Goal: Task Accomplishment & Management: Use online tool/utility

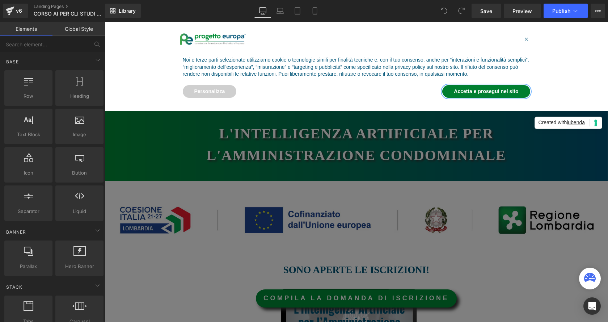
click at [491, 93] on button "Accetta e prosegui nel sito" at bounding box center [487, 91] width 88 height 13
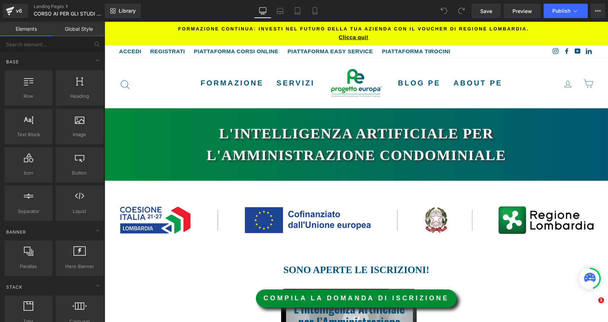
click at [437, 151] on h1 "L'Intelligenza Artificiale per l'amministrazione condominiale" at bounding box center [356, 144] width 359 height 43
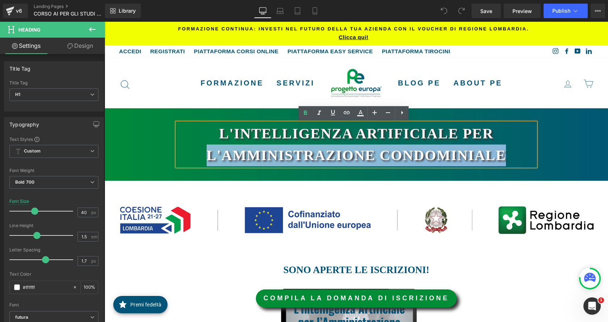
drag, startPoint x: 510, startPoint y: 154, endPoint x: 207, endPoint y: 163, distance: 302.9
click at [207, 163] on h1 "L'Intelligenza Artificiale per l'amministrazione condominiale" at bounding box center [356, 144] width 359 height 43
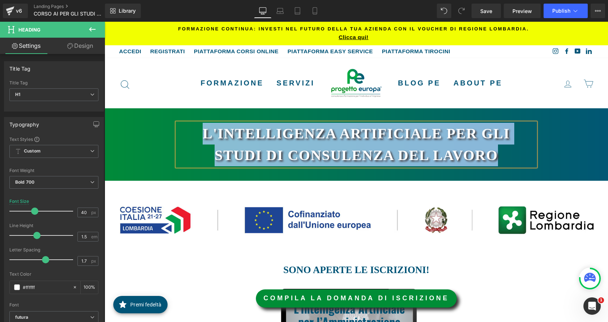
drag, startPoint x: 495, startPoint y: 154, endPoint x: 189, endPoint y: 131, distance: 306.9
click at [189, 131] on h1 "L'Intelligenza Artificiale per Gli studi di consulenza del lavoro" at bounding box center [356, 144] width 359 height 43
copy h1 "L'Intelligenza Artificiale per Gli studi di consulenza del lavoro"
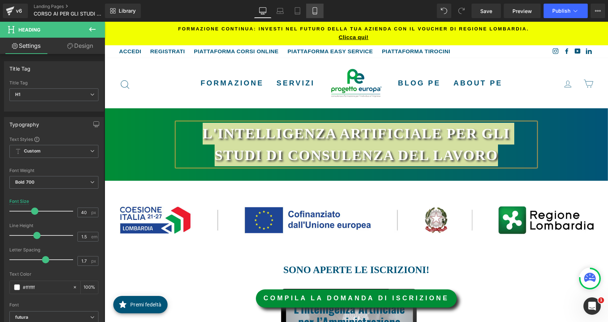
click at [319, 13] on link "Mobile" at bounding box center [314, 11] width 17 height 14
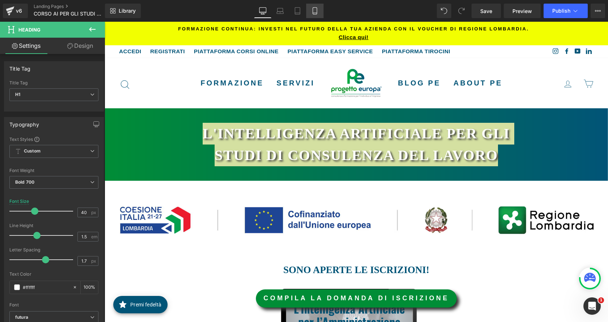
type input "25"
type input "100"
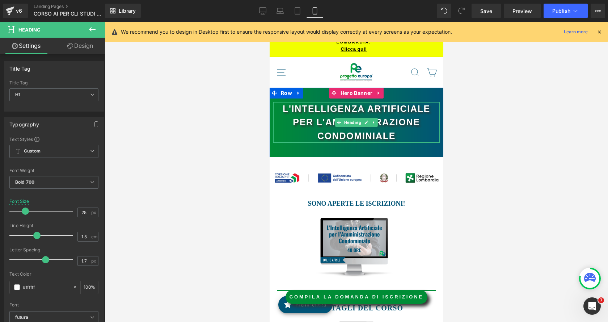
click at [376, 135] on h1 "L'Intelligenza Artificiale per l'amministrazione condominiale" at bounding box center [356, 122] width 167 height 41
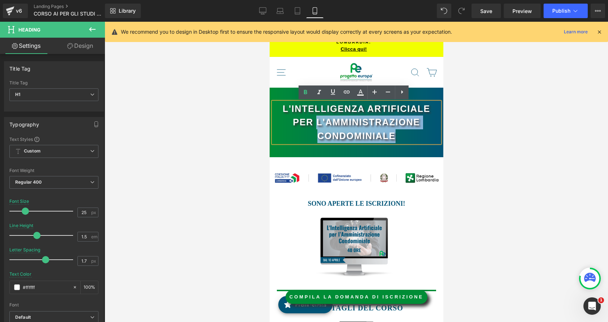
drag, startPoint x: 403, startPoint y: 136, endPoint x: 313, endPoint y: 124, distance: 90.6
click at [313, 124] on h1 "L'Intelligenza Artificiale per l'amministrazione condominiale" at bounding box center [356, 122] width 167 height 41
paste div
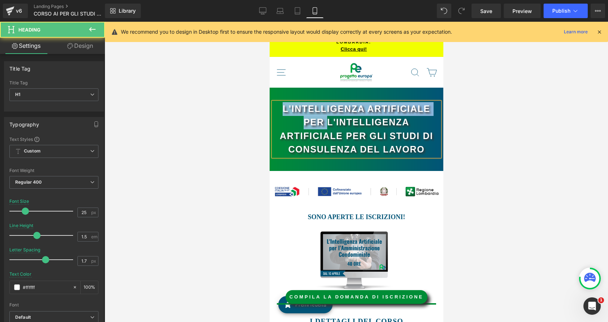
drag, startPoint x: 324, startPoint y: 122, endPoint x: 277, endPoint y: 104, distance: 49.5
click at [277, 104] on h1 "L'Intelligenza Artificiale per L'Intelligenza Artificiale per Gli studi di cons…" at bounding box center [356, 129] width 167 height 54
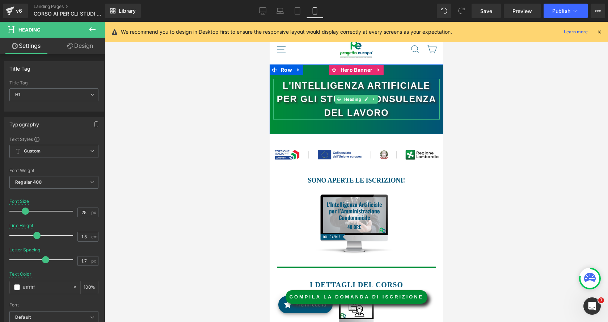
scroll to position [36, 0]
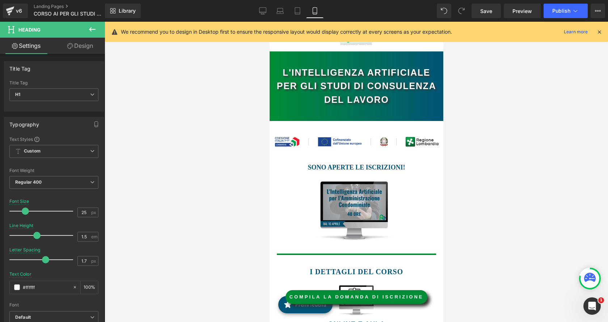
click at [350, 206] on img at bounding box center [356, 210] width 106 height 59
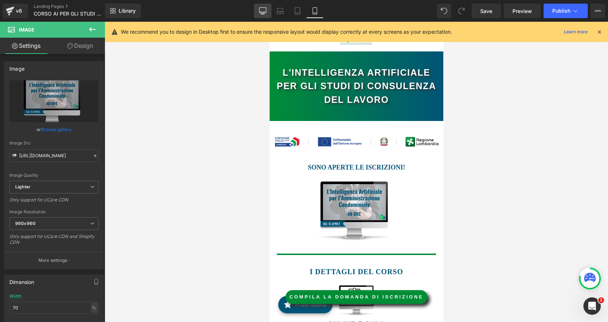
click at [262, 10] on icon at bounding box center [262, 10] width 7 height 7
type input "50"
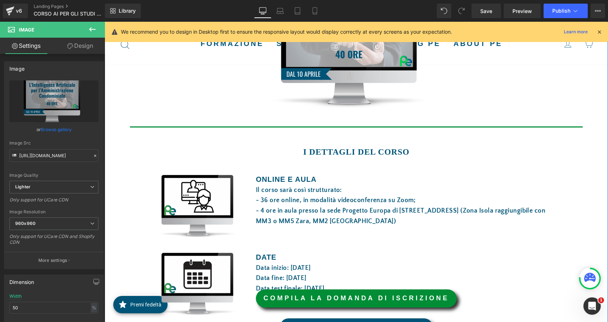
scroll to position [296, 0]
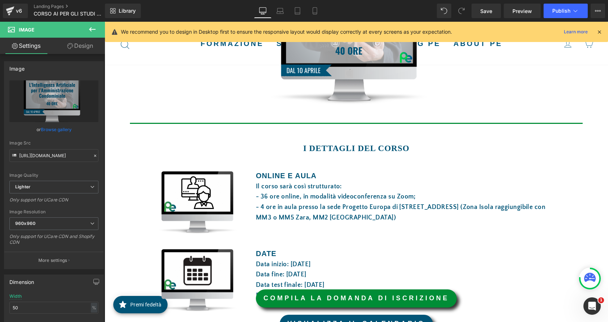
click at [359, 297] on div "COMPILA LA DOMANDA DI ISCRIZIONE Button" at bounding box center [357, 298] width 504 height 18
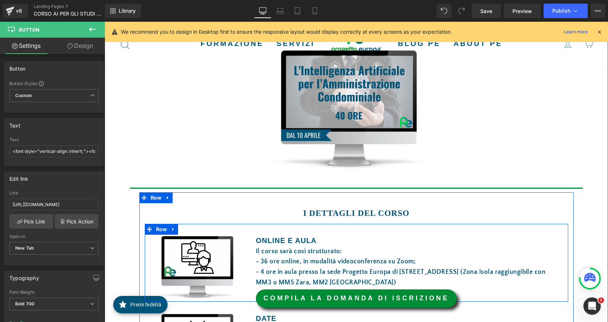
scroll to position [223, 0]
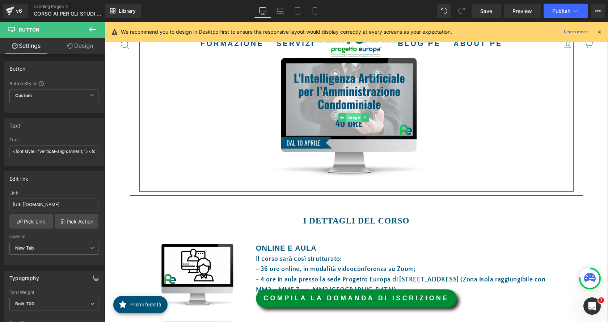
click at [346, 117] on span "Image" at bounding box center [354, 117] width 16 height 9
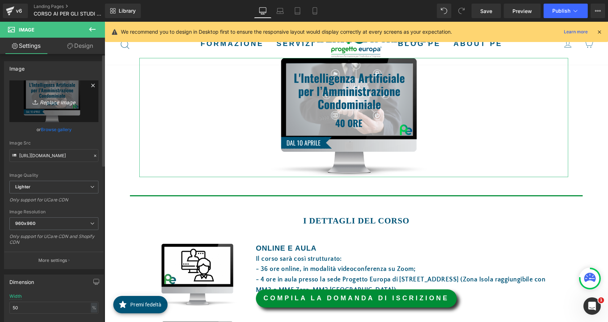
click at [63, 100] on icon "Replace Image" at bounding box center [54, 101] width 58 height 9
type input "C:\fakepath\GLI STUDI.png"
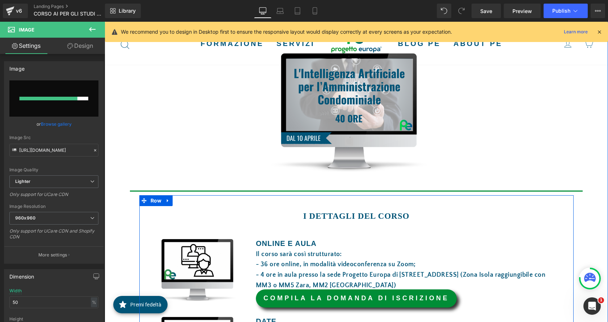
scroll to position [260, 0]
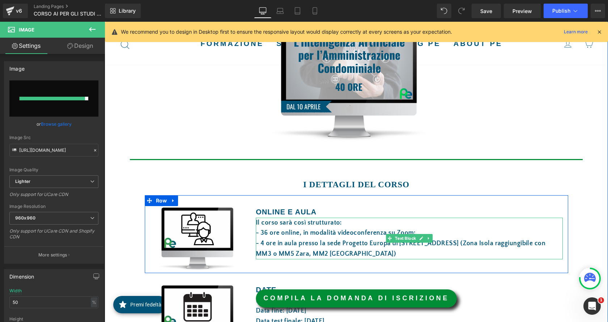
click at [284, 235] on span "online, in modalità videoconferenza su Zoom;" at bounding box center [348, 232] width 135 height 7
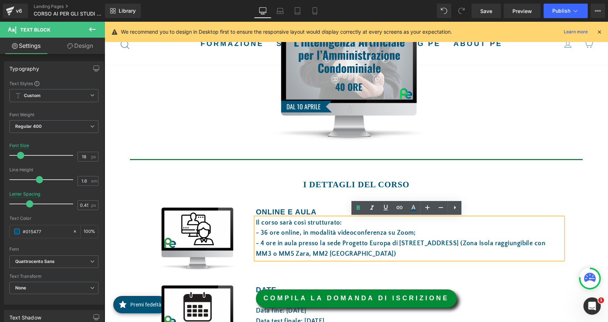
click at [354, 238] on div "Il corso sarà così strutturato: - 36 ore online, in modalità videoconferenza su…" at bounding box center [409, 239] width 307 height 42
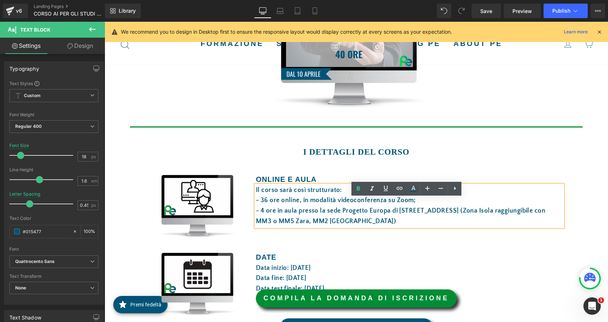
scroll to position [296, 0]
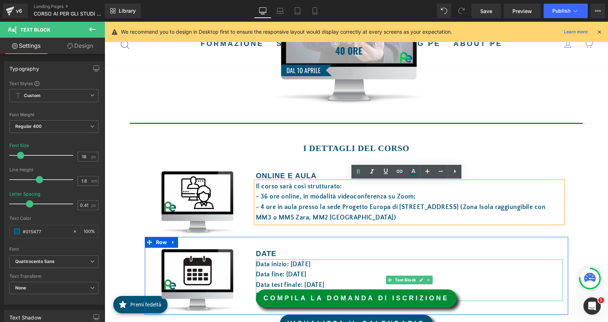
click at [296, 264] on font "Data inizio: 10 aprile 2025" at bounding box center [283, 264] width 55 height 7
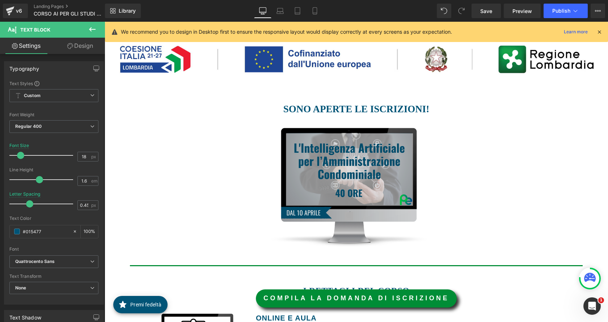
scroll to position [151, 0]
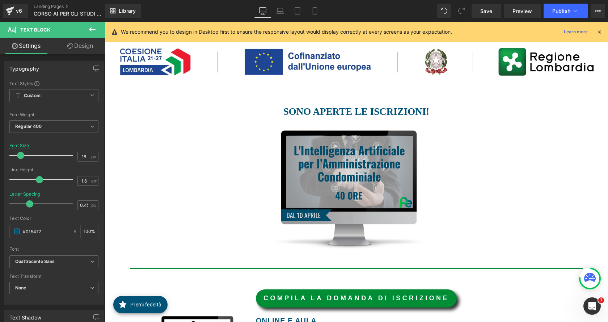
click at [337, 168] on img at bounding box center [354, 189] width 215 height 119
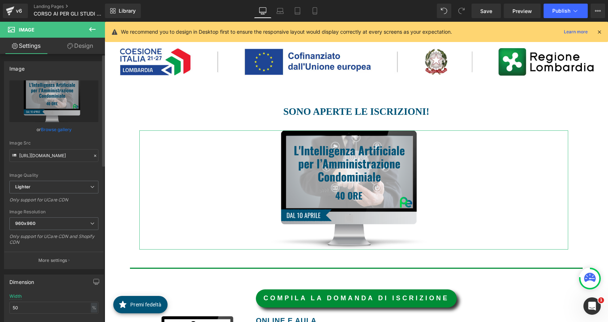
click at [67, 128] on link "Browse gallery" at bounding box center [56, 129] width 31 height 13
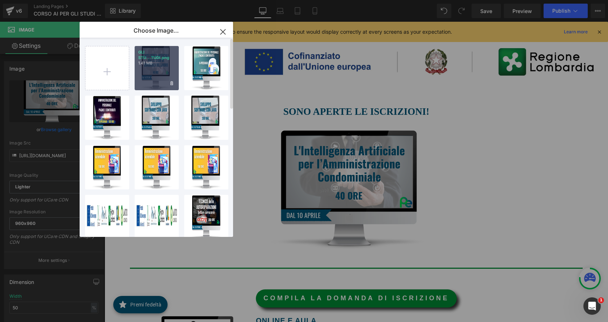
click at [158, 78] on div "GLI STU...TUDI.png 1.41 MB" at bounding box center [157, 68] width 44 height 44
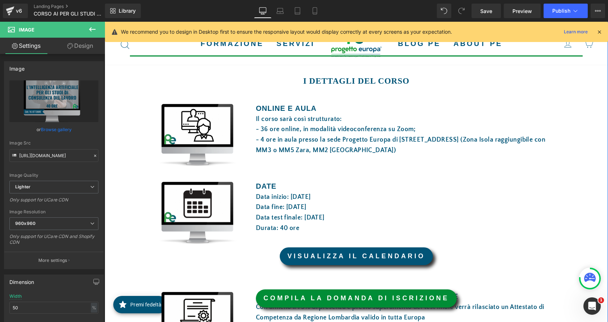
scroll to position [368, 0]
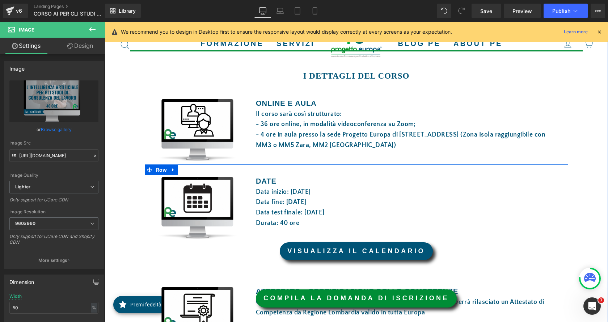
click at [294, 193] on font "Data inizio: 10 aprile 2025" at bounding box center [283, 191] width 55 height 7
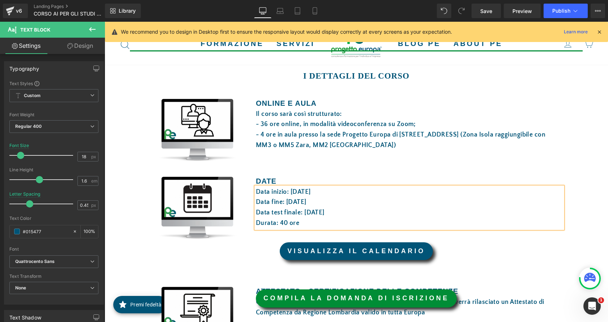
click at [293, 202] on font "Data fine: 26 giugno 2025" at bounding box center [281, 201] width 51 height 7
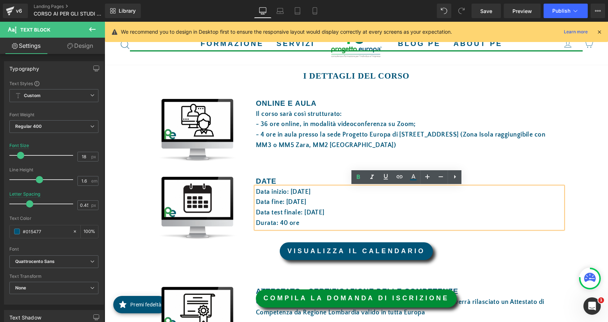
click at [290, 202] on font "Data fine: 26 giugno 2025" at bounding box center [281, 201] width 51 height 7
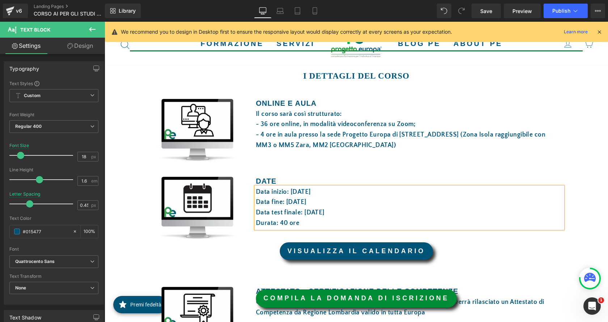
drag, startPoint x: 330, startPoint y: 214, endPoint x: 302, endPoint y: 212, distance: 27.6
click at [302, 212] on font "Data test finale: 26 giugno 2025" at bounding box center [290, 212] width 69 height 7
click at [310, 251] on link "VISUALIZZA IL CALENDARIO" at bounding box center [356, 251] width 153 height 18
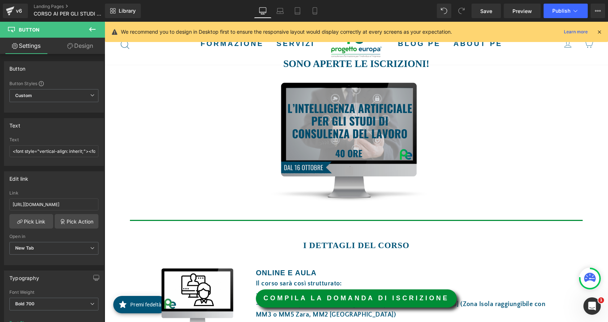
scroll to position [151, 0]
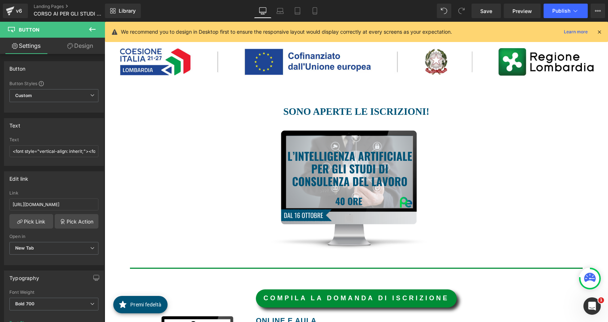
click at [597, 28] on div at bounding box center [600, 32] width 6 height 8
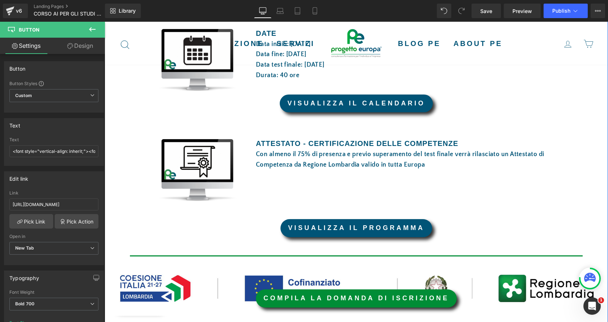
scroll to position [549, 0]
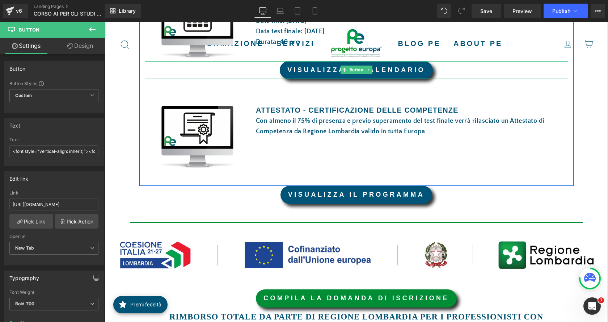
click at [393, 69] on link "VISUALIZZA IL CALENDARIO" at bounding box center [356, 70] width 153 height 18
click at [393, 71] on link "VISUALIZZA IL CALENDARIO" at bounding box center [356, 70] width 153 height 18
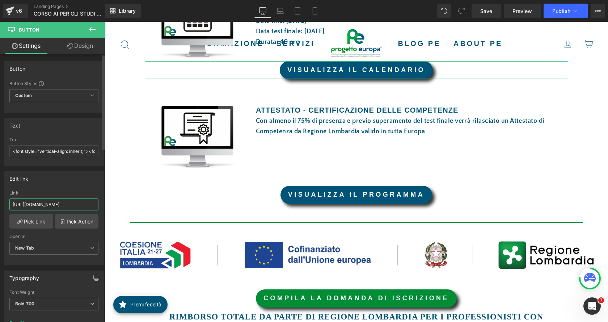
click at [66, 205] on input "https://drive.google.com/file/d/1hfOsgx4GS4G8AOiCMXXnNCaYc0IYicb5/view?usp=shar…" at bounding box center [53, 204] width 89 height 12
type input "https://drive.google.com/file/d/1kB5FtPuQ9puJ6OQ99Gzheb_ccn-rMf8m/view?usp=shar…"
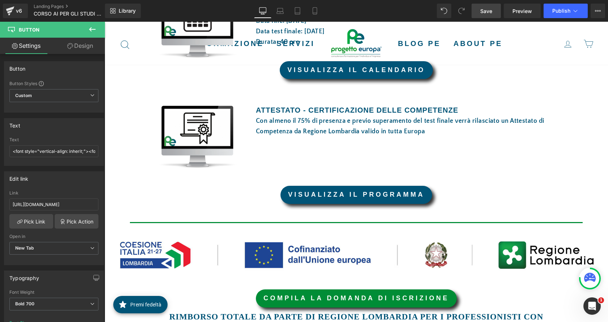
scroll to position [0, 0]
click at [488, 13] on span "Save" at bounding box center [487, 11] width 12 height 8
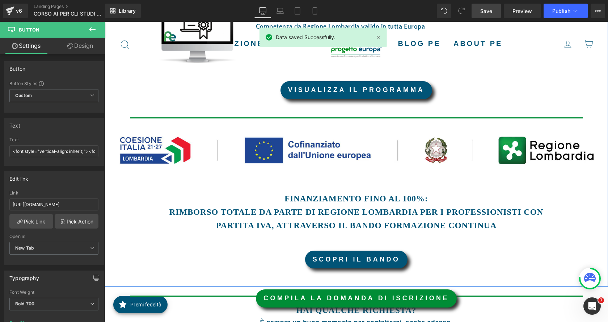
scroll to position [694, 0]
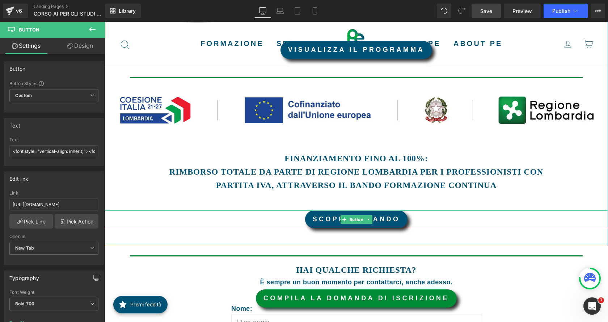
click at [312, 222] on link "SCOPRI IL BANDO" at bounding box center [356, 219] width 103 height 18
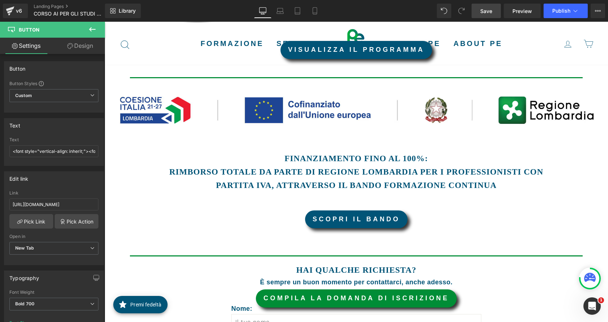
click at [490, 16] on link "Save" at bounding box center [486, 11] width 29 height 14
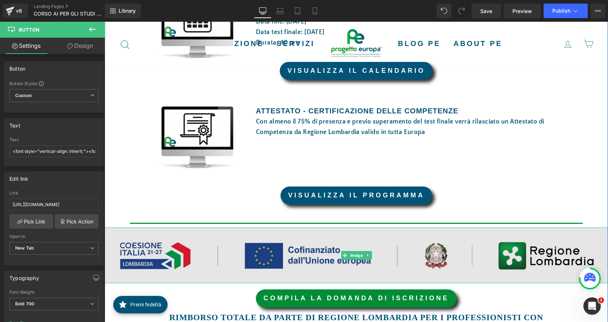
scroll to position [652, 0]
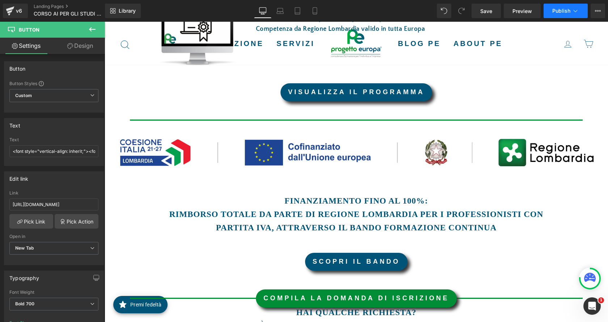
click at [553, 16] on button "Publish" at bounding box center [566, 11] width 44 height 14
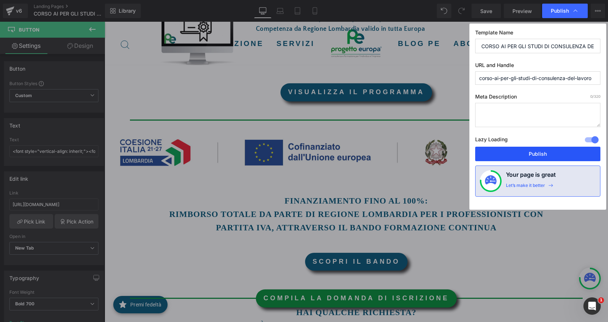
click at [540, 155] on button "Publish" at bounding box center [538, 154] width 125 height 14
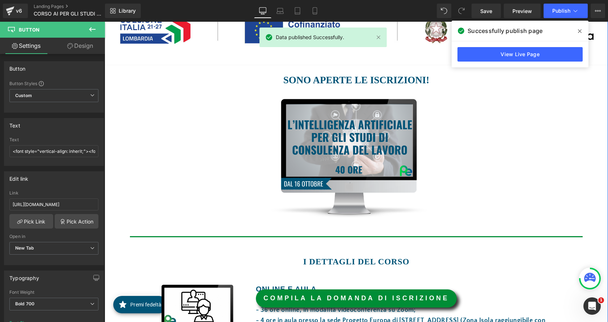
scroll to position [181, 0]
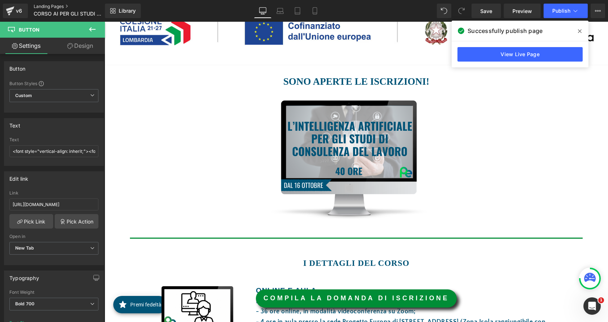
click at [55, 6] on link "Landing Pages" at bounding box center [75, 7] width 83 height 6
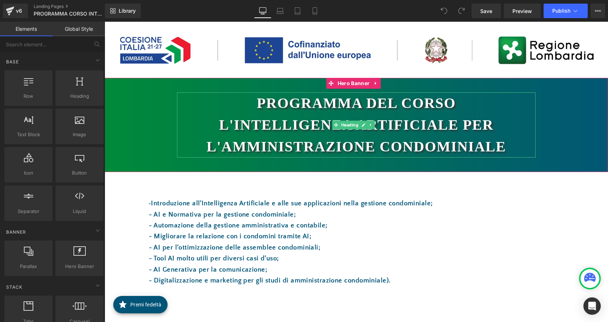
click at [275, 139] on h1 "L'Intelligenza Artificiale per l'AMMINISTRAZIONE CONDOMINIALE" at bounding box center [356, 135] width 359 height 43
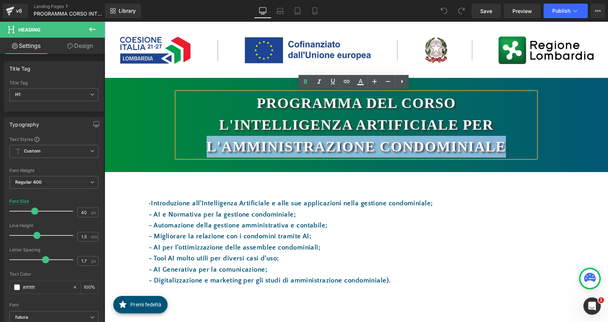
drag, startPoint x: 506, startPoint y: 141, endPoint x: 202, endPoint y: 151, distance: 303.7
click at [202, 151] on h1 "L'Intelligenza Artificiale per l'AMMINISTRAZIONE CONDOMINIALE" at bounding box center [356, 135] width 359 height 43
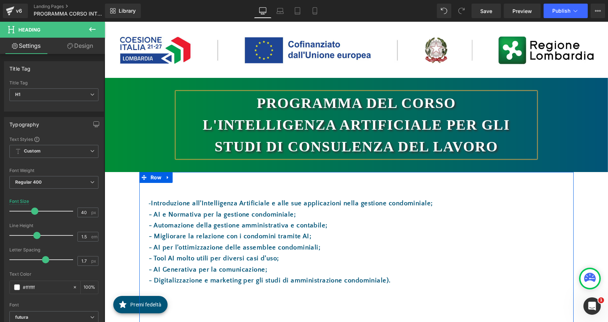
click at [214, 252] on p "- AI per l’ottimizzazione delle assemblee condominiali;" at bounding box center [357, 247] width 398 height 11
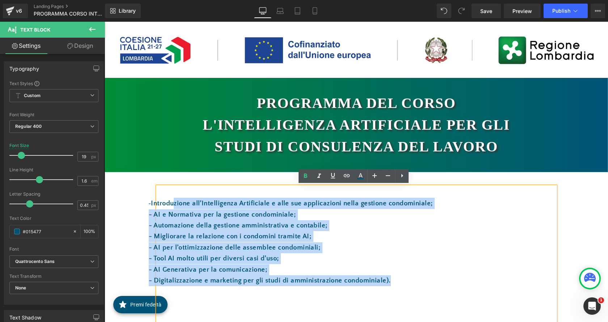
drag, startPoint x: 394, startPoint y: 280, endPoint x: 173, endPoint y: 206, distance: 232.7
click at [173, 206] on div "- Introduzione all’Intelligenza Artificiale e alle sue applicazioni nella gesti…" at bounding box center [357, 255] width 398 height 137
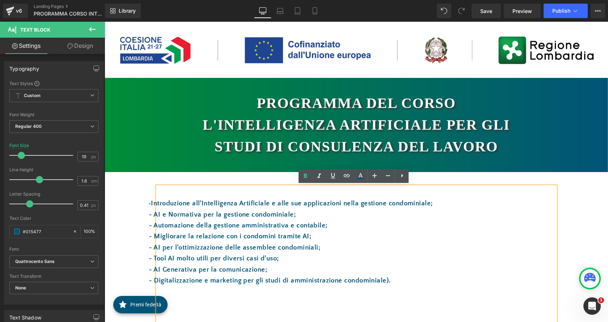
click at [348, 287] on p at bounding box center [357, 291] width 398 height 11
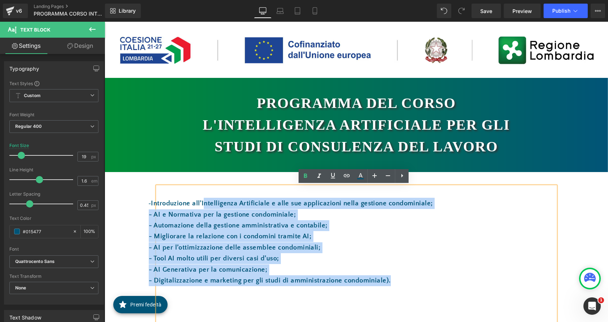
drag, startPoint x: 398, startPoint y: 275, endPoint x: 204, endPoint y: 208, distance: 205.4
click at [204, 208] on div "- Introduzione all’Intelligenza Artificiale e alle sue applicazioni nella gesti…" at bounding box center [357, 255] width 398 height 137
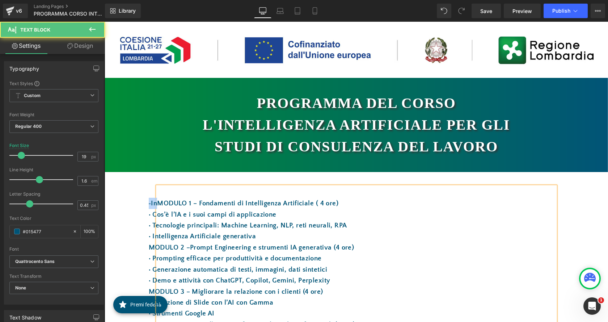
drag, startPoint x: 158, startPoint y: 201, endPoint x: 147, endPoint y: 202, distance: 11.0
click at [158, 202] on p "- InMODULO 1 – Fondamenti di Intelligenza Artificiale ( 4 ore)" at bounding box center [357, 203] width 398 height 11
click at [332, 203] on p "MODULO 1 – Fondamenti di Intelligenza Artificiale ( 4 ore)" at bounding box center [357, 203] width 398 height 11
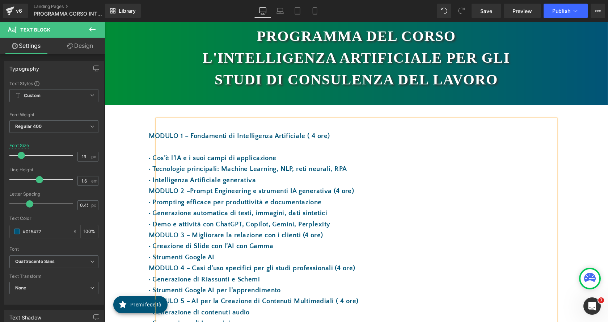
scroll to position [72, 0]
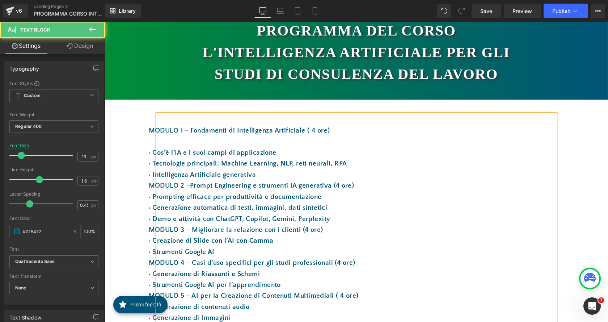
click at [271, 171] on p " Intelligenza Artificiale generativa" at bounding box center [357, 174] width 398 height 11
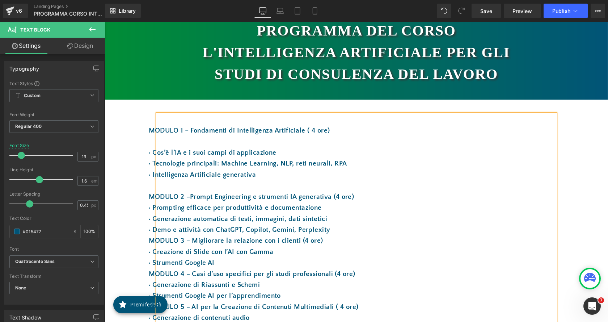
click at [356, 194] on p "MODULO 2 –Prompt Engineering e strumenti IA generativa (4 ore)" at bounding box center [357, 197] width 398 height 11
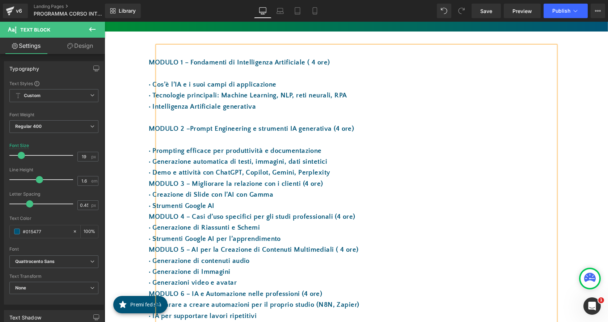
scroll to position [145, 0]
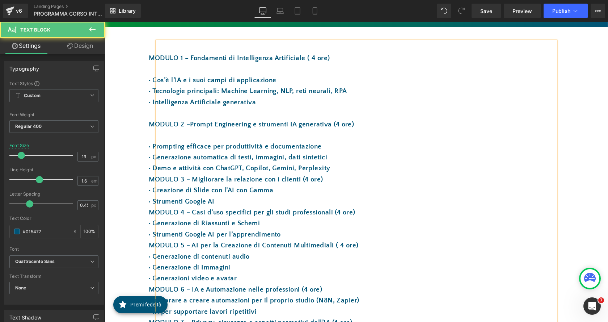
click at [346, 166] on p " Demo e attività con ChatGPT, Copilot, Gemini, Perplexity" at bounding box center [357, 168] width 398 height 11
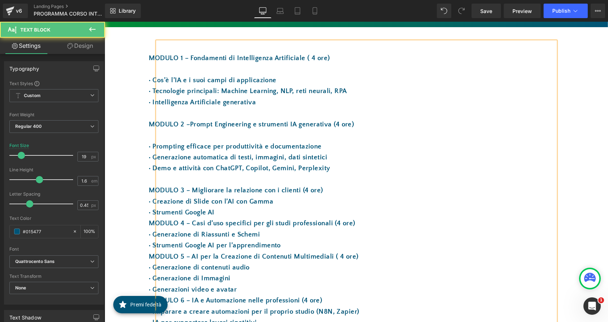
click at [276, 212] on p " Strumenti Google AI" at bounding box center [357, 212] width 398 height 11
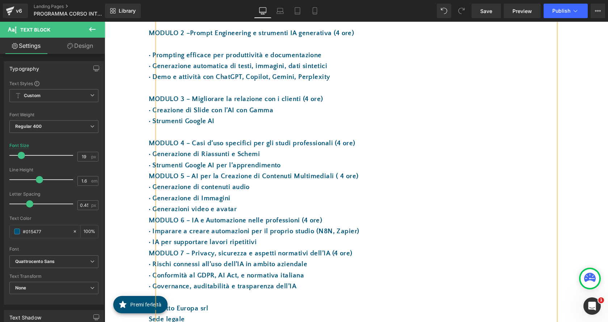
scroll to position [254, 0]
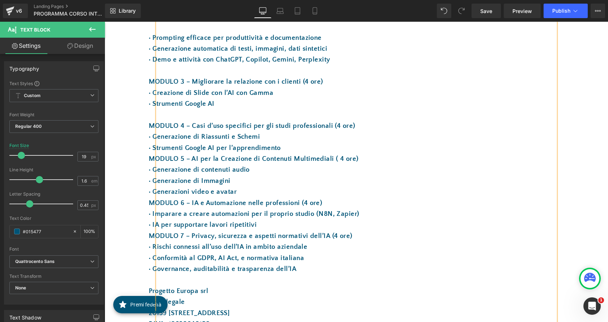
click at [299, 145] on p " Strumenti Google AI per l’apprendimento" at bounding box center [357, 148] width 398 height 11
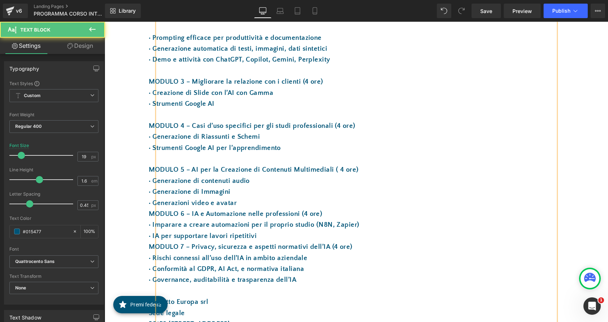
click at [256, 200] on p " Generazioni video e avatar" at bounding box center [357, 203] width 398 height 11
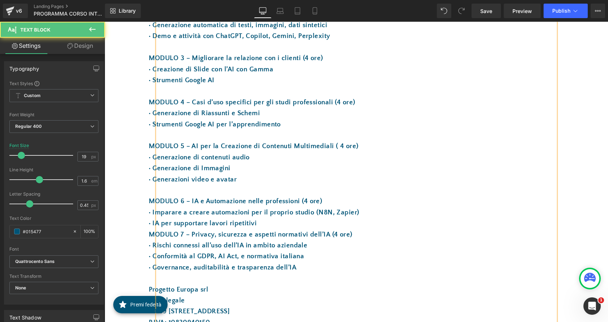
scroll to position [290, 0]
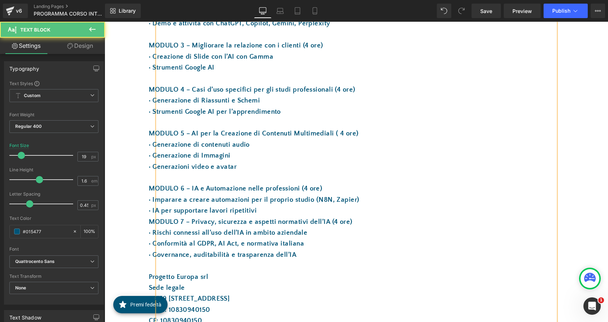
click at [261, 212] on p " IA per supportare lavori ripetitivi" at bounding box center [357, 210] width 398 height 11
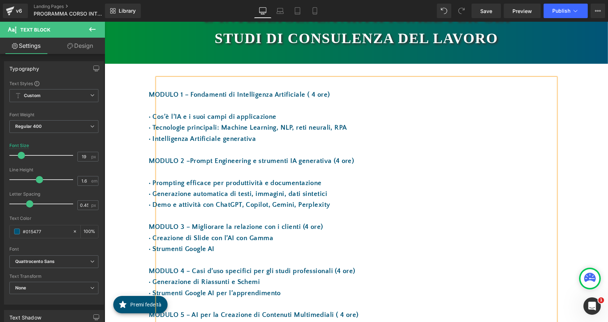
scroll to position [109, 0]
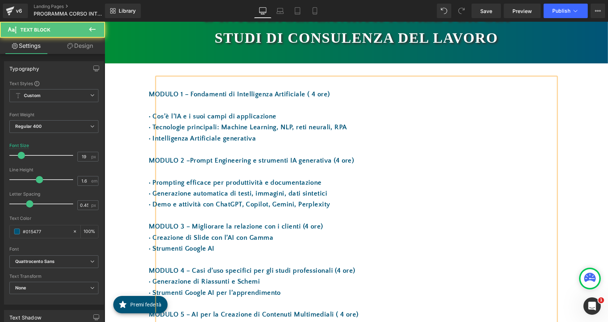
click at [333, 223] on p "MODULO 3 – Migliorare la relazione con i clienti (4 ore)" at bounding box center [357, 226] width 398 height 11
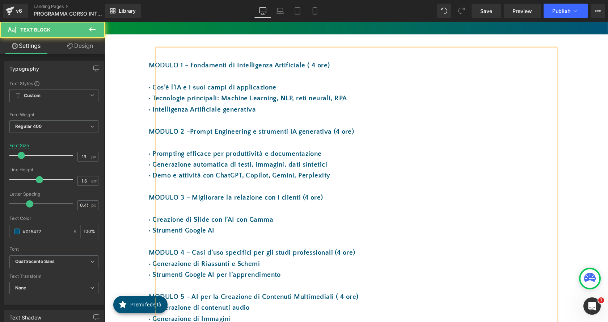
scroll to position [181, 0]
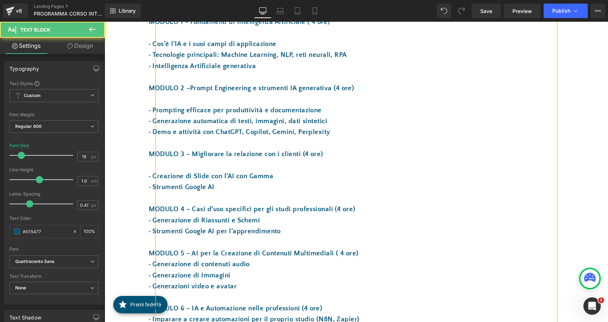
click at [361, 207] on p "MODULO 4 – Casi d’uso specifici per gli studi professionali (4 ore)" at bounding box center [357, 209] width 398 height 11
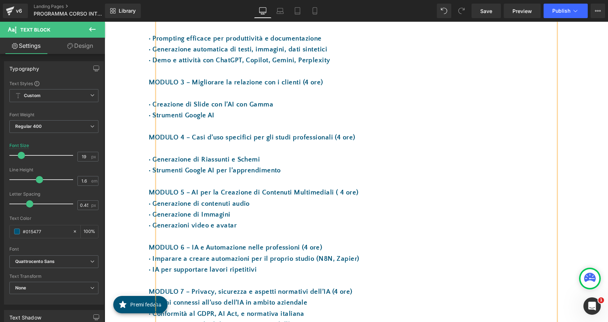
scroll to position [254, 0]
click at [365, 190] on p "MODULO 5 – AI per la Creazione di Contenuti Multimediali ( 4 ore)" at bounding box center [357, 192] width 398 height 11
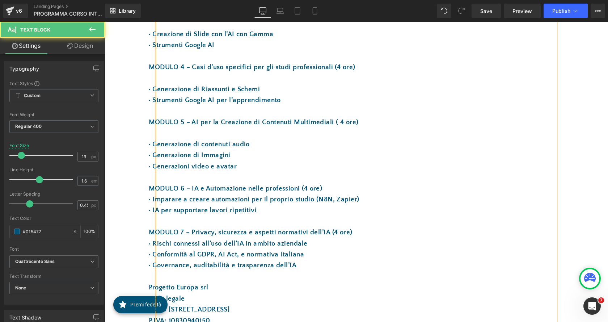
scroll to position [326, 0]
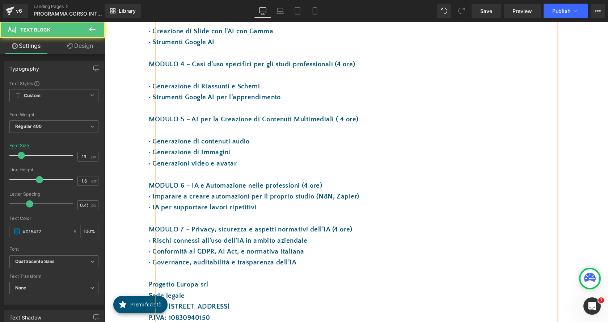
click at [336, 187] on p "MODULO 6 – IA e Automazione nelle professioni (4 ore)" at bounding box center [357, 185] width 398 height 11
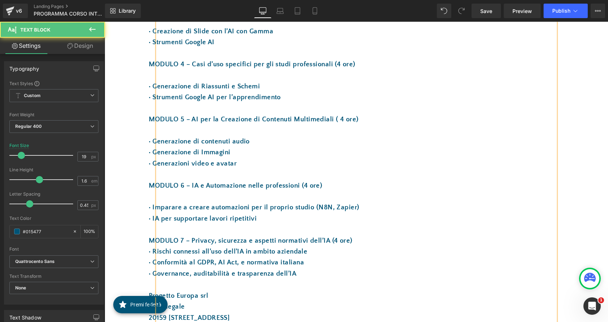
click at [368, 240] on p "MODULO 7 – Privacy, sicurezza e aspetti normativi dell’IA (4 ore)" at bounding box center [357, 240] width 398 height 11
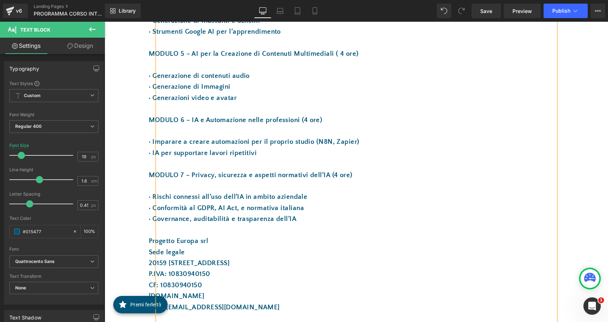
scroll to position [394, 0]
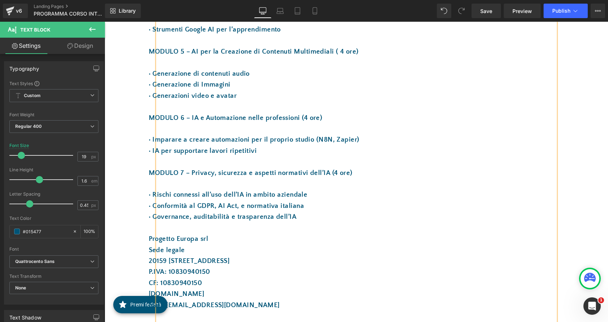
drag, startPoint x: 225, startPoint y: 266, endPoint x: 139, endPoint y: 238, distance: 89.9
click at [139, 238] on div "MODULO 1 – Fondamenti di Intelligenza Artificiale ( 4 ore)  Cos’è l’IA e i su…" at bounding box center [356, 225] width 435 height 894
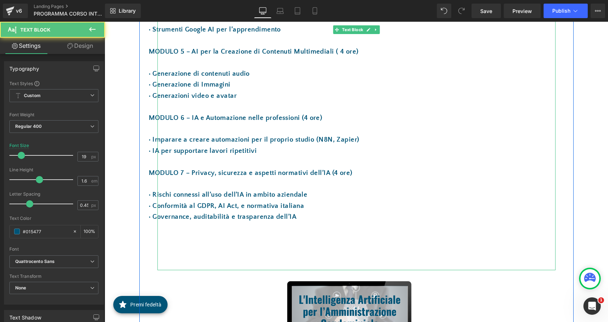
click at [313, 219] on p " Governance, auditabilità e trasparenza dell’IA" at bounding box center [357, 217] width 398 height 11
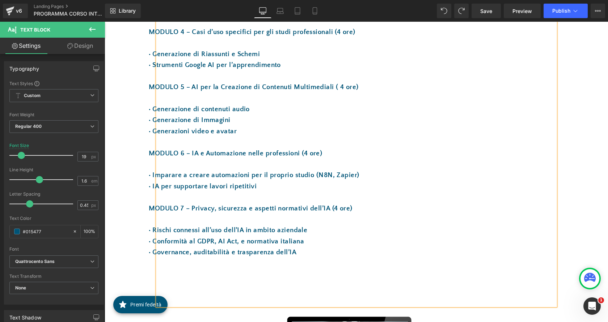
scroll to position [425, 0]
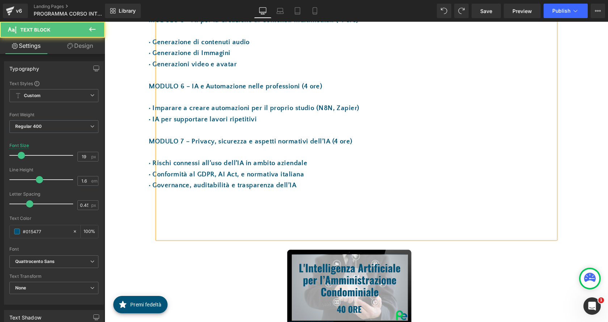
click at [319, 184] on p " Governance, auditabilità e trasparenza dell’IA" at bounding box center [357, 185] width 398 height 11
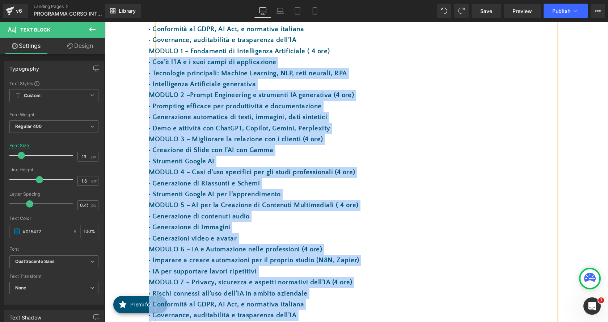
scroll to position [570, 0]
drag, startPoint x: 185, startPoint y: 117, endPoint x: 148, endPoint y: 53, distance: 74.3
click at [158, 53] on div "MODULO 1 – Fondamenti di Intelligenza Artificiale ( 4 ore)  Cos’è l’IA e i suo…" at bounding box center [357, 130] width 398 height 1028
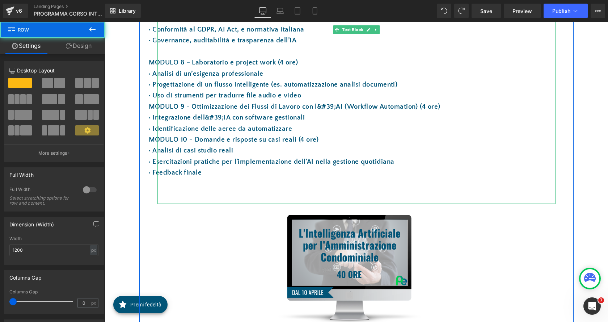
click at [304, 62] on p "MODULO 8 – Laboratorio e project work (4 ore)" at bounding box center [357, 62] width 398 height 11
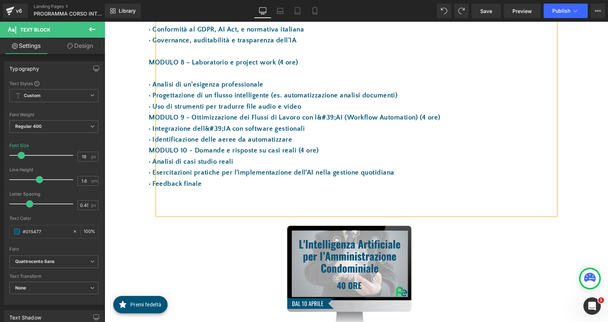
click at [476, 115] on p "MODULO 9 - Ottimizzazione dei Flussi di Lavoro con l&#39;AI (Workflow Automatio…" at bounding box center [357, 117] width 398 height 11
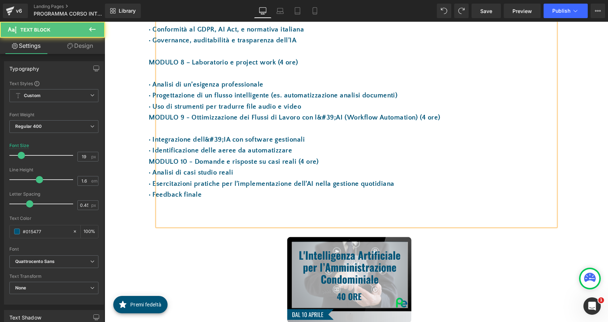
click at [222, 138] on p " Integrazione dell&#39;IA con software gestionali" at bounding box center [357, 139] width 398 height 11
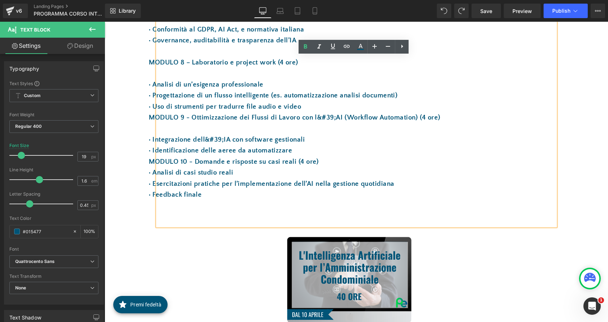
click at [220, 139] on p " Integrazione dell&#39;IA con software gestionali" at bounding box center [357, 139] width 398 height 11
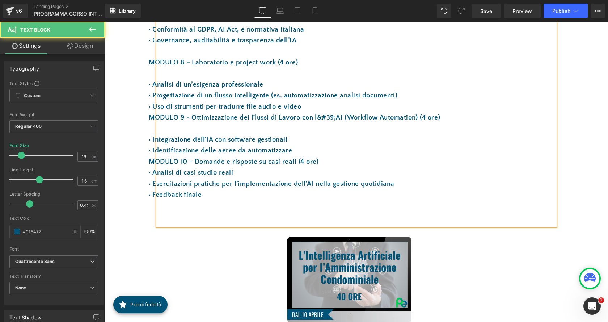
click at [297, 147] on p " Identificazione delle aeree da automatizzare" at bounding box center [357, 150] width 398 height 11
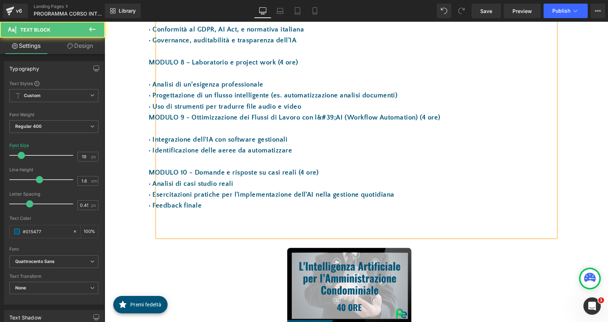
click at [325, 176] on p "MODULO 10 - Domande e risposte su casi reali (4 ore)" at bounding box center [357, 172] width 398 height 11
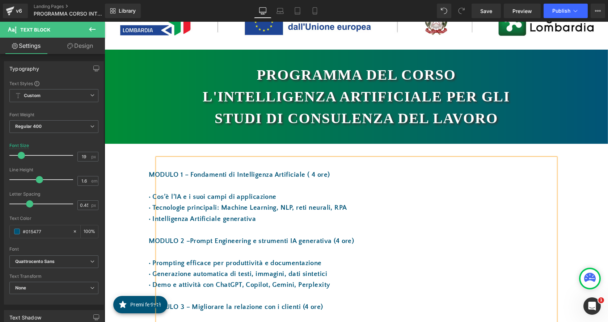
scroll to position [0, 0]
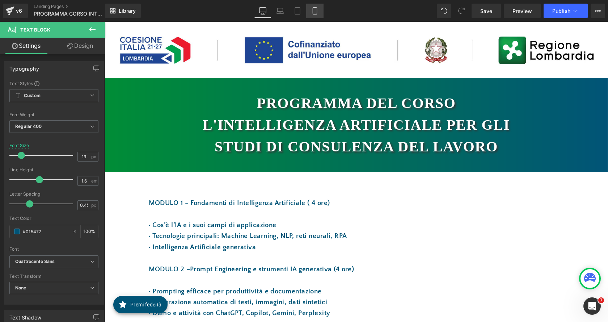
click at [311, 14] on icon at bounding box center [314, 10] width 7 height 7
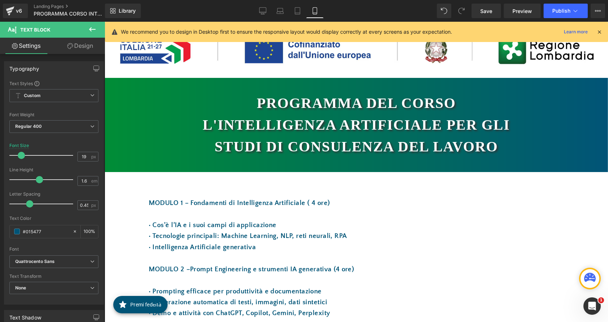
type input "18"
type input "100"
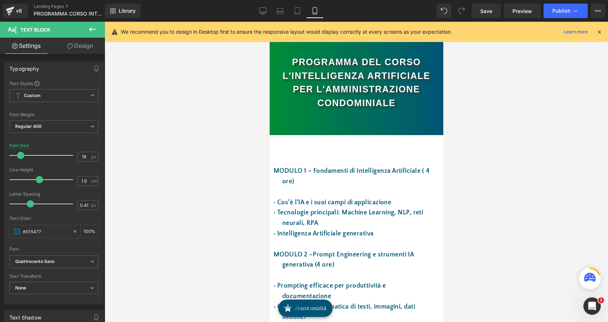
scroll to position [26, 0]
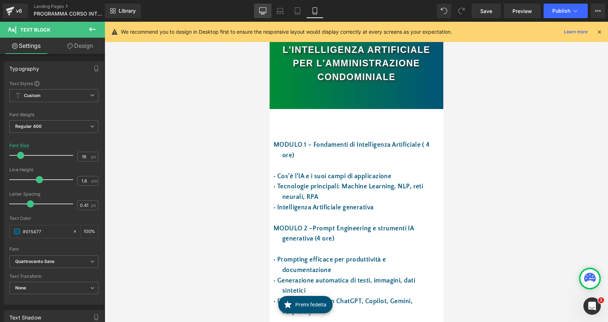
click at [260, 9] on icon at bounding box center [263, 10] width 7 height 5
type input "19"
type input "100"
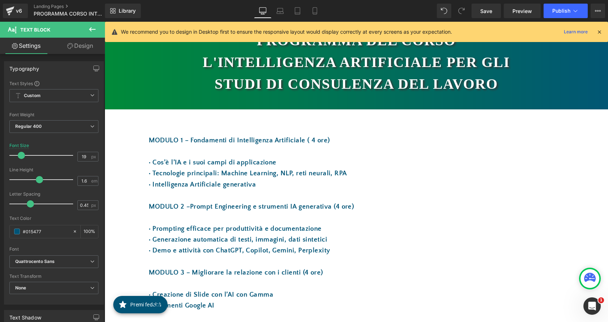
click at [374, 79] on h1 "L'Intelligenza Artificiale per gli studi di consulenza del lavoro" at bounding box center [356, 72] width 359 height 43
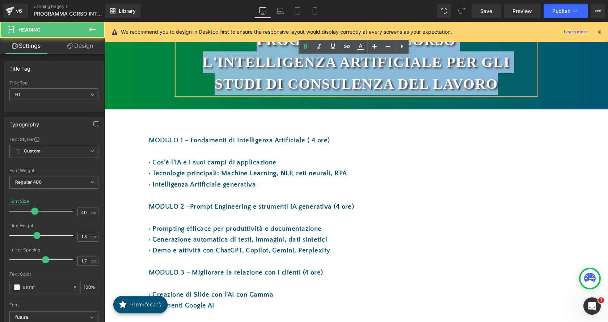
drag, startPoint x: 498, startPoint y: 82, endPoint x: 332, endPoint y: 63, distance: 166.3
click at [228, 41] on div "PROGRAMMA DEL CORSO L'Intelligenza Artificiale per gli studi di consulenza del …" at bounding box center [356, 62] width 359 height 65
copy div "PROGRAMMA DEL CORSO L'Intelligenza Artificiale per gli studi di consulenza del …"
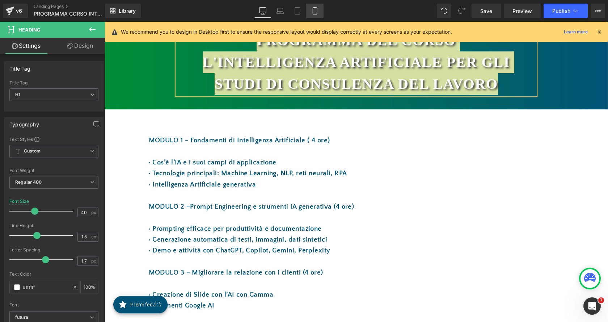
click at [317, 13] on icon at bounding box center [315, 13] width 4 height 0
type input "25"
type input "100"
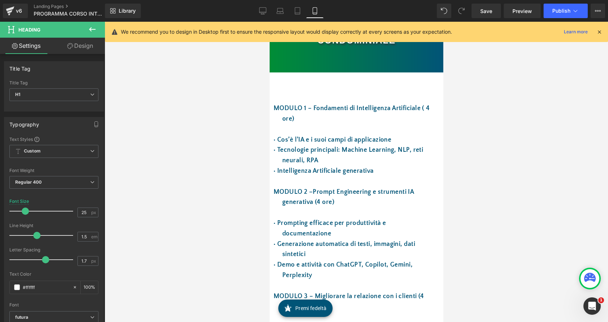
scroll to position [0, 0]
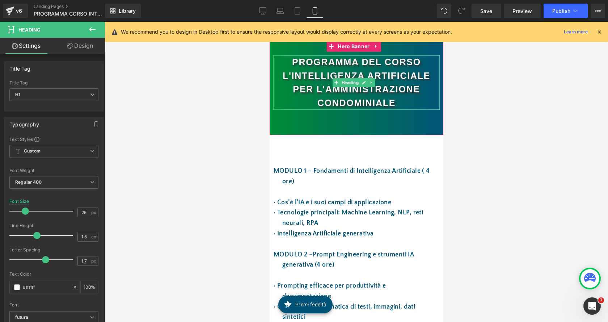
click at [398, 100] on h1 "L'Intelligenza Artificiale per l'aMMINISTRAZIONE CONDOMINIALE" at bounding box center [356, 89] width 167 height 41
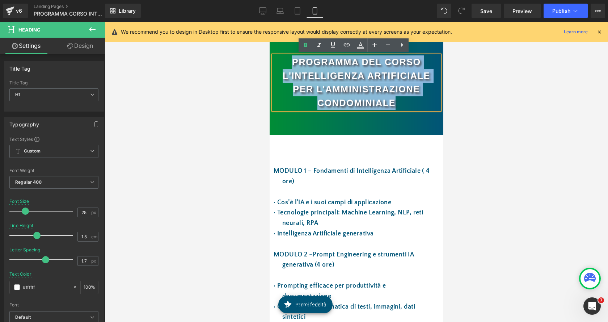
drag, startPoint x: 395, startPoint y: 100, endPoint x: 289, endPoint y: 63, distance: 112.8
click at [289, 63] on div "PROGRAMMA DEL CORSO L'Intelligenza Artificiale per l'aMMINISTRAZIONE CONDOMINIA…" at bounding box center [356, 82] width 167 height 54
paste div
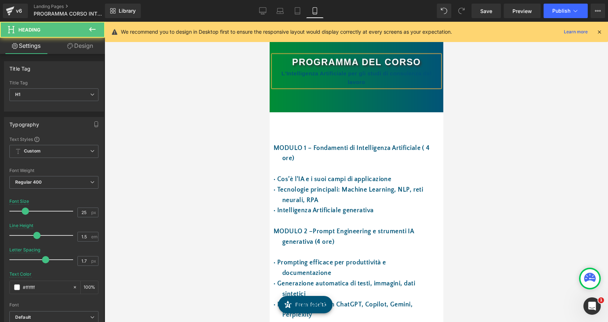
click at [363, 79] on div "L'Intelligenza Artificiale per gli studi di consulenza del lavoro" at bounding box center [356, 78] width 167 height 18
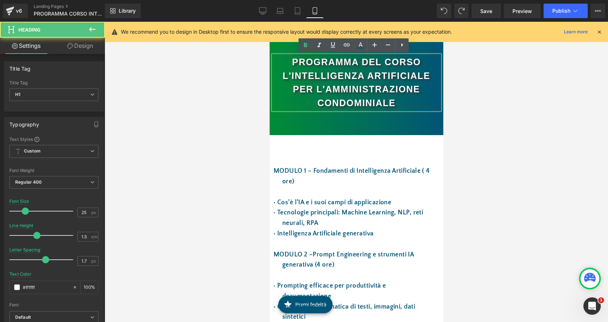
click at [381, 99] on h1 "L'Intelligenza Artificiale per l'aMMINISTRAZIONE CONDOMINIALE" at bounding box center [356, 89] width 167 height 41
click at [384, 102] on h1 "L'Intelligenza Artificiale per l'aMMINISTRAZIONE CONDOMINIALE" at bounding box center [356, 89] width 167 height 41
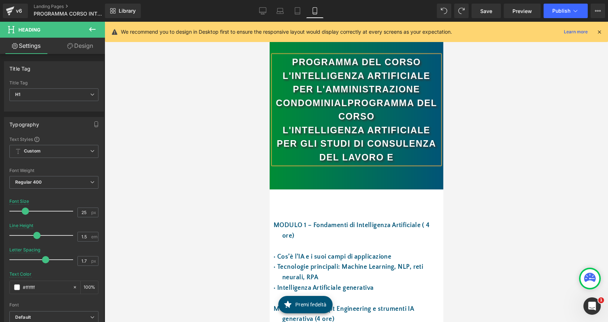
click at [407, 159] on h1 "L'Intelligenza Artificiale per gli studi di consulenza del lavoro E" at bounding box center [356, 144] width 167 height 41
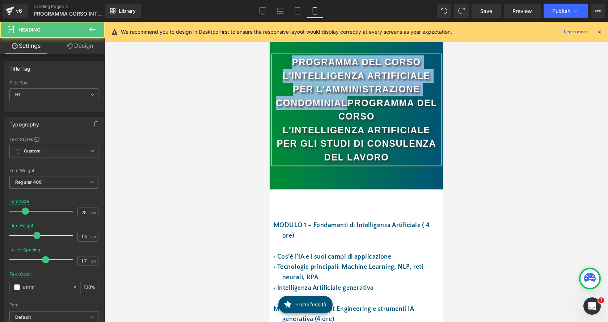
drag, startPoint x: 356, startPoint y: 103, endPoint x: 286, endPoint y: 60, distance: 81.6
click at [286, 60] on div "PROGRAMMA DEL CORSO L'Intelligenza Artificiale per l'aMMINISTRAZIONE CONDOMINIA…" at bounding box center [356, 109] width 167 height 109
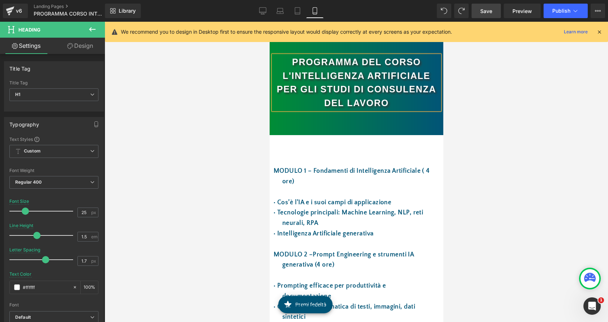
click at [485, 16] on link "Save" at bounding box center [486, 11] width 29 height 14
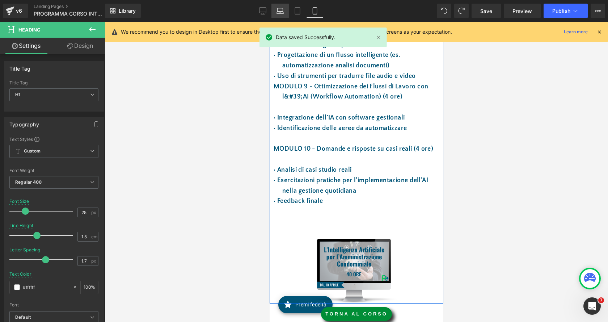
scroll to position [652, 0]
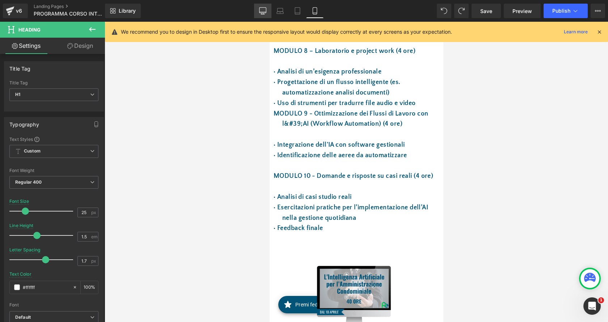
click at [259, 14] on link "Desktop" at bounding box center [262, 11] width 17 height 14
type input "40"
type input "1.6"
type input "1"
type input "#015477"
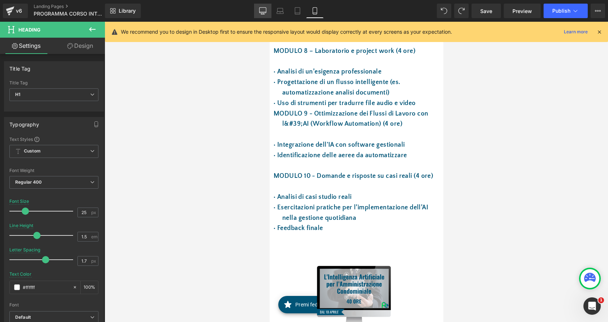
type input "100"
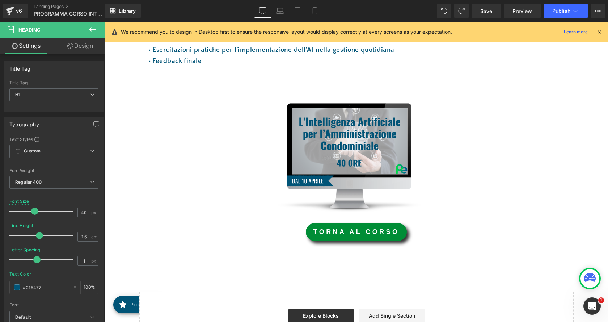
scroll to position [766, 0]
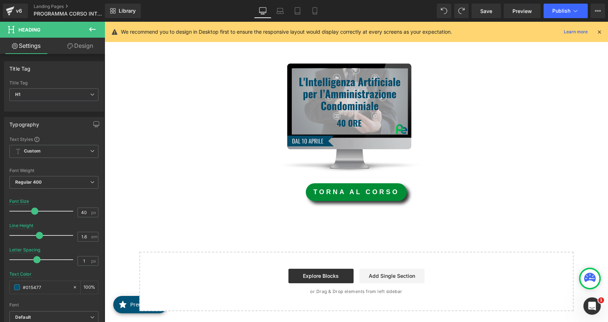
click at [349, 105] on img at bounding box center [354, 113] width 197 height 120
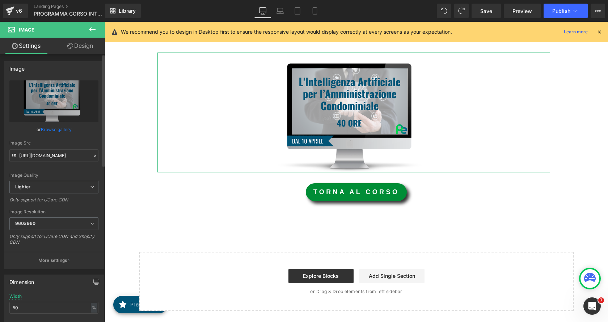
click at [68, 130] on link "Browse gallery" at bounding box center [56, 129] width 31 height 13
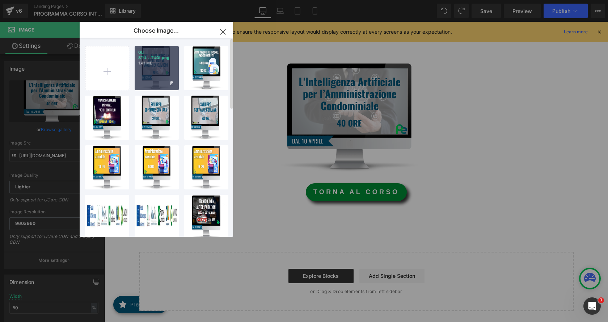
drag, startPoint x: 164, startPoint y: 70, endPoint x: 55, endPoint y: 50, distance: 110.5
click at [163, 70] on div "GLI STU...TUDI.png 1.41 MB" at bounding box center [157, 68] width 44 height 44
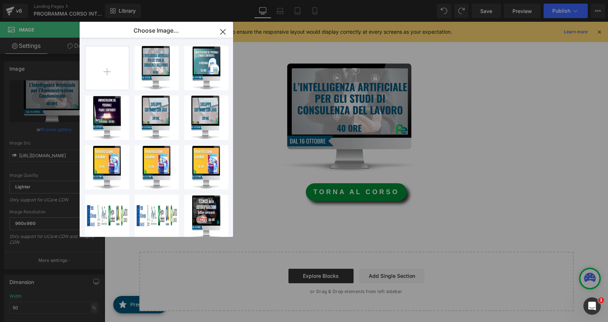
type input "[URL][DOMAIN_NAME]"
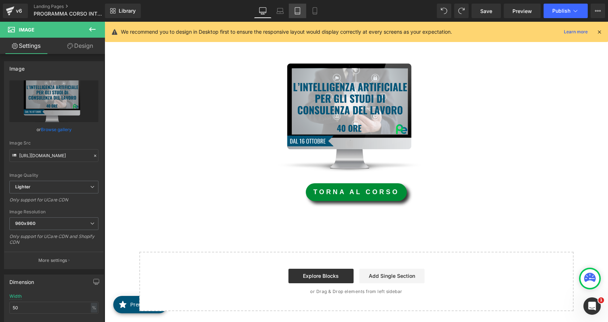
click at [305, 11] on link "Tablet" at bounding box center [297, 11] width 17 height 14
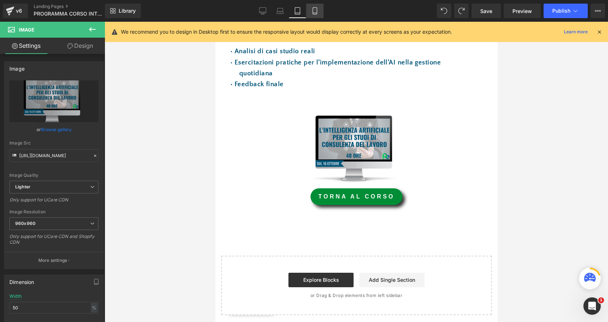
click at [314, 12] on icon at bounding box center [314, 10] width 7 height 7
type input "70"
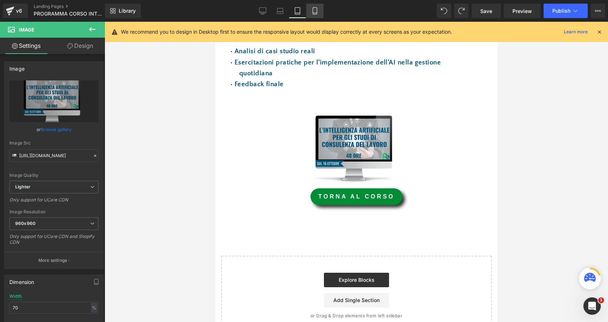
scroll to position [804, 0]
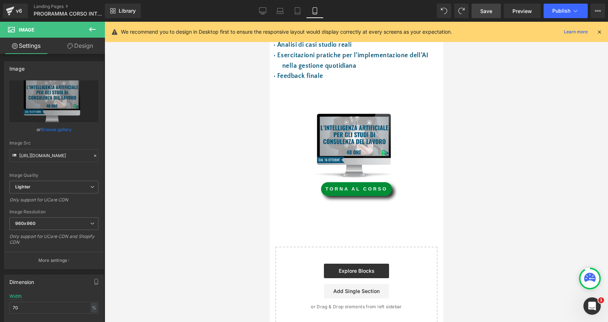
click at [491, 14] on span "Save" at bounding box center [487, 11] width 12 height 8
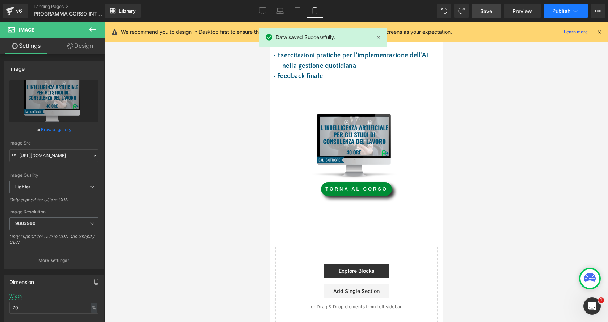
click at [566, 13] on span "Publish" at bounding box center [562, 11] width 18 height 6
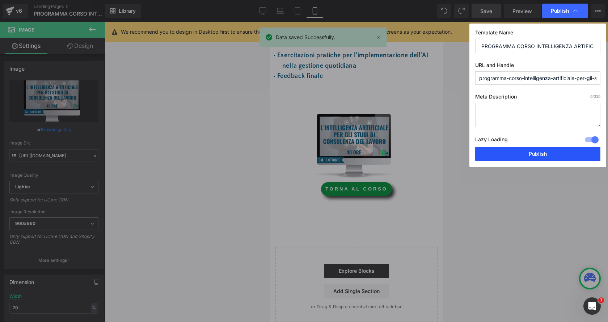
click at [560, 156] on button "Publish" at bounding box center [538, 154] width 125 height 14
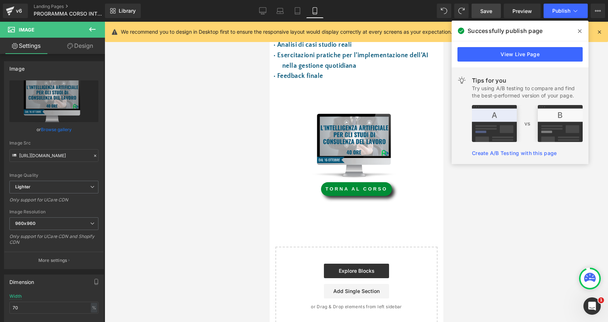
click at [583, 31] on span at bounding box center [580, 31] width 12 height 12
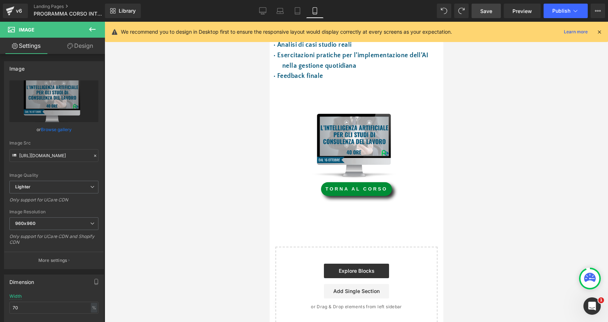
click at [600, 33] on icon at bounding box center [599, 32] width 7 height 7
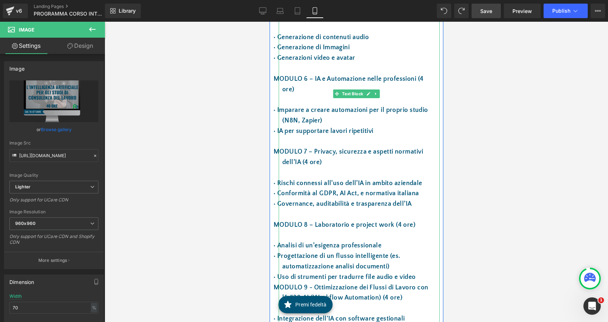
scroll to position [550, 0]
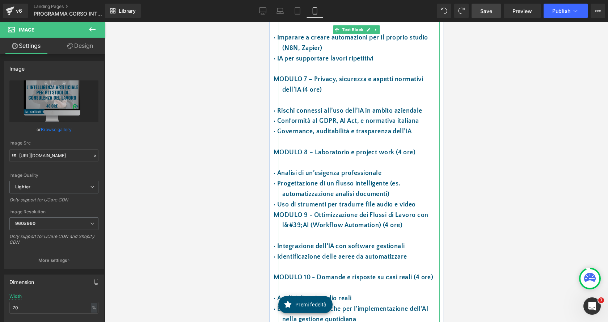
click at [303, 225] on p "MODULO 9 - Ottimizzazione dei Flussi di Lavoro con l&#39;AI (Workflow Automatio…" at bounding box center [359, 220] width 154 height 21
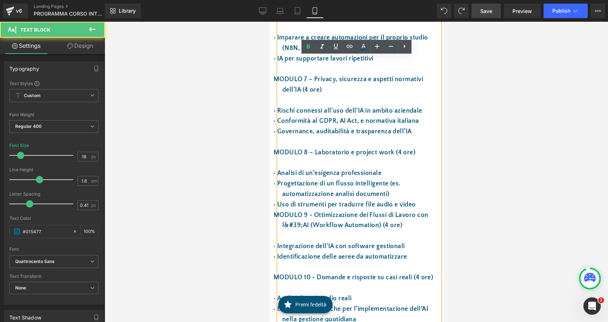
click at [308, 224] on p "MODULO 9 - Ottimizzazione dei Flussi di Lavoro con l&#39;AI (Workflow Automatio…" at bounding box center [359, 220] width 154 height 21
click at [293, 221] on p "MODULO 9 - Ottimizzazione dei Flussi di Lavoro con l&#39;AI (Workflow Automatio…" at bounding box center [359, 220] width 154 height 21
drag, startPoint x: 302, startPoint y: 225, endPoint x: 285, endPoint y: 223, distance: 17.1
click at [285, 223] on p "MODULO 9 - Ottimizzazione dei Flussi di Lavoro con l&#39;AI (Workflow Automatio…" at bounding box center [359, 220] width 154 height 21
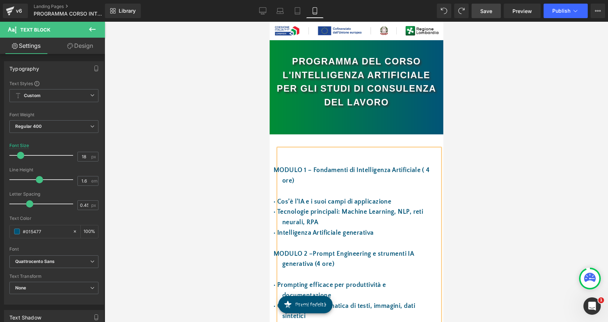
scroll to position [0, 0]
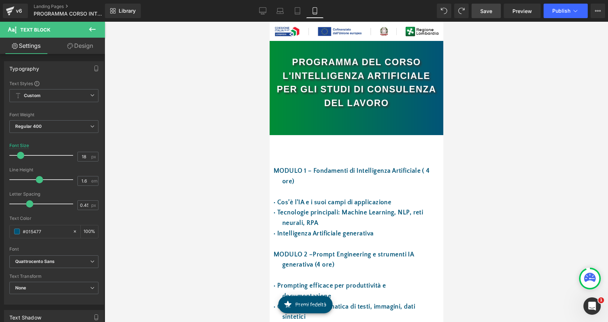
click at [480, 12] on link "Save" at bounding box center [486, 11] width 29 height 14
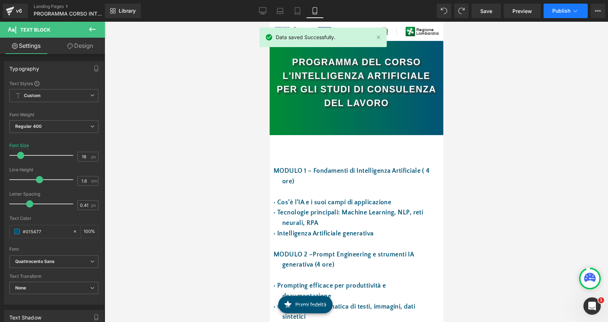
click at [573, 9] on icon at bounding box center [575, 10] width 7 height 7
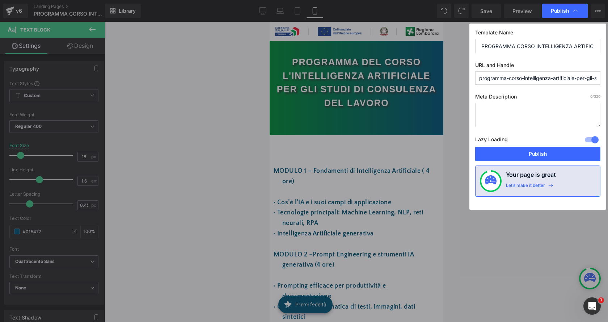
click at [548, 153] on button "Publish" at bounding box center [538, 154] width 125 height 14
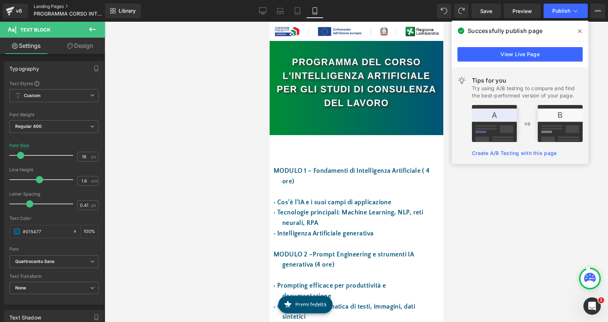
click at [48, 7] on link "Landing Pages" at bounding box center [75, 7] width 83 height 6
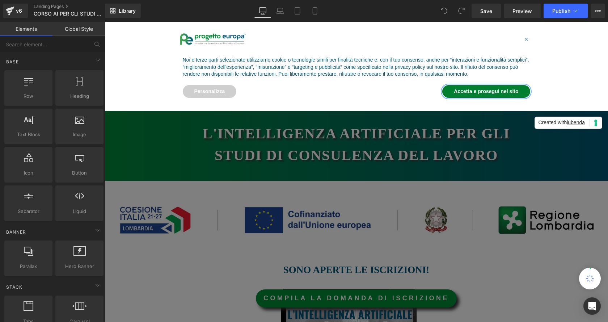
click at [502, 88] on button "Accetta e prosegui nel sito" at bounding box center [487, 91] width 88 height 13
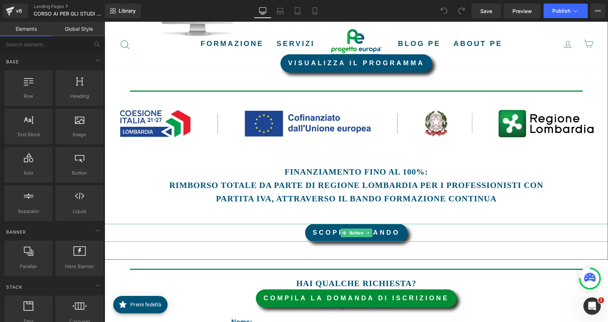
drag, startPoint x: 376, startPoint y: 232, endPoint x: 344, endPoint y: 239, distance: 31.9
click at [376, 231] on link "SCOPRI IL BANDO" at bounding box center [356, 233] width 103 height 18
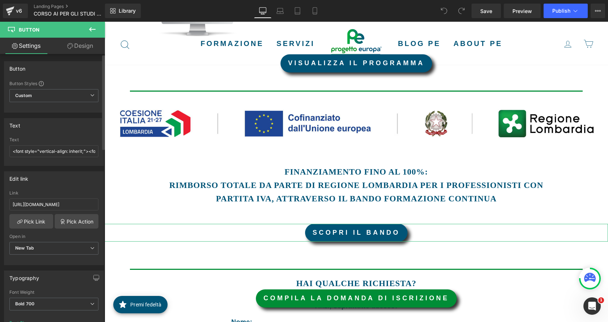
click at [48, 210] on div "Link https://drive.google.com/file/d/18ZHdq6exJb4JgVQIhu2IonRRlNFFUhim/view?usp…" at bounding box center [53, 203] width 89 height 24
click at [52, 208] on input "https://drive.google.com/file/d/18ZHdq6exJb4JgVQIhu2IonRRlNFFUhim/view?usp=shar…" at bounding box center [53, 204] width 89 height 12
paste input "kB5FtPuQ9puJ6OQ99Gzheb_ccn-rMf8"
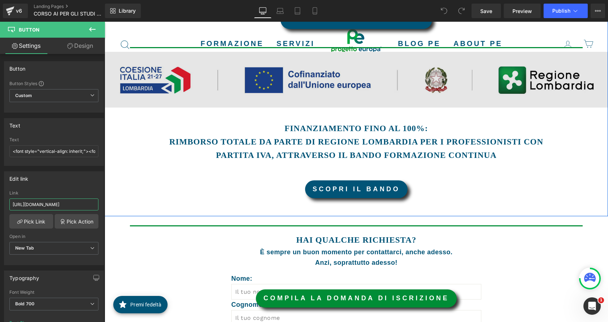
scroll to position [797, 0]
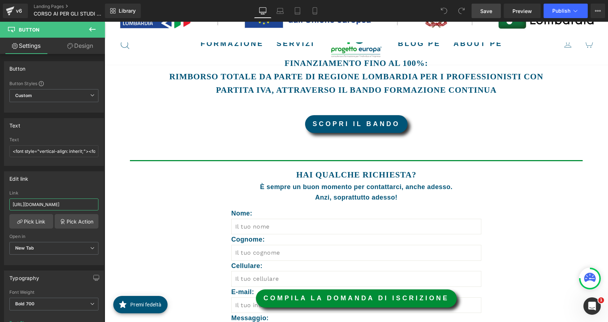
type input "https://drive.google.com/file/d/1kB5FtPuQ9puJ6OQ99Gzheb_ccn-rMf8m/view?usp=shar…"
click at [480, 12] on link "Save" at bounding box center [486, 11] width 29 height 14
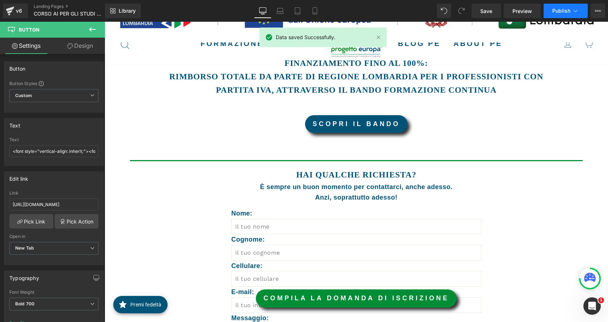
click at [575, 12] on icon at bounding box center [575, 10] width 7 height 7
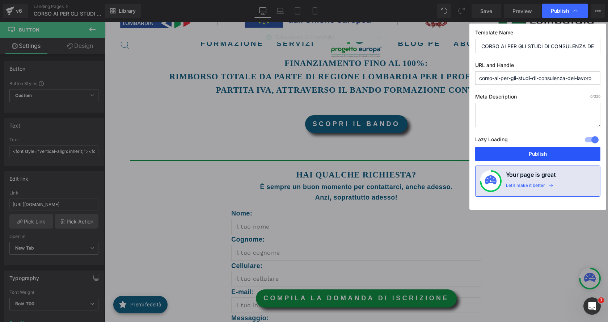
click at [560, 156] on button "Publish" at bounding box center [538, 154] width 125 height 14
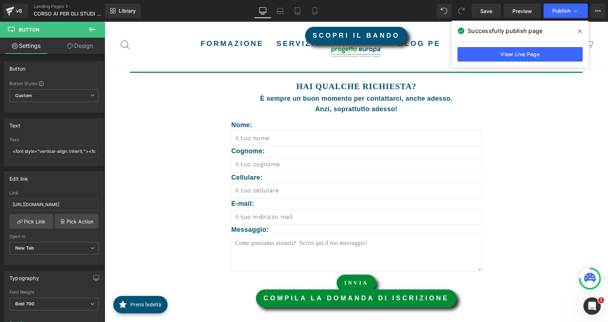
scroll to position [905, 0]
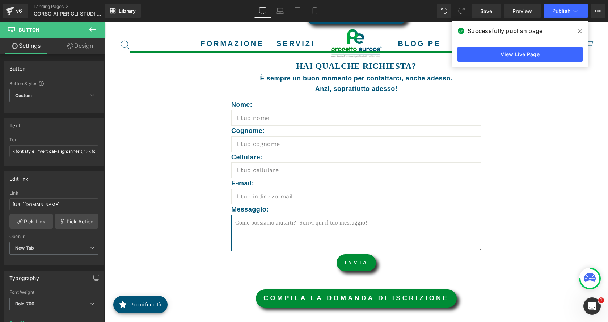
click at [267, 227] on textarea at bounding box center [356, 233] width 250 height 36
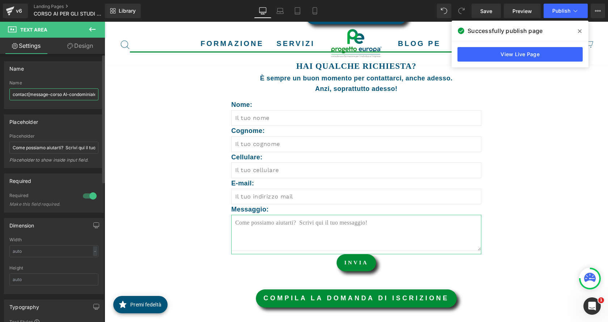
scroll to position [0, 6]
drag, startPoint x: 68, startPoint y: 94, endPoint x: 91, endPoint y: 95, distance: 22.5
click at [91, 95] on input "contact[message-corso AI-condominiale]" at bounding box center [53, 94] width 89 height 12
type input "contact[message-corso AI consulenti]"
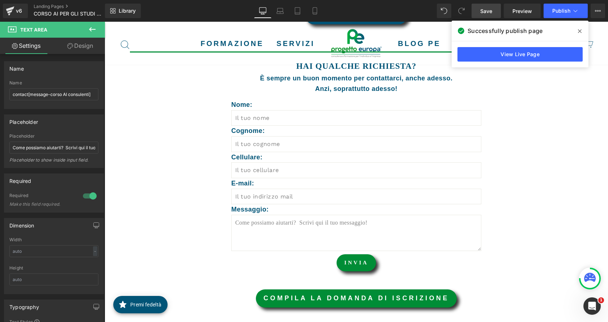
click at [486, 13] on span "Save" at bounding box center [487, 11] width 12 height 8
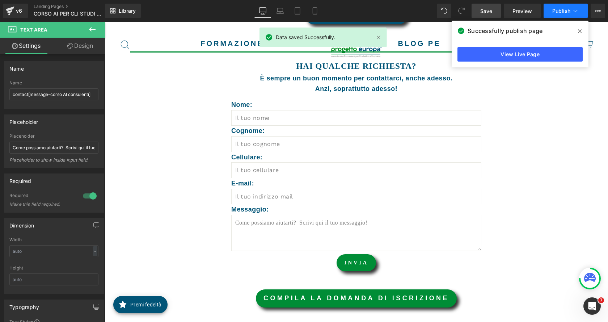
click at [578, 12] on icon at bounding box center [575, 10] width 7 height 7
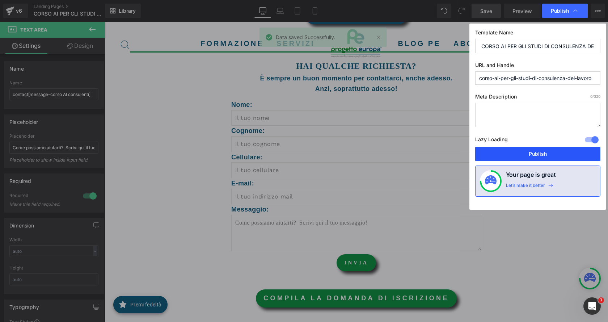
drag, startPoint x: 593, startPoint y: 153, endPoint x: 487, endPoint y: 131, distance: 107.6
click at [593, 153] on button "Publish" at bounding box center [538, 154] width 125 height 14
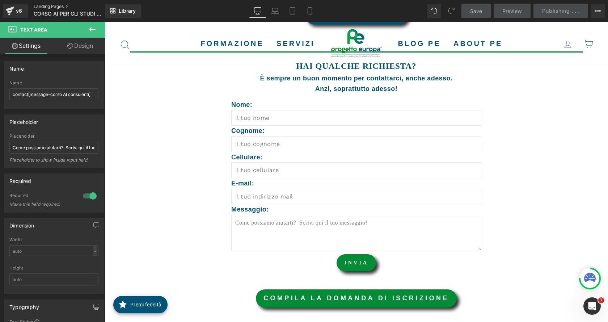
click at [46, 4] on link "Landing Pages" at bounding box center [75, 7] width 83 height 6
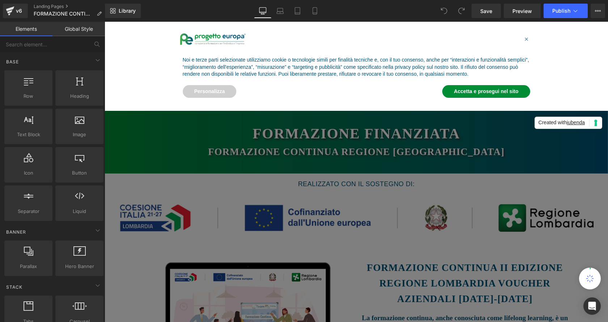
scroll to position [109, 0]
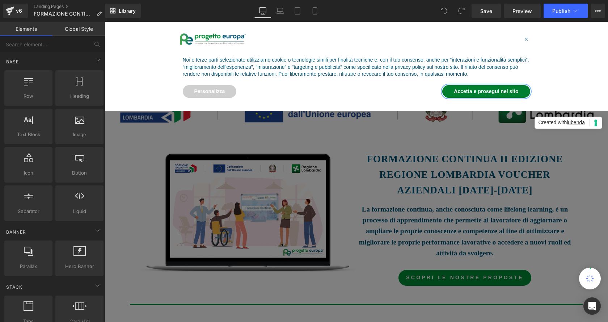
click at [473, 90] on button "Accetta e prosegui nel sito" at bounding box center [487, 91] width 88 height 13
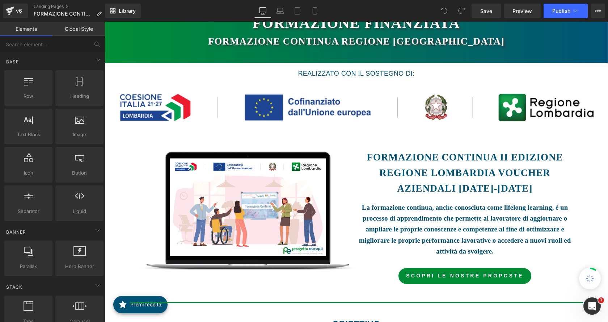
scroll to position [145, 0]
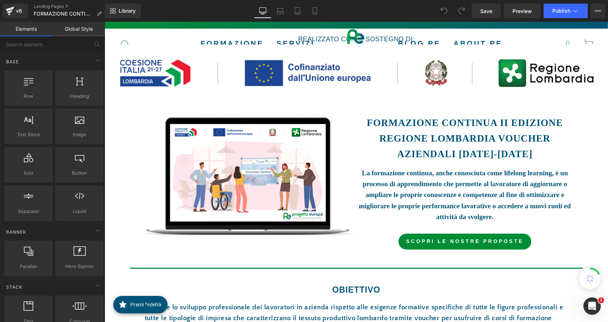
click at [494, 151] on font "FORMAZIONE CONTINUA ii EDIZIONE REGIONE LOMBARDIA VOUCHER AZIENDALI 2023-2024" at bounding box center [465, 138] width 196 height 42
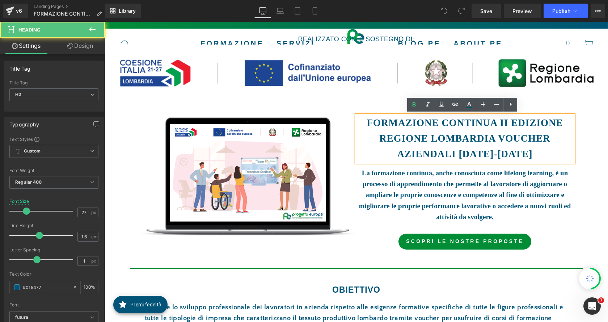
click at [490, 155] on font "FORMAZIONE CONTINUA ii EDIZIONE REGIONE LOMBARDIA VOUCHER AZIENDALI 2023-2024" at bounding box center [465, 138] width 196 height 42
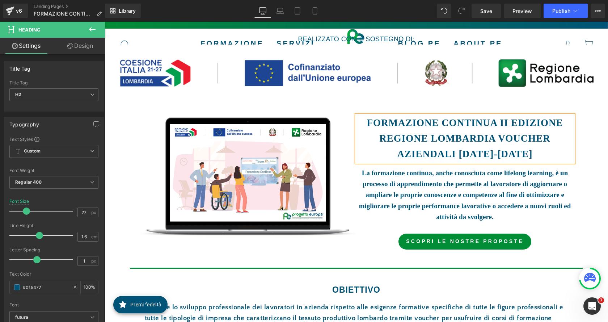
click at [507, 121] on font "FORMAZIONE CONTINUA ii EDIZIONE REGIONE LOMBARDIA VOUCHER AZIENDALI 2024-2027" at bounding box center [465, 138] width 196 height 42
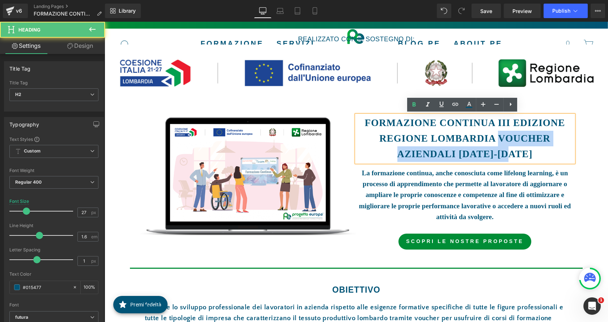
drag, startPoint x: 498, startPoint y: 138, endPoint x: 522, endPoint y: 158, distance: 31.2
click at [522, 158] on h2 "FORMAZIONE CONTINUA iiI EDIZIONE REGIONE LOMBARDIA VOUCHER AZIENDALI 2024-2027" at bounding box center [465, 138] width 217 height 47
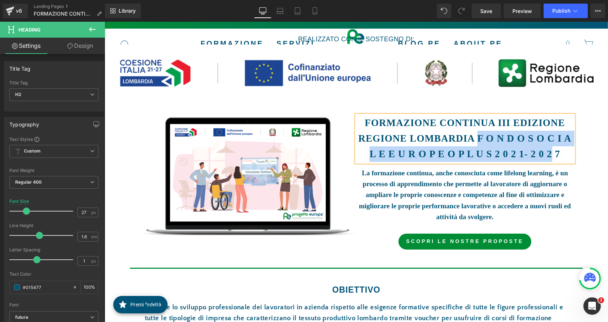
drag, startPoint x: 477, startPoint y: 138, endPoint x: 548, endPoint y: 155, distance: 73.4
click at [548, 155] on font "FORMAZIONE CONTINUA iiI EDIZIONE REGIONE LOMBARDIA F O N D O S O C I A L E E U …" at bounding box center [465, 138] width 213 height 42
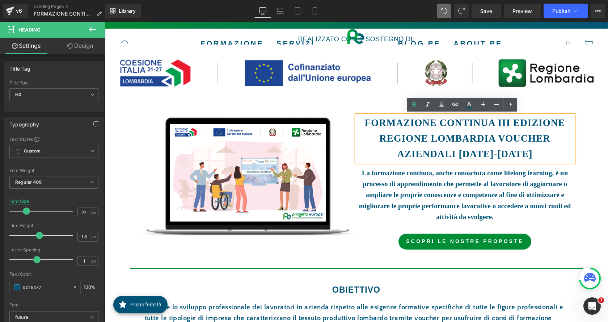
click at [512, 154] on font "FORMAZIONE CONTINUA iiI EDIZIONE REGIONE LOMBARDIA VOUCHER AZIENDALI 2024-2027" at bounding box center [465, 138] width 200 height 42
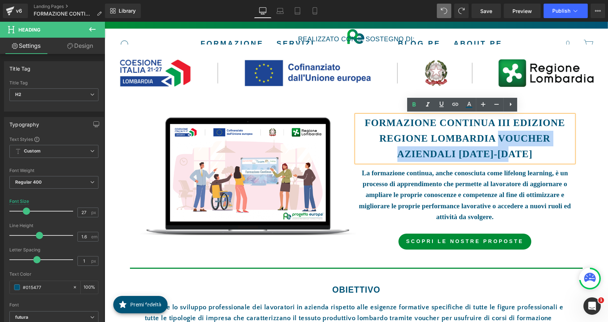
drag, startPoint x: 499, startPoint y: 138, endPoint x: 523, endPoint y: 155, distance: 28.8
click at [523, 155] on h2 "FORMAZIONE CONTINUA iiI EDIZIONE REGIONE LOMBARDIA VOUCHER AZIENDALI 2024-2027" at bounding box center [465, 138] width 217 height 47
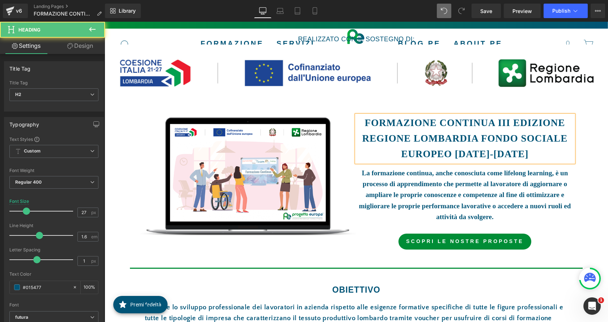
click at [477, 139] on font "FORMAZIONE CONTINUA iiI EDIZIONE REGIONE LOMBARDIA FONDO SOCIALE EUROPEO 2021-2…" at bounding box center [465, 138] width 205 height 42
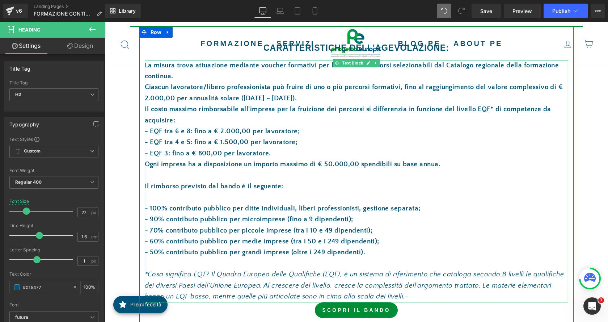
scroll to position [833, 0]
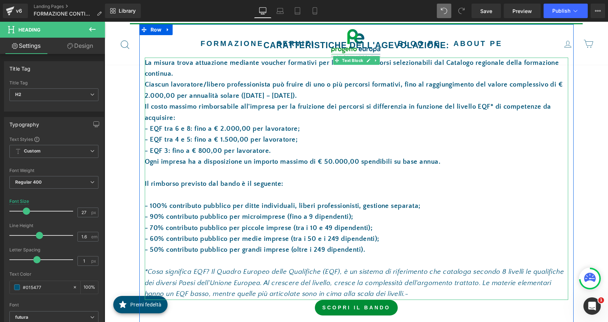
click at [373, 244] on p "- 50% contributo pubblico per grandi imprese (oltre i 249 dipendenti)." at bounding box center [357, 249] width 424 height 11
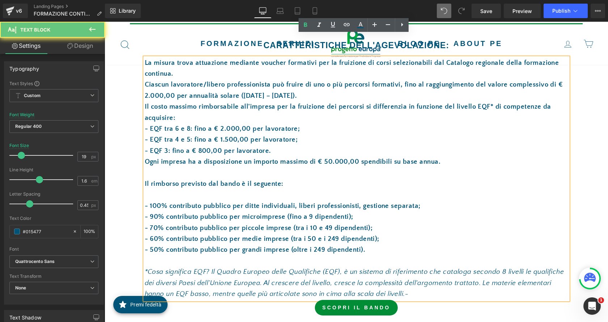
click at [363, 244] on p "- 50% contributo pubblico per grandi imprese (oltre i 249 dipendenti)." at bounding box center [357, 249] width 424 height 11
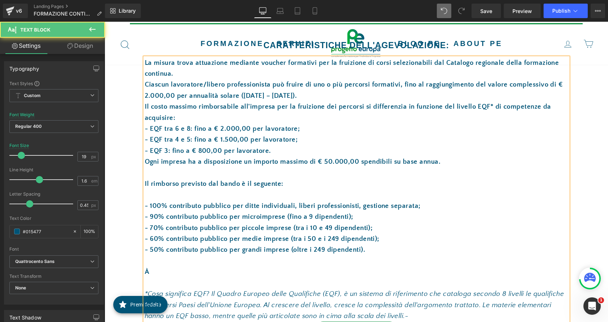
click at [145, 267] on p "À" at bounding box center [357, 272] width 424 height 11
click at [183, 267] on p "NOVITÀ" at bounding box center [357, 272] width 424 height 11
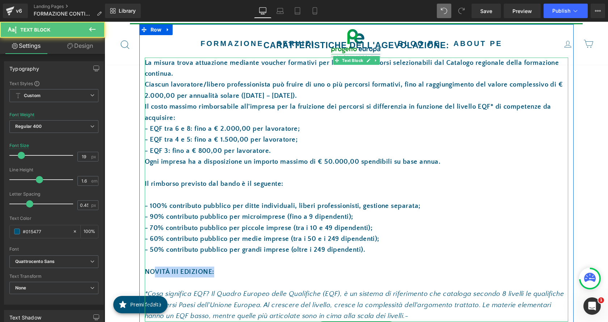
drag, startPoint x: 212, startPoint y: 248, endPoint x: 151, endPoint y: 249, distance: 60.1
click at [151, 267] on p "NOVITÀ III EDIZIONE:" at bounding box center [357, 272] width 424 height 11
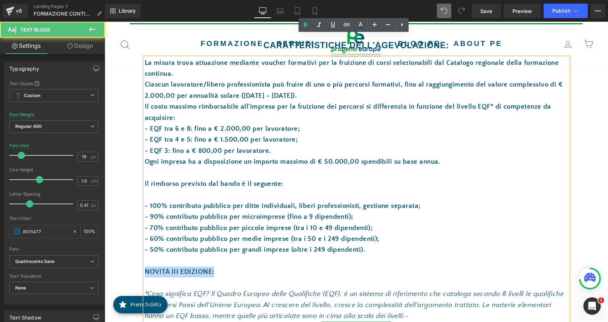
drag, startPoint x: 143, startPoint y: 250, endPoint x: 216, endPoint y: 249, distance: 73.5
click at [216, 267] on p "NOVITÀ III EDIZIONE:" at bounding box center [357, 272] width 424 height 11
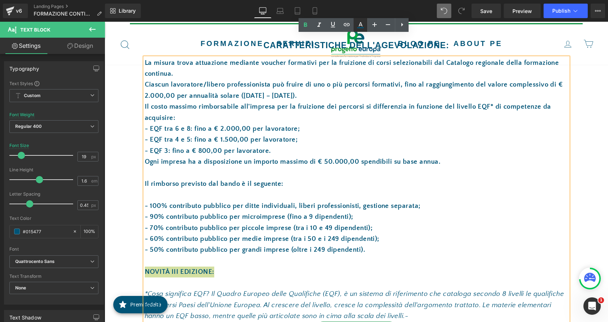
click at [362, 27] on icon at bounding box center [360, 25] width 9 height 9
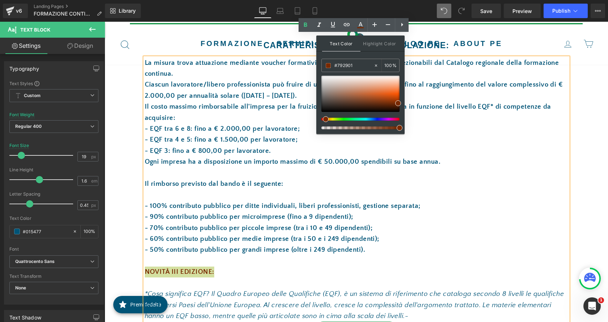
click at [323, 118] on div at bounding box center [358, 119] width 78 height 3
click at [322, 120] on div at bounding box center [358, 119] width 78 height 3
drag, startPoint x: 396, startPoint y: 103, endPoint x: 372, endPoint y: 97, distance: 24.9
click at [372, 97] on span at bounding box center [374, 98] width 6 height 6
click at [326, 119] on span at bounding box center [325, 119] width 6 height 6
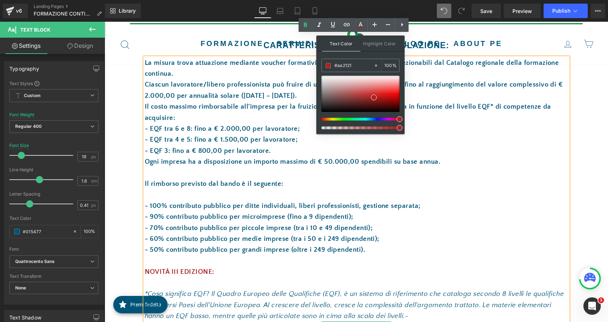
drag, startPoint x: 325, startPoint y: 120, endPoint x: 395, endPoint y: 118, distance: 70.6
click at [399, 126] on div at bounding box center [361, 103] width 78 height 54
drag, startPoint x: 375, startPoint y: 97, endPoint x: 396, endPoint y: 97, distance: 21.0
click at [396, 97] on span at bounding box center [395, 97] width 6 height 6
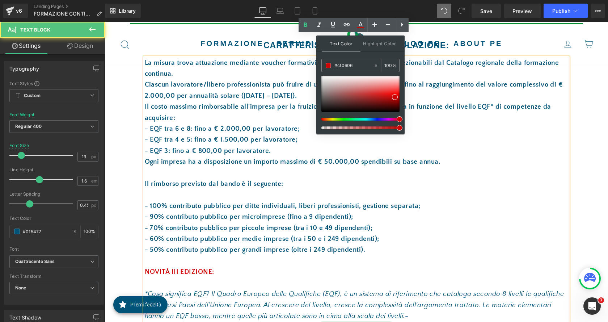
click at [272, 256] on p at bounding box center [357, 261] width 424 height 11
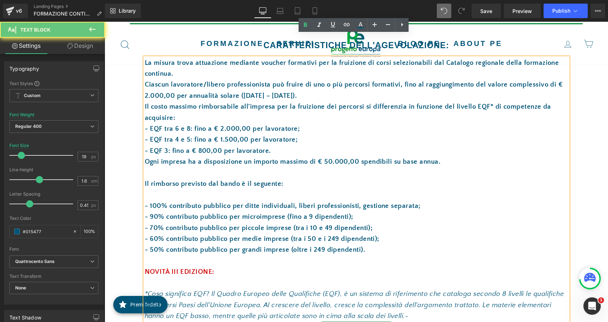
click at [229, 267] on p "NOVITÀ III EDIZIONE:" at bounding box center [357, 272] width 424 height 11
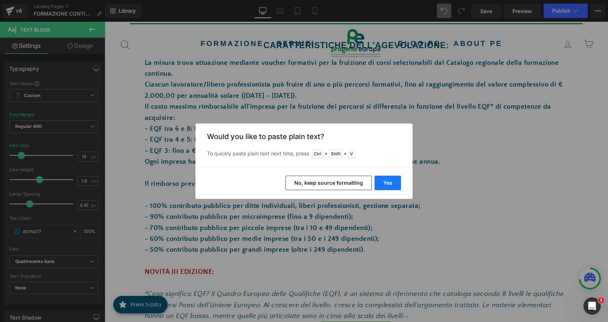
click at [388, 182] on button "Yes" at bounding box center [388, 183] width 26 height 14
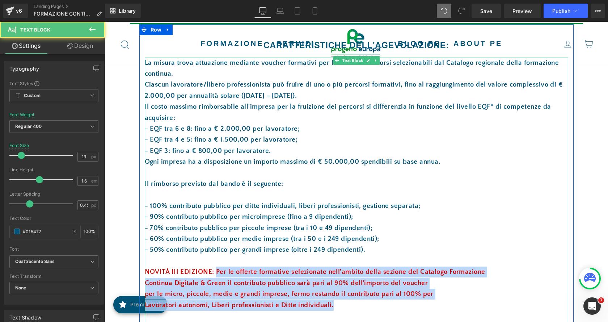
drag, startPoint x: 344, startPoint y: 282, endPoint x: 214, endPoint y: 248, distance: 134.3
click at [214, 248] on div "La misura trova attuazione mediante voucher formativi per la fruizione di corsi…" at bounding box center [357, 206] width 424 height 297
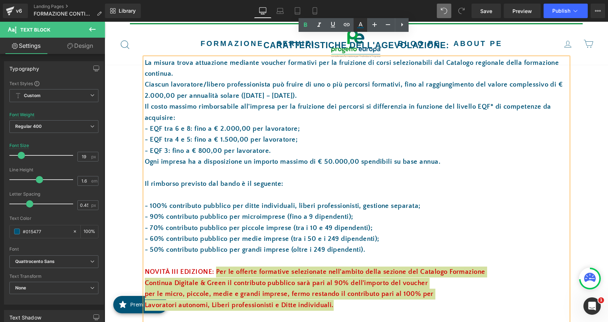
click at [364, 22] on icon at bounding box center [360, 25] width 9 height 9
type input "#015477"
type input "100"
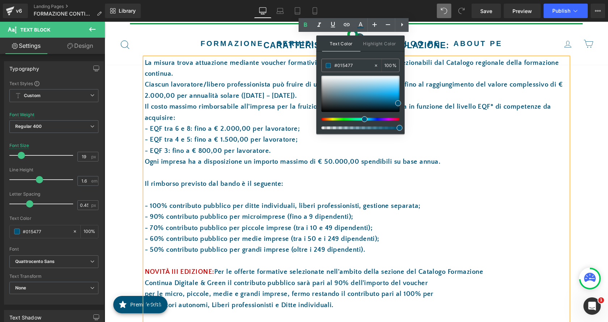
click at [332, 234] on p "- 60% contributo pubblico per medie imprese (tra i 50 e i 249 dipendenti);" at bounding box center [357, 239] width 424 height 11
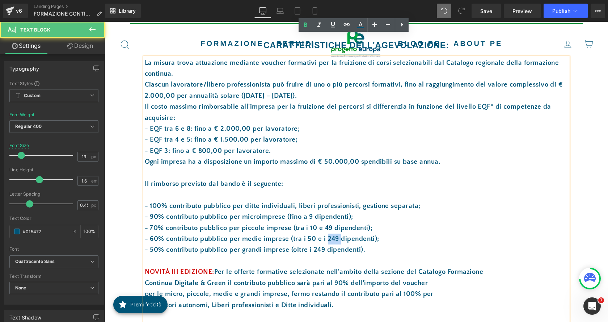
click at [332, 234] on p "- 60% contributo pubblico per medie imprese (tra i 50 e i 249 dipendenti);" at bounding box center [357, 239] width 424 height 11
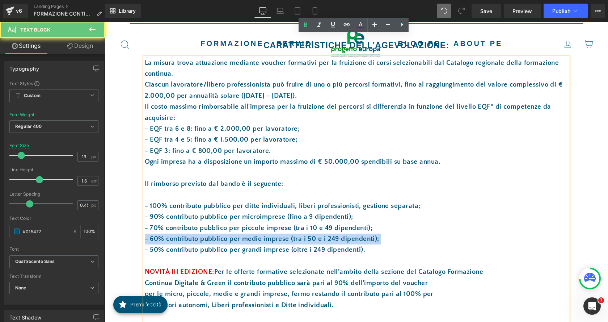
click at [332, 234] on p "- 60% contributo pubblico per medie imprese (tra i 50 e i 249 dipendenti);" at bounding box center [357, 239] width 424 height 11
drag, startPoint x: 339, startPoint y: 275, endPoint x: 340, endPoint y: 279, distance: 3.7
click at [340, 289] on p "per le micro, piccole, medie e grandi imprese, fermo restando il contributo par…" at bounding box center [357, 294] width 424 height 11
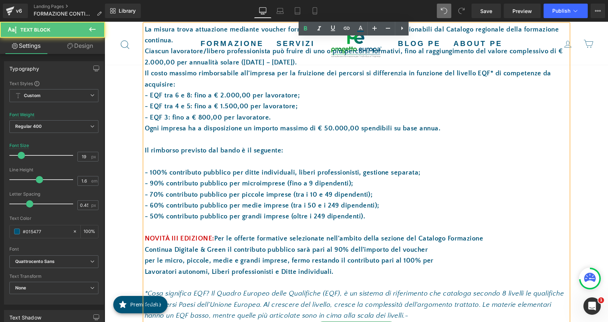
scroll to position [869, 0]
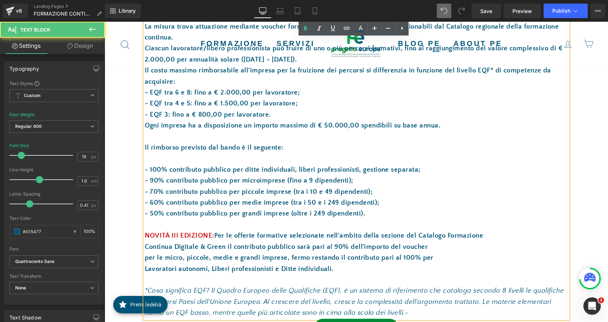
click at [224, 275] on p at bounding box center [357, 280] width 424 height 11
click at [192, 232] on span "NOVITÀ III EDIZIONE:" at bounding box center [180, 236] width 70 height 8
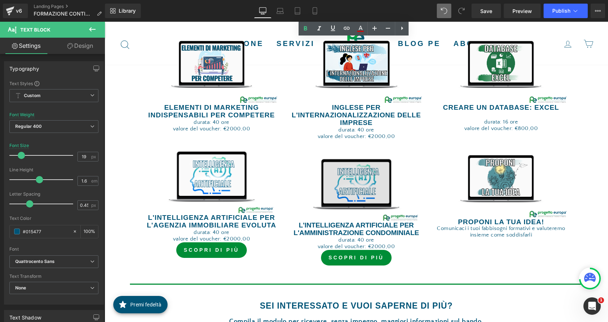
scroll to position [1231, 0]
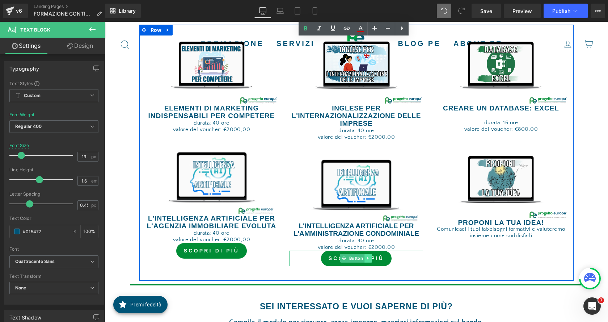
click at [368, 254] on link at bounding box center [369, 258] width 8 height 9
click at [371, 256] on icon at bounding box center [373, 258] width 4 height 4
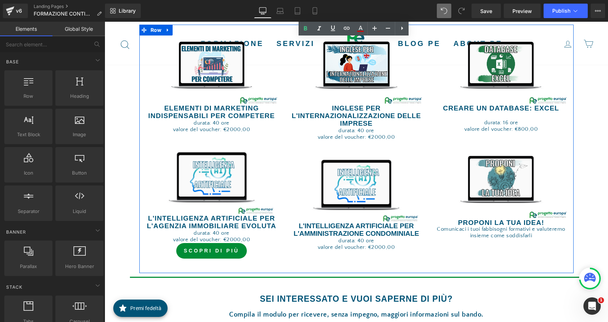
scroll to position [1224, 0]
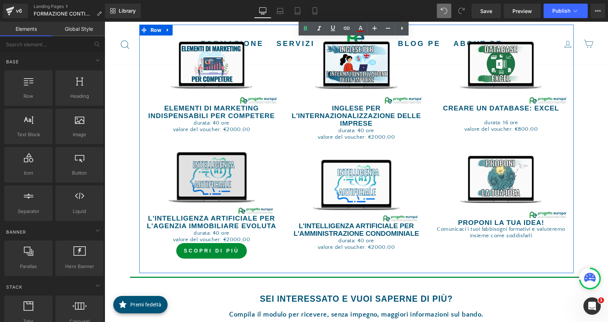
click at [245, 167] on img at bounding box center [212, 177] width 134 height 75
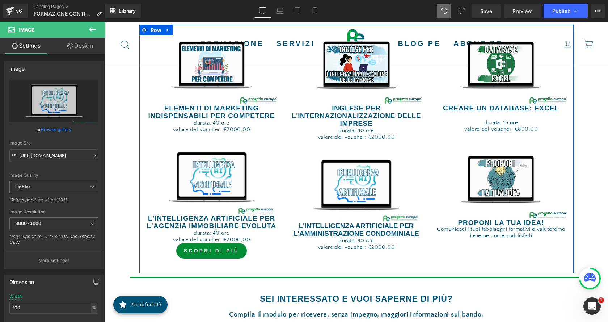
click at [253, 214] on b "L'Intelligenza Artificiale per l'agenzia immobiliare evoluta" at bounding box center [212, 221] width 130 height 15
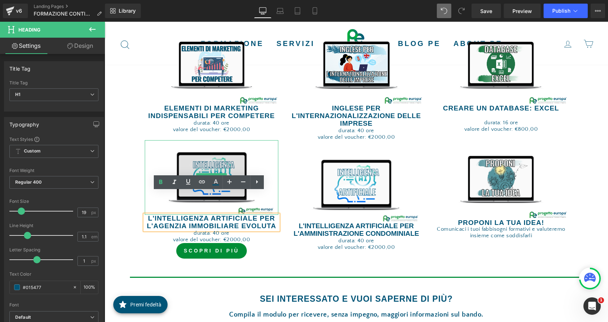
click at [222, 150] on img at bounding box center [212, 177] width 134 height 75
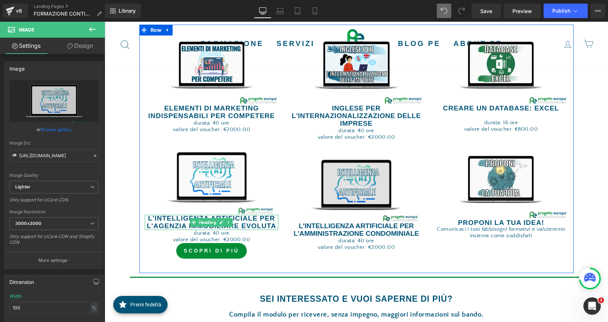
click at [253, 214] on b "L'Intelligenza Artificiale per l'agenzia immobiliare evoluta" at bounding box center [212, 221] width 130 height 15
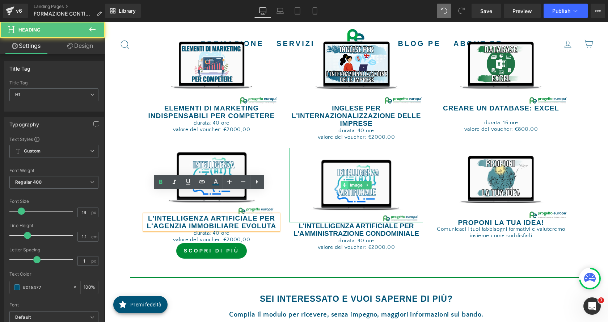
click at [345, 181] on span at bounding box center [345, 185] width 8 height 9
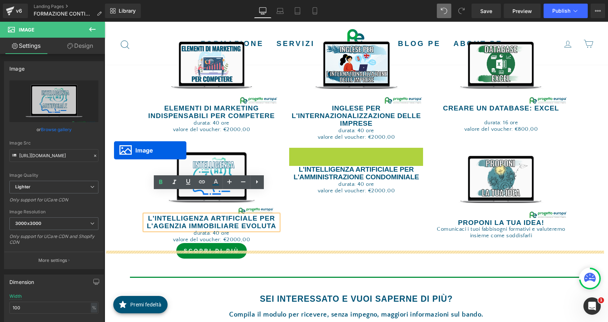
drag, startPoint x: 342, startPoint y: 163, endPoint x: 114, endPoint y: 150, distance: 228.2
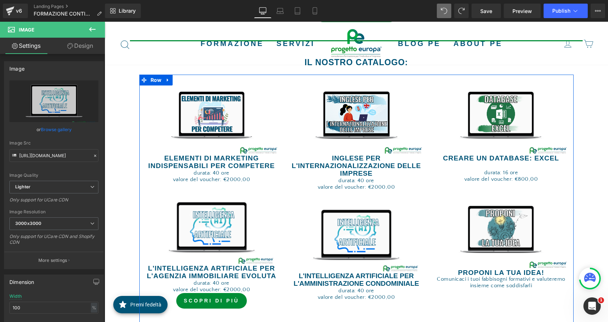
scroll to position [1079, 0]
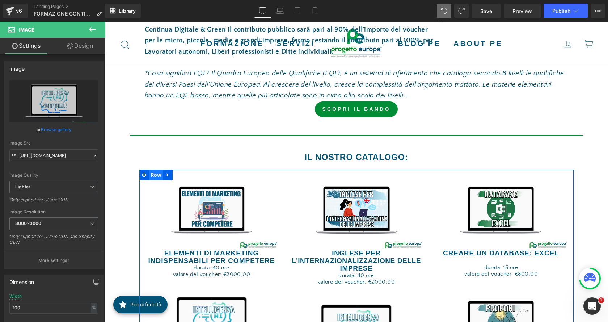
click at [151, 169] on span "Row" at bounding box center [156, 174] width 15 height 11
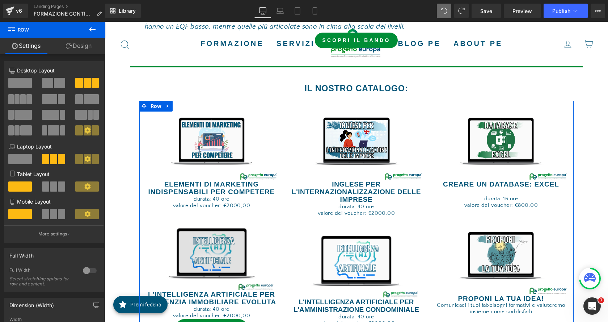
scroll to position [1188, 0]
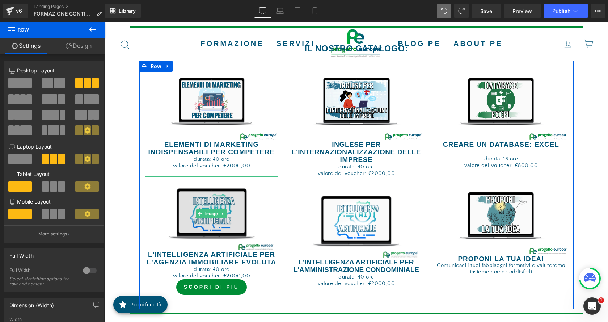
click at [222, 196] on img at bounding box center [212, 213] width 134 height 75
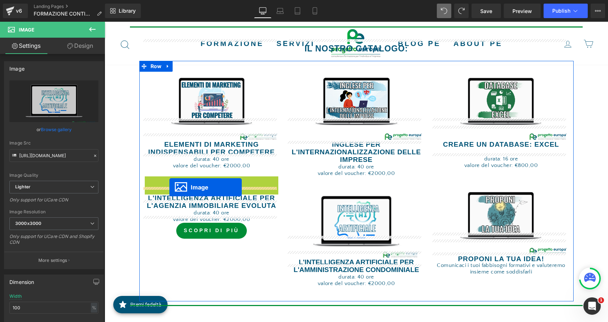
drag, startPoint x: 196, startPoint y: 192, endPoint x: 169, endPoint y: 187, distance: 27.3
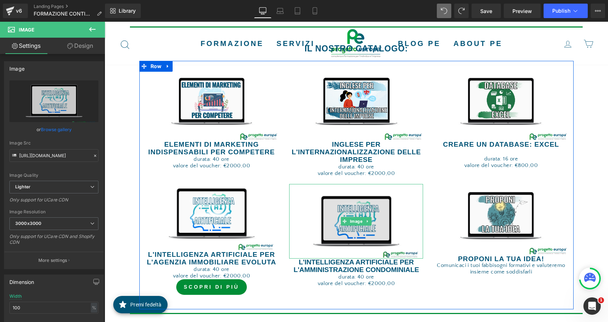
click at [365, 184] on img at bounding box center [356, 221] width 134 height 75
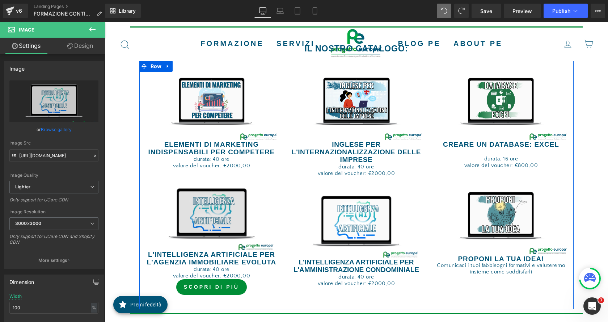
click at [232, 194] on img at bounding box center [212, 213] width 134 height 75
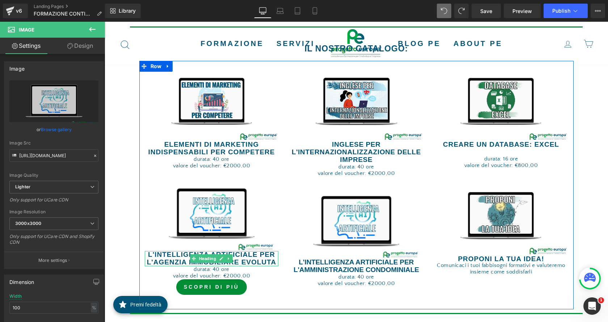
click at [256, 251] on b "L'Intelligenza Artificiale per l'agenzia immobiliare evoluta" at bounding box center [212, 258] width 130 height 15
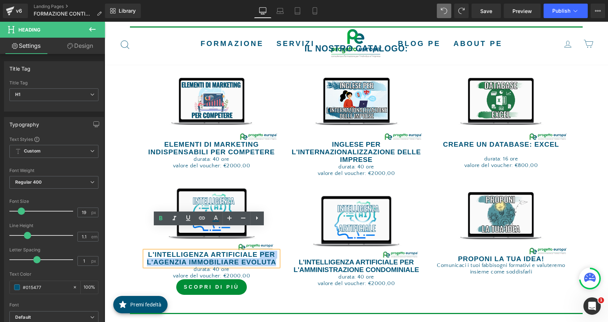
drag, startPoint x: 273, startPoint y: 239, endPoint x: 256, endPoint y: 232, distance: 18.0
click at [256, 251] on b "L'Intelligenza Artificiale per l'agenzia immobiliare evoluta" at bounding box center [212, 258] width 130 height 15
click at [399, 258] on b "L'INTELLIGENZA ARTIFICIALE PER L'AMMINISTRAZIONE CONDOMINIALE" at bounding box center [357, 265] width 126 height 15
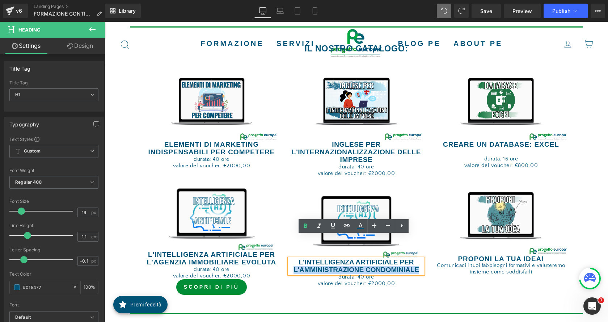
drag, startPoint x: 290, startPoint y: 247, endPoint x: 417, endPoint y: 249, distance: 127.1
click at [417, 259] on h1 "L'INTELLIGENZA ARTIFICIALE PER L'AMMINISTRAZIONE CONDOMINIALE" at bounding box center [356, 266] width 134 height 15
copy b "L'AMMINISTRAZIONE CONDOMINIALE"
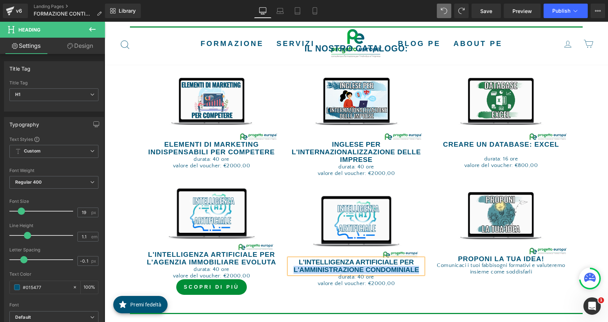
click at [247, 251] on b "L'Intelligenza Artificiale per l'agenzia immobiliare evoluta" at bounding box center [212, 258] width 130 height 15
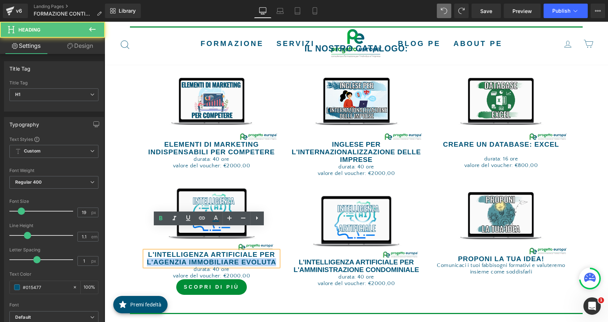
drag, startPoint x: 271, startPoint y: 239, endPoint x: 139, endPoint y: 237, distance: 131.5
click at [139, 237] on div "Image Elementi di marketing indispensabili per competere Heading durata: 40 ore…" at bounding box center [211, 178] width 145 height 233
paste div
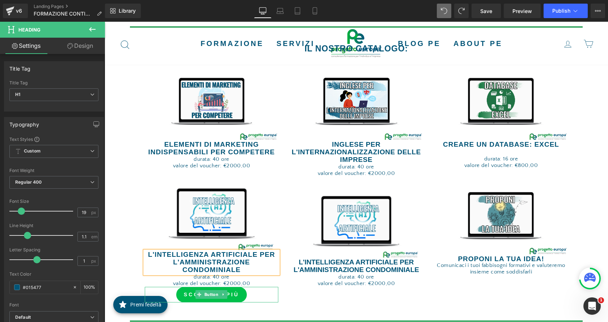
click at [234, 287] on link "scopri di più" at bounding box center [211, 295] width 71 height 16
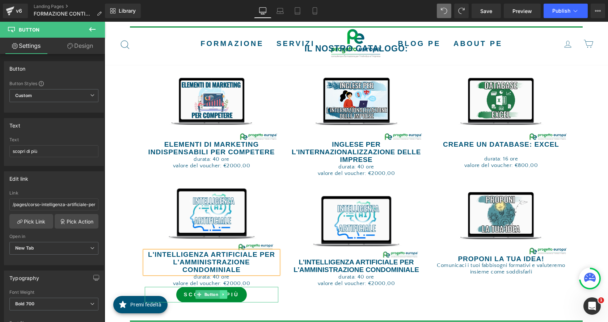
click at [222, 292] on icon at bounding box center [224, 294] width 4 height 4
click at [226, 292] on icon at bounding box center [228, 294] width 4 height 4
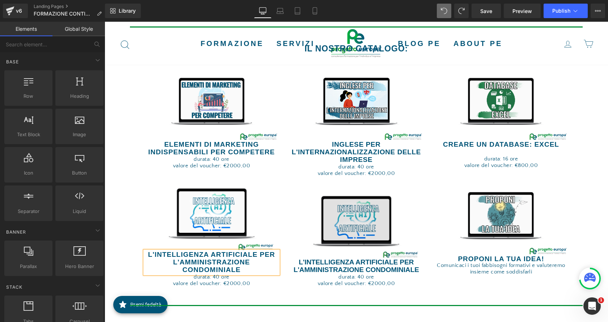
click at [351, 223] on img at bounding box center [356, 221] width 134 height 75
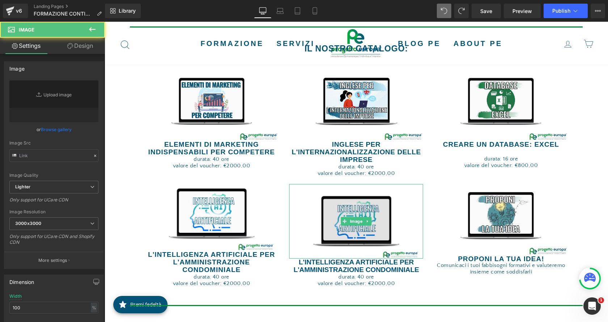
type input "https://ucarecdn.com/ca917866-d94a-4f3a-9d7a-6ddd525bedd0/-/format/auto/-/previ…"
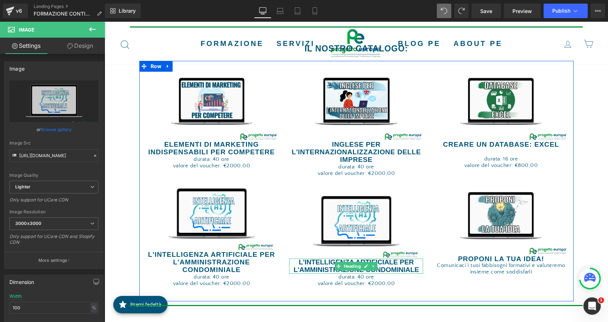
click at [402, 258] on b "L'INTELLIGENZA ARTIFICIALE PER L'AMMINISTRAZIONE CONDOMINIALE" at bounding box center [357, 265] width 126 height 15
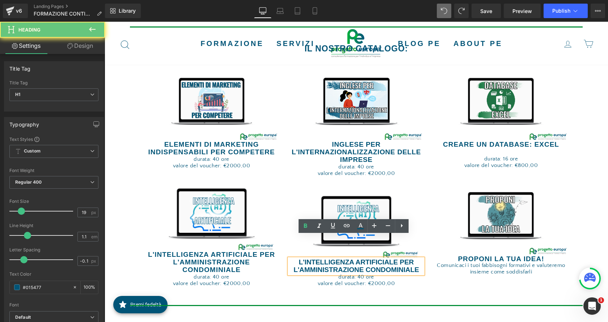
click at [377, 258] on b "L'INTELLIGENZA ARTIFICIALE PER L'AMMINISTRAZIONE CONDOMINIALE" at bounding box center [357, 265] width 126 height 15
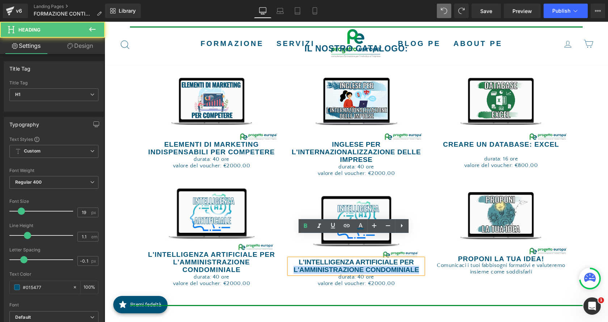
drag, startPoint x: 291, startPoint y: 247, endPoint x: 415, endPoint y: 244, distance: 124.3
click at [415, 258] on b "L'INTELLIGENZA ARTIFICIALE PER L'AMMINISTRAZIONE CONDOMINIALE" at bounding box center [357, 265] width 126 height 15
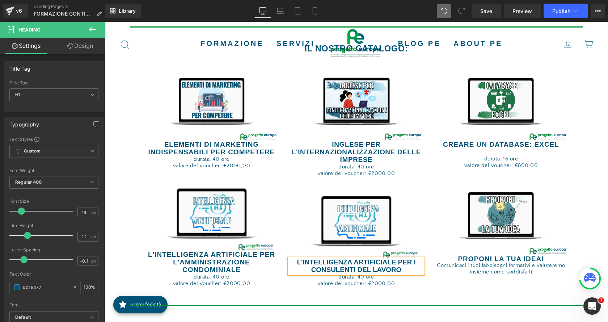
click at [409, 268] on div "Image Elementi di marketing indispensabili per competere Heading durata: 40 ore…" at bounding box center [356, 181] width 435 height 240
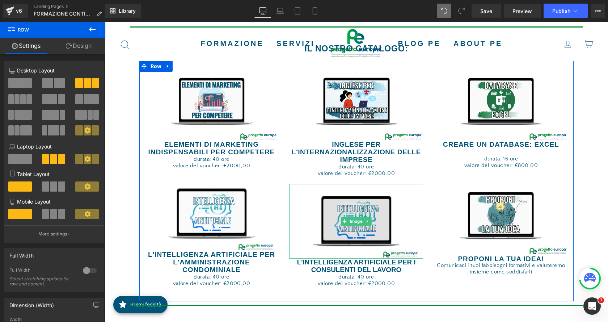
click at [362, 214] on img at bounding box center [356, 221] width 134 height 75
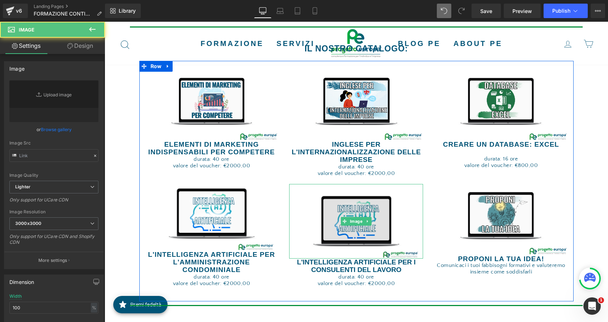
type input "https://ucarecdn.com/ca917866-d94a-4f3a-9d7a-6ddd525bedd0/-/format/auto/-/previ…"
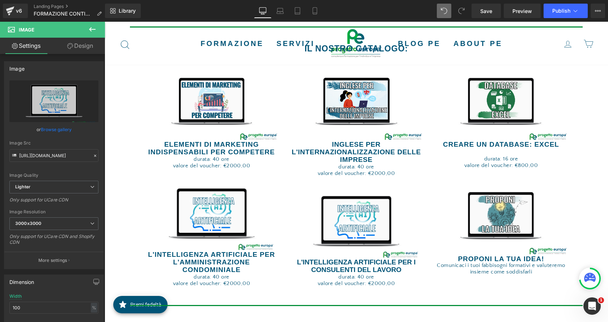
click at [92, 26] on icon at bounding box center [92, 29] width 9 height 9
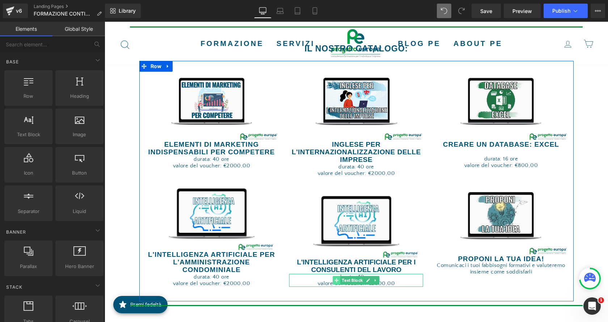
click at [333, 276] on span at bounding box center [337, 280] width 8 height 9
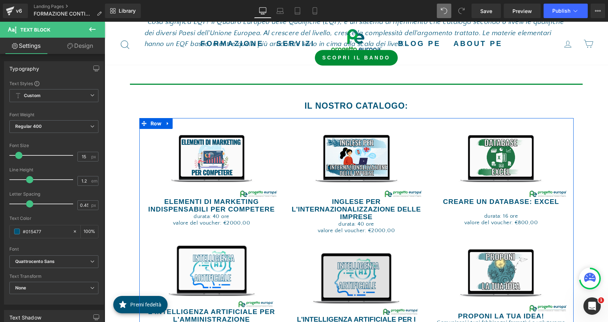
scroll to position [1079, 0]
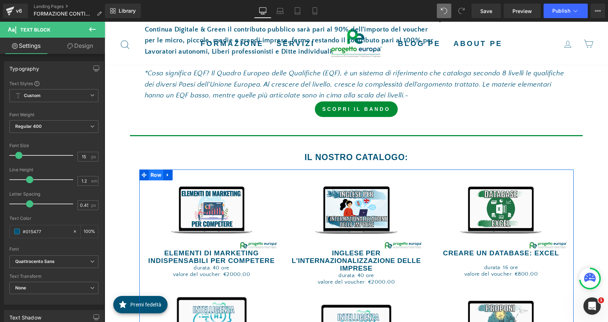
click at [156, 169] on span "Row" at bounding box center [156, 174] width 15 height 11
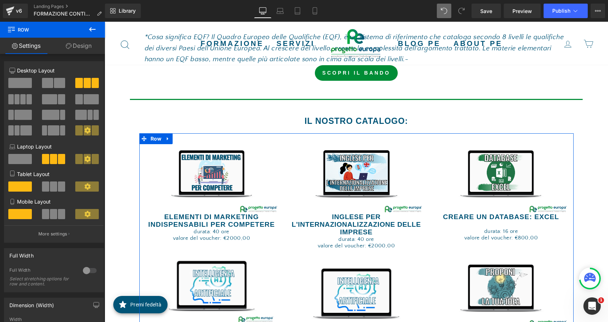
scroll to position [1224, 0]
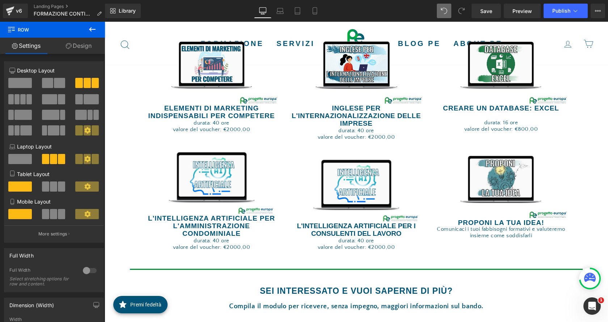
click at [96, 31] on icon at bounding box center [92, 29] width 9 height 9
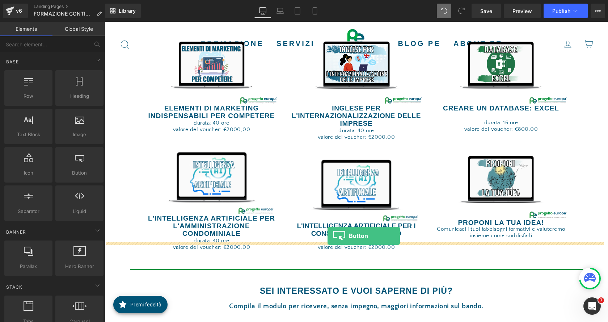
drag, startPoint x: 189, startPoint y: 197, endPoint x: 328, endPoint y: 236, distance: 144.4
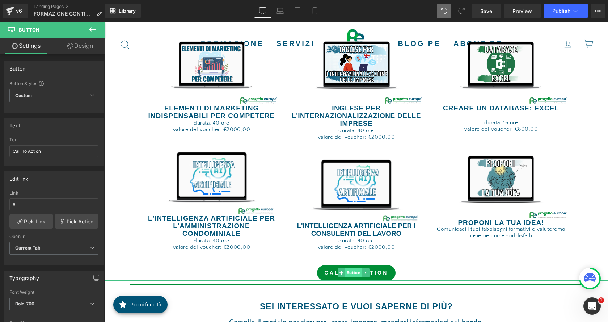
click at [359, 268] on span "Button" at bounding box center [354, 272] width 17 height 9
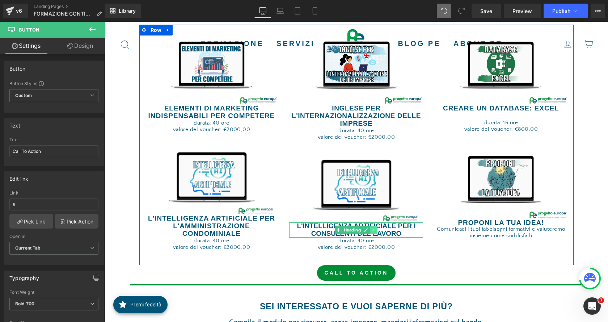
click at [371, 226] on link at bounding box center [375, 230] width 8 height 9
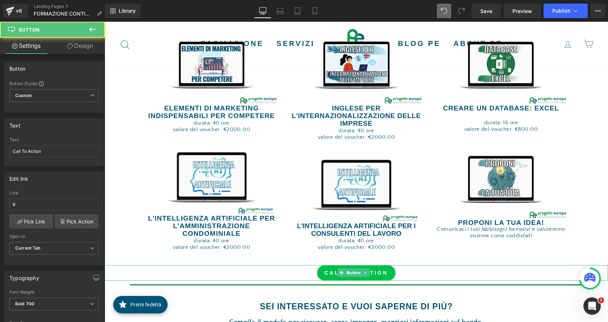
click at [377, 265] on link "Call To Action" at bounding box center [356, 273] width 79 height 16
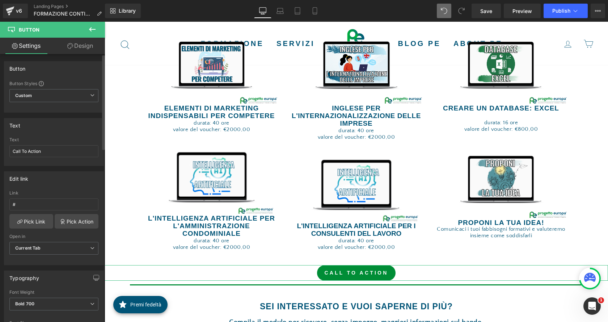
click at [50, 144] on div "Text Call To Action" at bounding box center [53, 151] width 89 height 28
drag, startPoint x: 47, startPoint y: 154, endPoint x: 0, endPoint y: 153, distance: 47.4
click at [0, 153] on div "Text Call To Action Text Call To Action" at bounding box center [54, 139] width 108 height 53
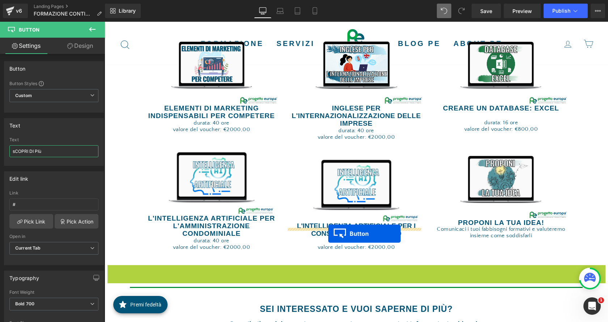
drag, startPoint x: 341, startPoint y: 251, endPoint x: 328, endPoint y: 234, distance: 21.5
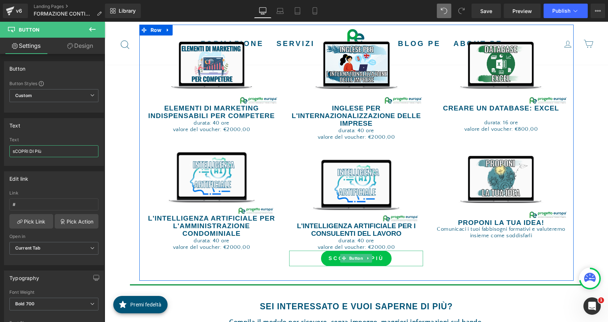
type input "sCOPRI DI PIù"
click at [378, 251] on link "sCOPRI DI PIù" at bounding box center [356, 259] width 71 height 16
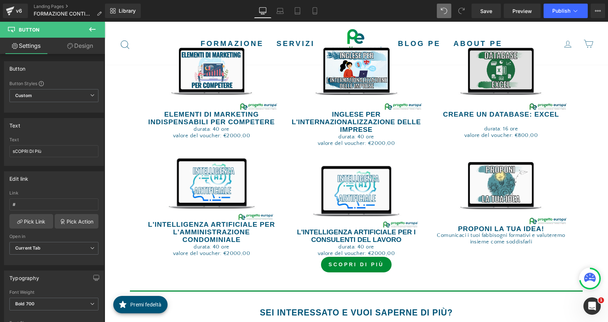
scroll to position [1152, 0]
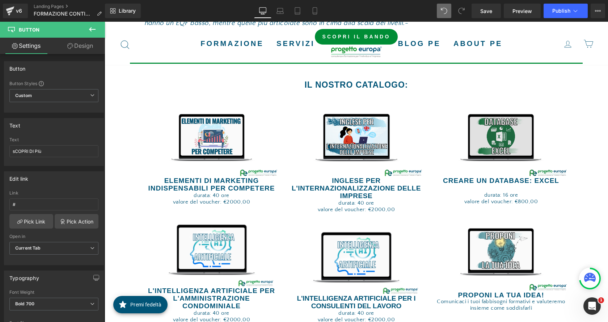
click at [504, 124] on img at bounding box center [501, 137] width 134 height 79
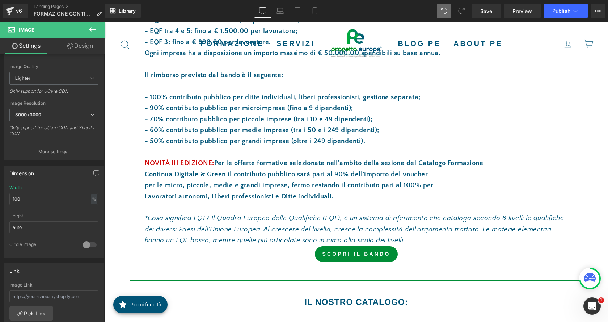
scroll to position [753, 0]
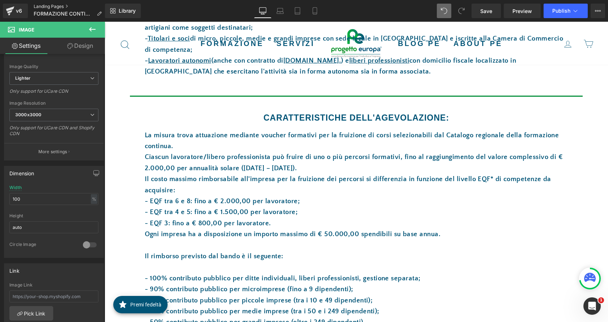
drag, startPoint x: 59, startPoint y: 6, endPoint x: 262, endPoint y: 7, distance: 202.8
click at [59, 6] on link "Landing Pages" at bounding box center [71, 7] width 74 height 6
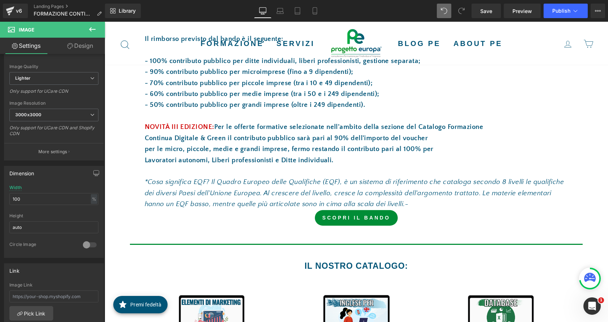
scroll to position [1115, 0]
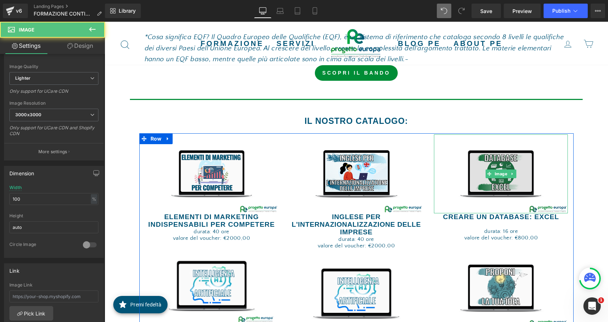
click at [490, 159] on img at bounding box center [501, 173] width 134 height 79
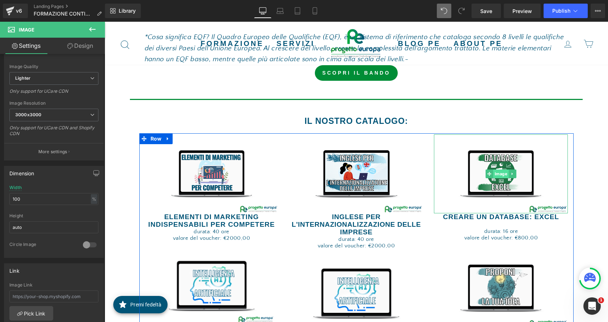
click at [498, 169] on span "Image" at bounding box center [502, 173] width 16 height 9
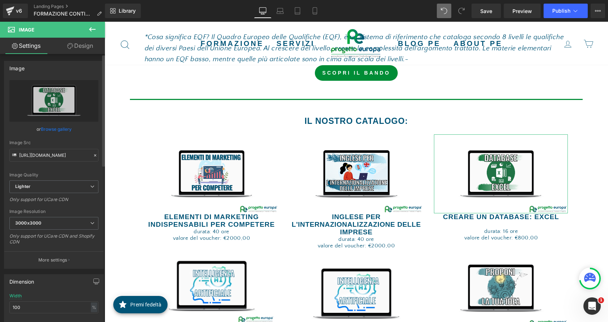
scroll to position [0, 0]
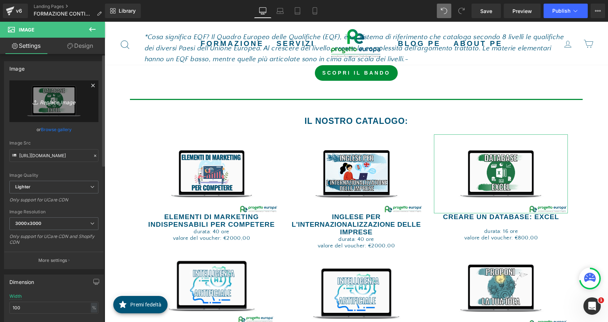
click at [58, 101] on icon "Replace Image" at bounding box center [54, 101] width 58 height 9
type input "C:\fakepath\FIDEURAM.png"
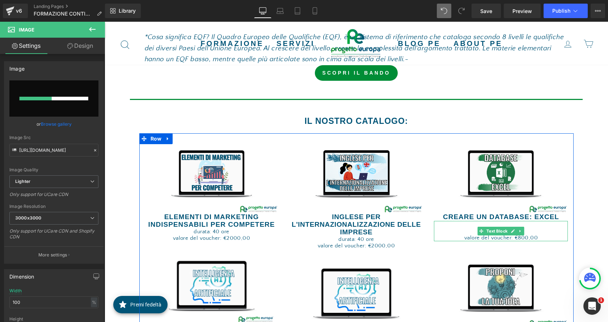
click at [544, 235] on p "valore del voucher: €800,00" at bounding box center [501, 238] width 134 height 7
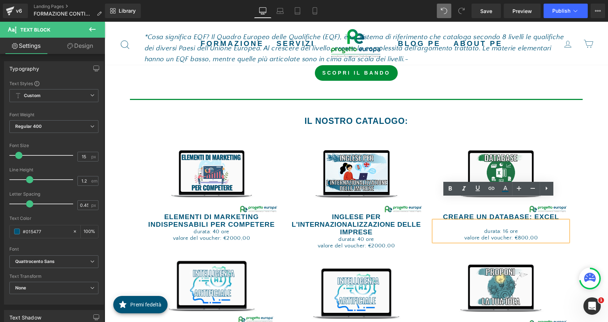
click at [501, 228] on p "durata: 16 ore" at bounding box center [501, 231] width 134 height 7
click at [500, 228] on p "durata: 16 ore" at bounding box center [501, 231] width 134 height 7
click at [518, 235] on p "valore del voucher: €800,00" at bounding box center [501, 238] width 134 height 7
click at [490, 10] on span "Save" at bounding box center [487, 11] width 12 height 8
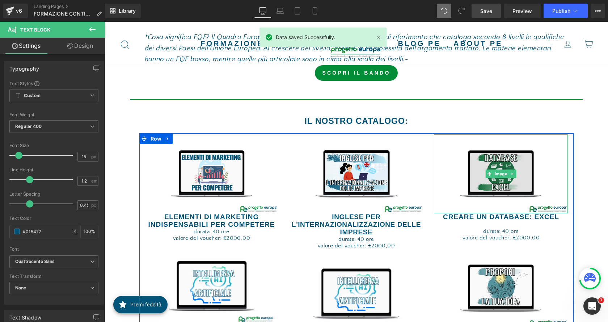
click at [496, 165] on img at bounding box center [501, 173] width 134 height 79
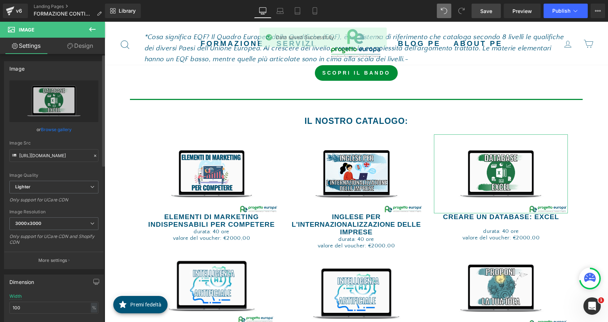
click at [59, 128] on link "Browse gallery" at bounding box center [56, 129] width 31 height 13
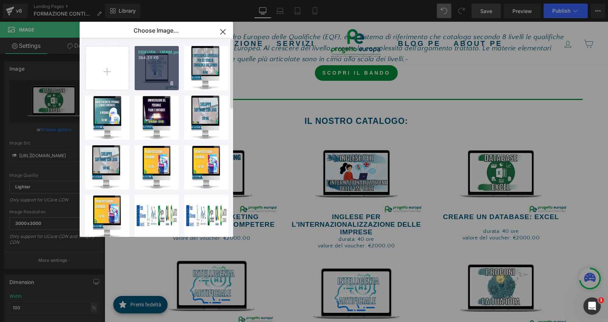
click at [152, 78] on div "FIDEURA...URAM.png 364.39 KB" at bounding box center [157, 68] width 44 height 44
type input "https://ucarecdn.com/6691001d-7ace-4ca5-8bfa-204e6a204be1/-/format/auto/-/previ…"
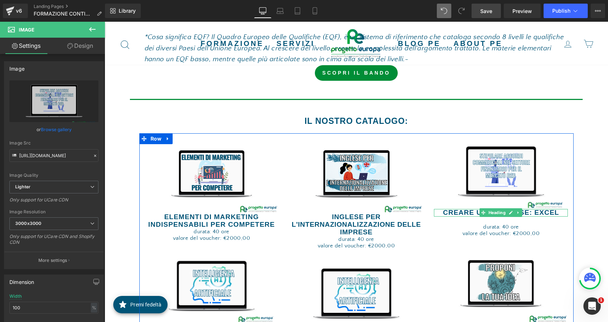
click at [468, 209] on strong "Creare un database: EXCEL" at bounding box center [501, 213] width 116 height 8
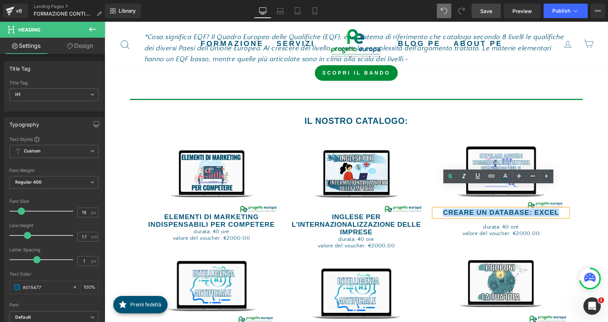
drag, startPoint x: 441, startPoint y: 190, endPoint x: 568, endPoint y: 191, distance: 126.8
click at [568, 191] on div "Image Creare un database: EXCEL Heading durata: 40 ore valore del voucher: €200…" at bounding box center [501, 238] width 145 height 209
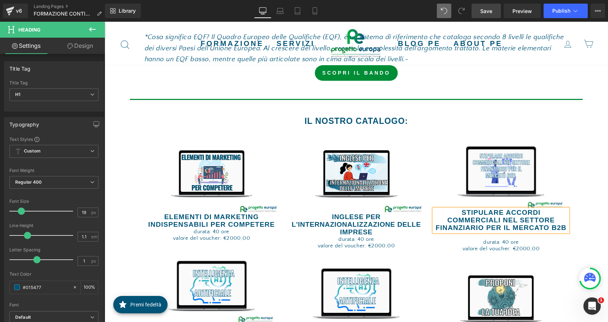
click at [486, 14] on span "Save" at bounding box center [487, 11] width 12 height 8
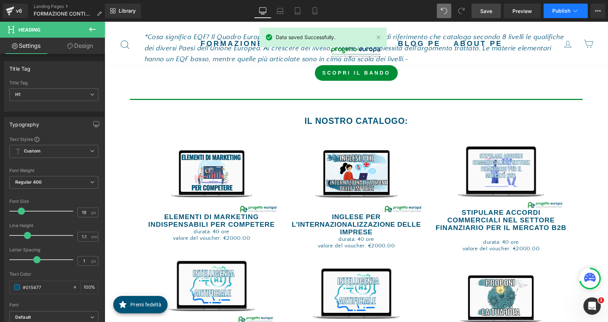
click at [572, 16] on button "Publish" at bounding box center [566, 11] width 44 height 14
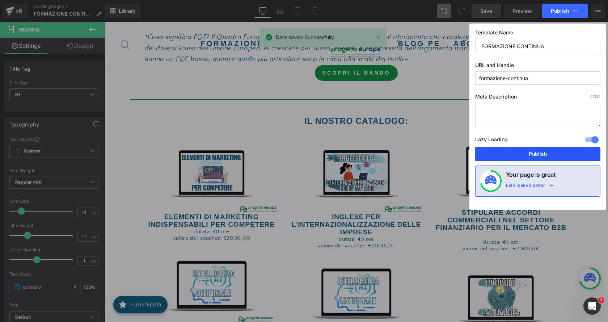
click at [548, 150] on button "Publish" at bounding box center [538, 154] width 125 height 14
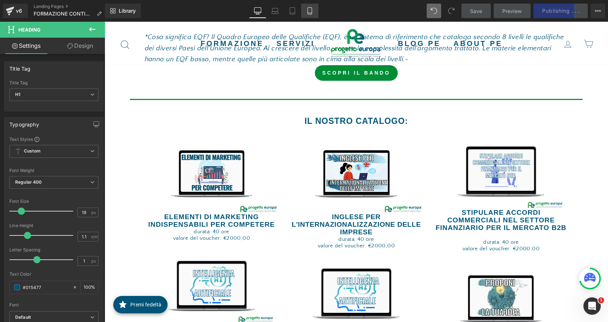
click at [309, 13] on icon at bounding box center [309, 10] width 7 height 7
type input "100"
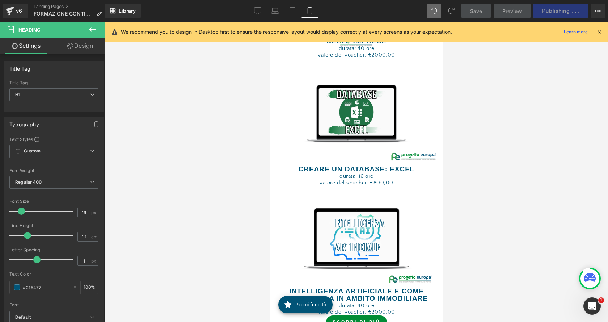
scroll to position [1956, 0]
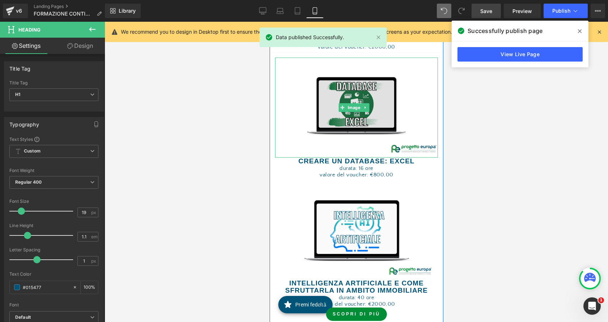
click at [356, 154] on img at bounding box center [356, 108] width 163 height 100
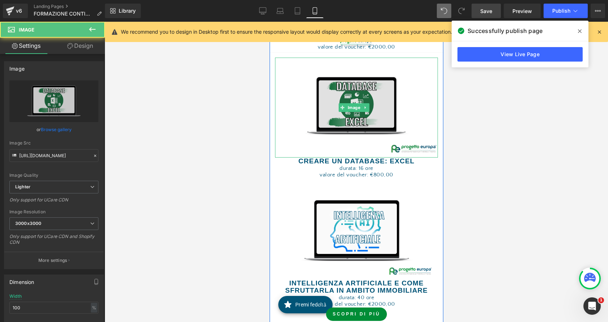
click at [359, 148] on img at bounding box center [356, 108] width 163 height 100
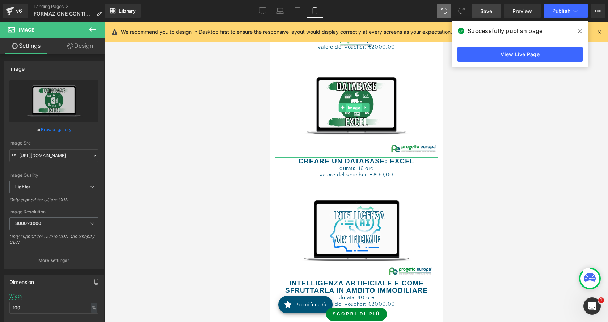
click at [356, 112] on span "Image" at bounding box center [354, 108] width 16 height 9
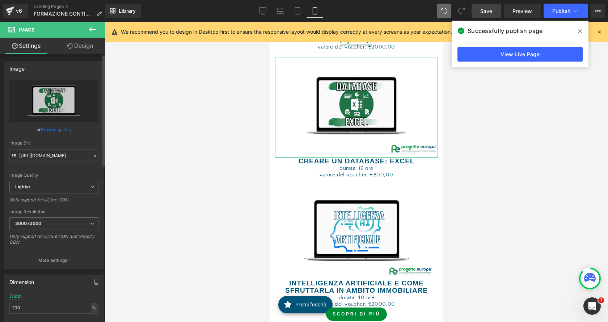
click at [56, 128] on link "Browse gallery" at bounding box center [56, 129] width 31 height 13
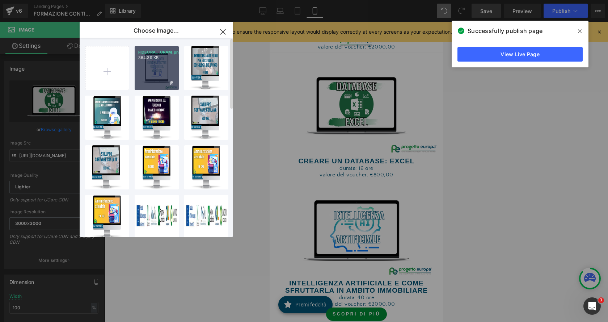
click at [155, 75] on div "FIDEURA...URAM.png 364.39 KB" at bounding box center [157, 68] width 44 height 44
type input "https://ucarecdn.com/6691001d-7ace-4ca5-8bfa-204e6a204be1/-/format/auto/-/previ…"
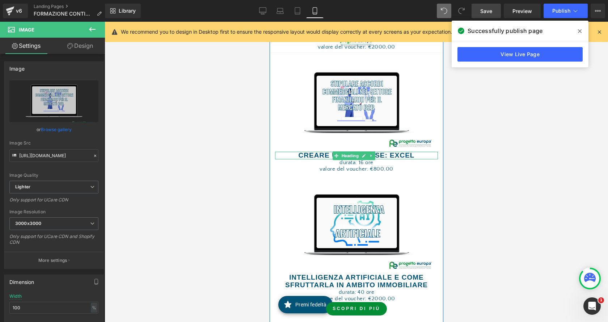
click at [411, 159] on h1 "Creare un database: EXCEL" at bounding box center [356, 156] width 163 height 8
click at [412, 159] on h1 "Creare un database: EXCEL" at bounding box center [356, 156] width 163 height 8
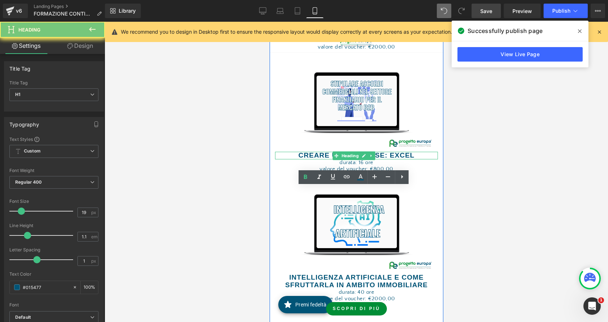
click at [412, 159] on h1 "Creare un database: EXCEL" at bounding box center [356, 156] width 163 height 8
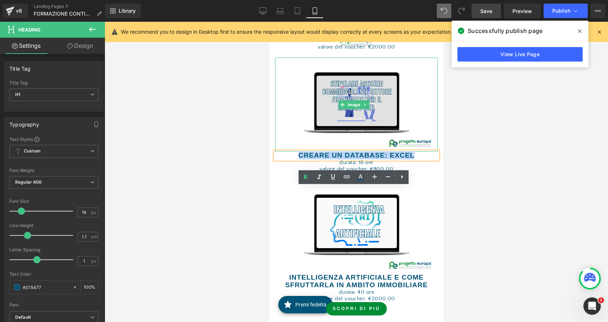
drag, startPoint x: 412, startPoint y: 190, endPoint x: 293, endPoint y: 184, distance: 118.6
click at [293, 184] on div "Image Elementi di marketing indispensabili per competere Heading durata: 40 ore…" at bounding box center [356, 44] width 174 height 515
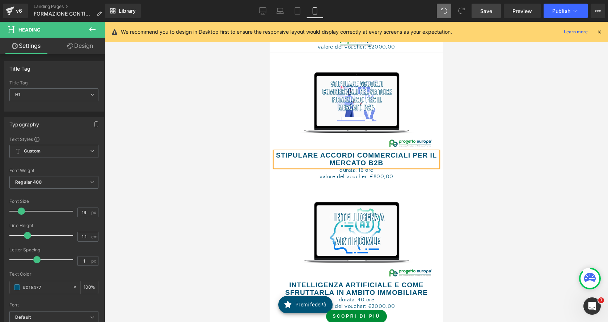
click at [415, 167] on strong "STIPULARE ACCORDI COMMERCIALI PER IL MERCATO B2B" at bounding box center [356, 158] width 161 height 15
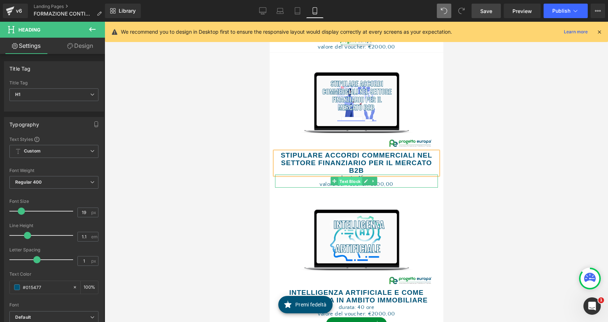
click at [357, 186] on span "Text Block" at bounding box center [350, 181] width 24 height 9
click at [386, 188] on p "valore del voucher: €800,00" at bounding box center [356, 184] width 163 height 7
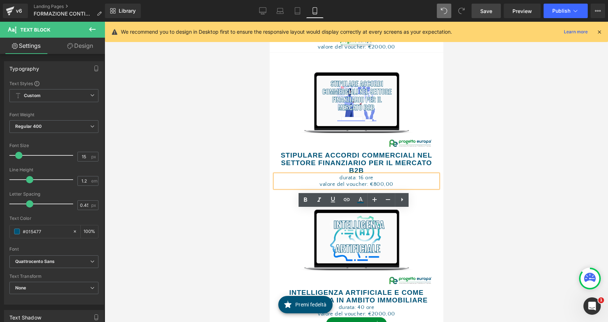
click at [358, 181] on p "durata: 16 ore" at bounding box center [356, 178] width 163 height 7
click at [373, 188] on p "valore del voucher: €800,00" at bounding box center [356, 184] width 163 height 7
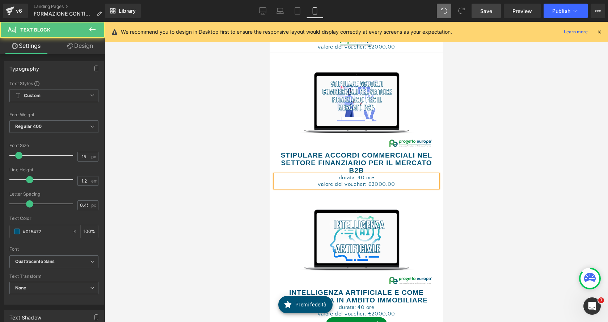
click at [406, 188] on p "valore del voucher: €2000,00" at bounding box center [356, 184] width 163 height 7
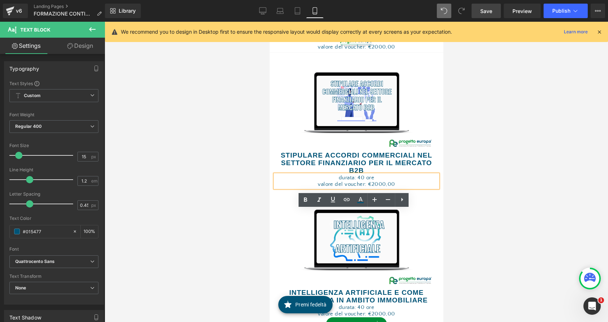
click at [383, 188] on p "valore del voucher: €2000,00" at bounding box center [356, 184] width 163 height 7
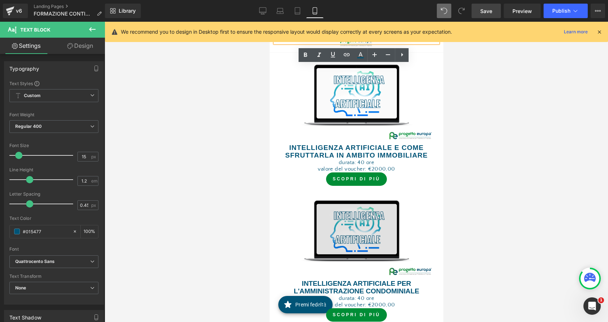
scroll to position [2137, 0]
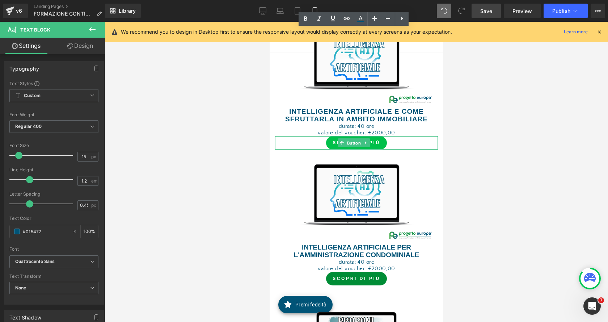
click at [361, 147] on span "Button" at bounding box center [353, 143] width 17 height 9
click at [368, 147] on link at bounding box center [366, 142] width 8 height 9
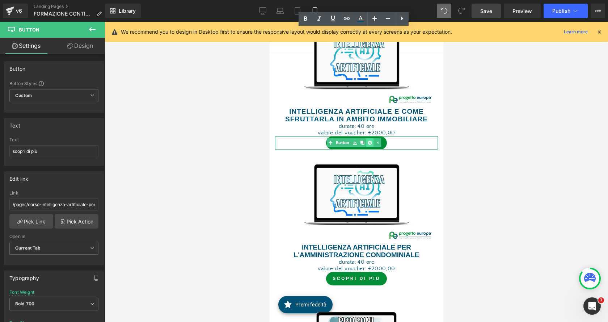
click at [369, 145] on icon at bounding box center [370, 143] width 4 height 4
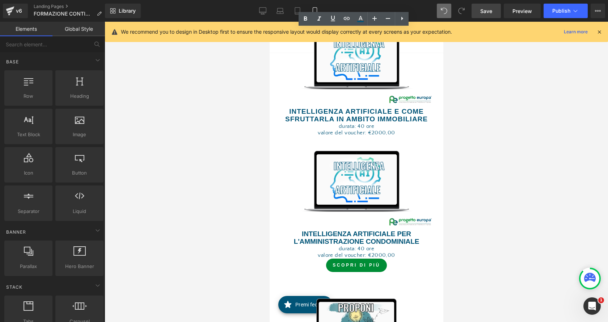
click at [392, 245] on strong "intelligenza artificiale per l'amministrazione condominiale" at bounding box center [357, 237] width 126 height 15
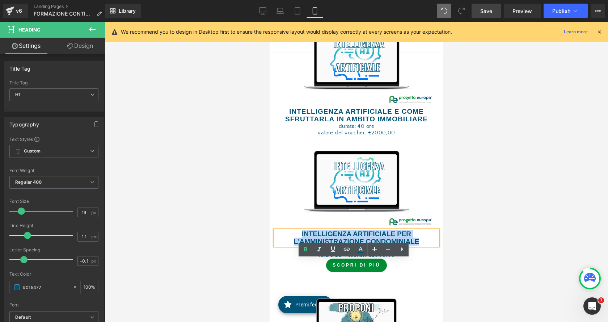
drag, startPoint x: 331, startPoint y: 259, endPoint x: 296, endPoint y: 260, distance: 35.1
click at [296, 246] on h1 "intelligenza artificiale per l'amministrazione condominiale" at bounding box center [356, 237] width 163 height 15
copy strong "intelligenza artificiale per l'amministrazione condominiale"
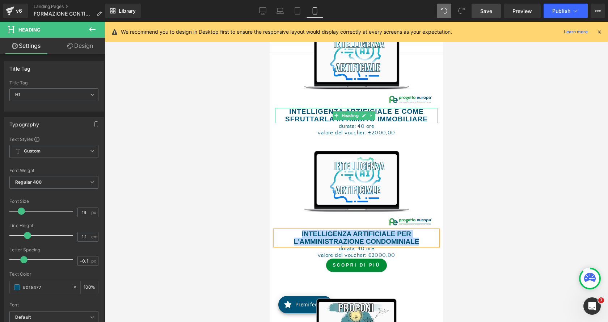
click at [386, 123] on strong "intelligenza artificiale e come sfruttarla in ambito immobiliare" at bounding box center [356, 115] width 143 height 15
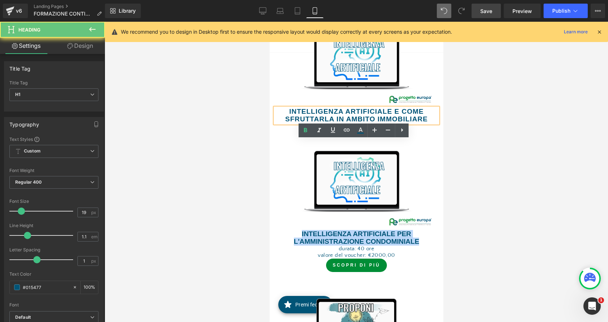
drag, startPoint x: 373, startPoint y: 143, endPoint x: 281, endPoint y: 141, distance: 91.7
click at [281, 123] on h1 "intelligenza artificiale e come sfruttarla in ambito immobiliare" at bounding box center [356, 115] width 163 height 15
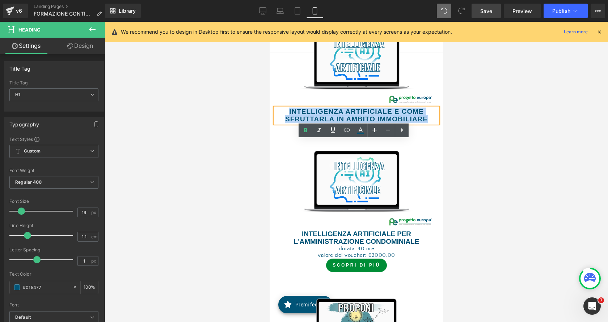
paste div
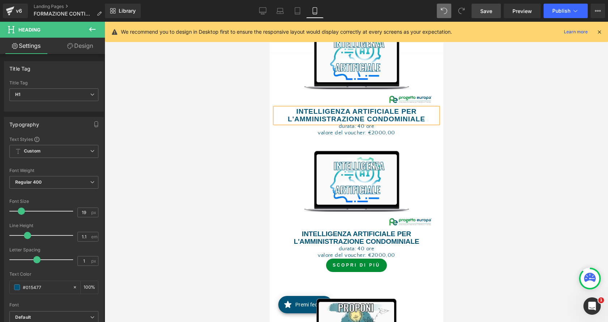
click at [394, 245] on strong "intelligenza artificiale per l'amministrazione condominiale" at bounding box center [357, 237] width 126 height 15
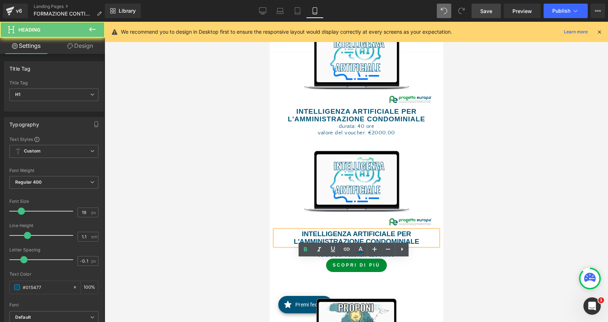
drag, startPoint x: 322, startPoint y: 261, endPoint x: 299, endPoint y: 260, distance: 22.8
click at [299, 246] on h1 "intelligenza artificiale per l'amministrazione condominiale" at bounding box center [356, 237] width 163 height 15
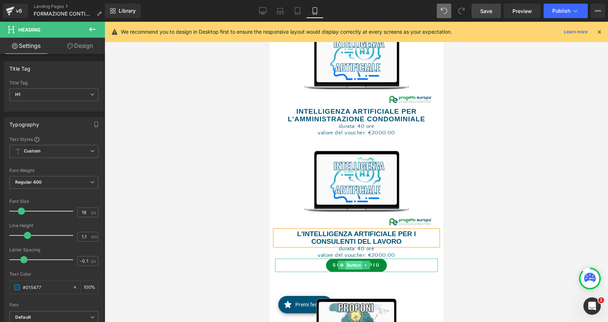
click at [360, 269] on span "Button" at bounding box center [353, 265] width 17 height 9
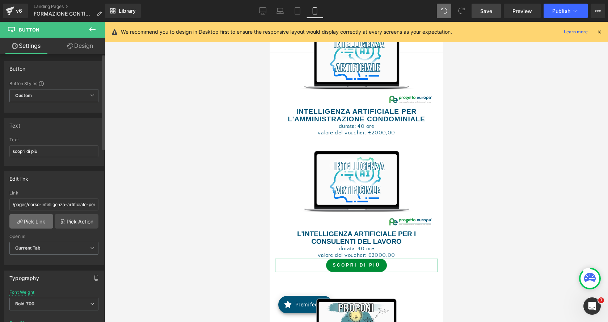
click at [33, 222] on link "Pick Link" at bounding box center [31, 221] width 44 height 14
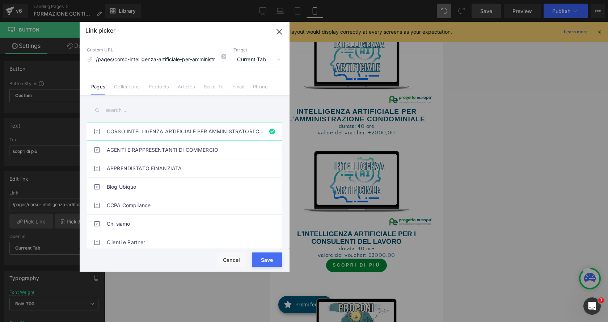
click at [116, 110] on input "text" at bounding box center [185, 110] width 196 height 16
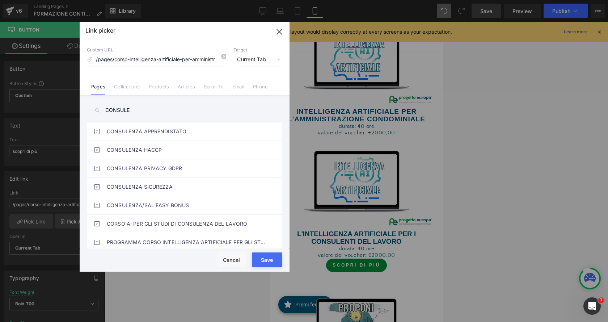
type input "CONSULE"
click at [234, 224] on link "CORSO AI PER GLI STUDI DI CONSULENZA DEL LAVORO" at bounding box center [186, 224] width 159 height 18
type input "/pages/corso-ai-per-gli-studi-di-consulenza-del-lavoro"
click at [269, 261] on button "Save" at bounding box center [267, 259] width 30 height 14
type input "/pages/corso-ai-per-gli-studi-di-consulenza-del-lavoro"
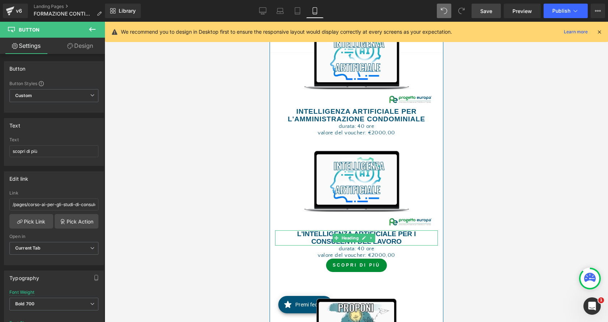
click at [397, 245] on span "l'INTELLIGENZA ARTIFICIALE PER I CONSULENTI DEL LAVORO" at bounding box center [356, 237] width 119 height 15
click at [410, 245] on span "l'INTELLIGENZA ARTIFICIALE PER I CONSULENTI DEL LAVORO" at bounding box center [356, 237] width 119 height 15
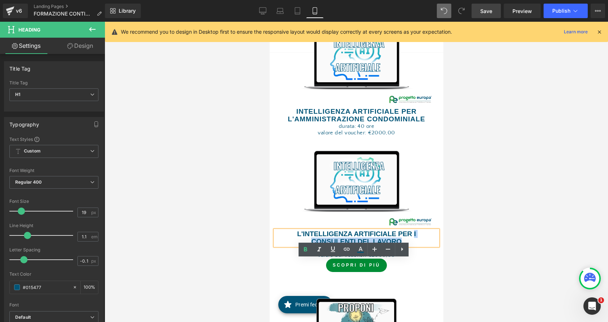
drag, startPoint x: 411, startPoint y: 263, endPoint x: 413, endPoint y: 269, distance: 6.9
click at [413, 246] on h1 "l'INTELLIGENZA ARTIFICIALE PER I CONSULENTI DEL LAVORO" at bounding box center [356, 237] width 163 height 15
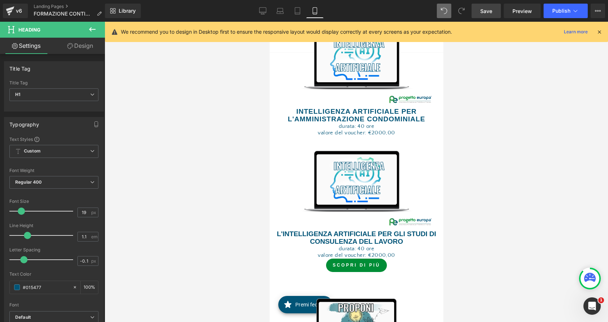
click at [494, 14] on link "Save" at bounding box center [486, 11] width 29 height 14
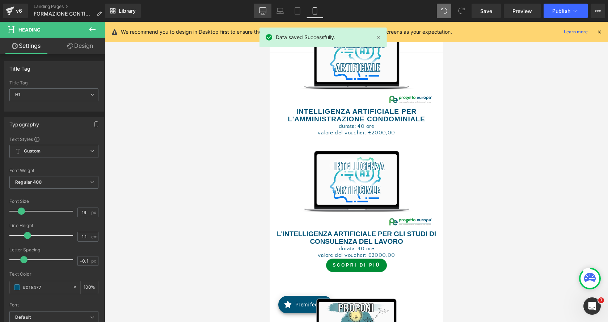
click at [261, 12] on icon at bounding box center [262, 10] width 7 height 7
type input "100"
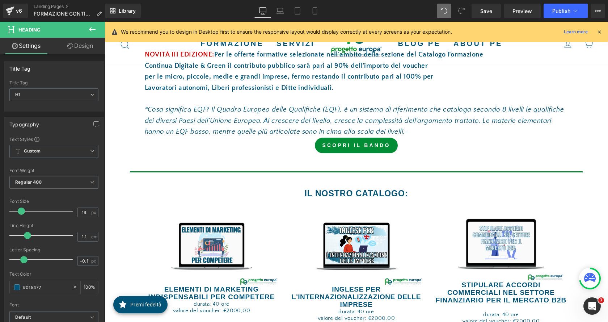
scroll to position [1268, 0]
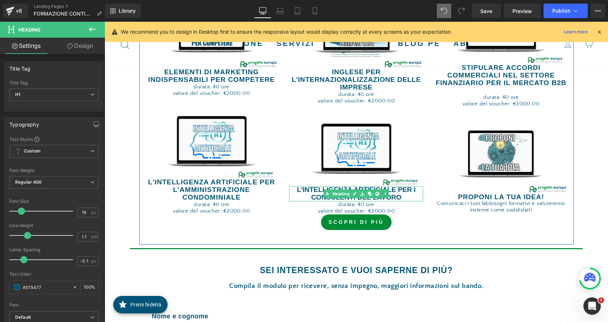
click at [397, 186] on b "L'INTELLIGENZA ARTIFICIALE PER I CONSULENTI DEL LAVORO" at bounding box center [356, 193] width 119 height 15
click at [410, 186] on b "L'INTELLIGENZA ARTIFICIALE PER I CONSULENTI DEL LAVORO" at bounding box center [356, 193] width 119 height 15
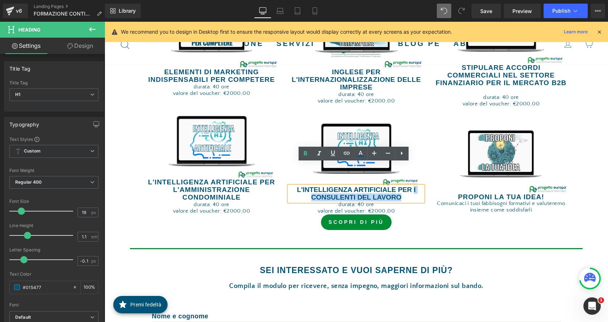
drag, startPoint x: 411, startPoint y: 169, endPoint x: 409, endPoint y: 176, distance: 8.0
click at [409, 186] on h1 "L'INTELLIGENZA ARTIFICIALE PER I CONSULENTI DEL LAVORO" at bounding box center [356, 193] width 134 height 15
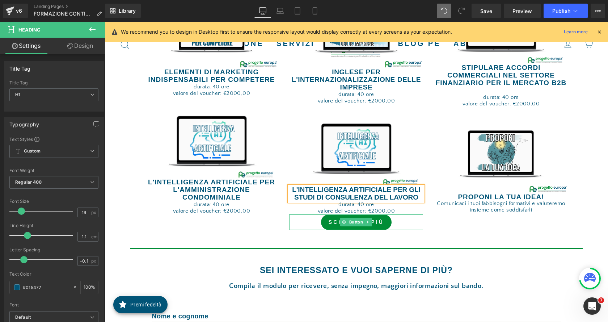
drag, startPoint x: 372, startPoint y: 197, endPoint x: 311, endPoint y: 235, distance: 72.1
click at [372, 214] on link "sCOPRI DI PIù" at bounding box center [356, 222] width 71 height 16
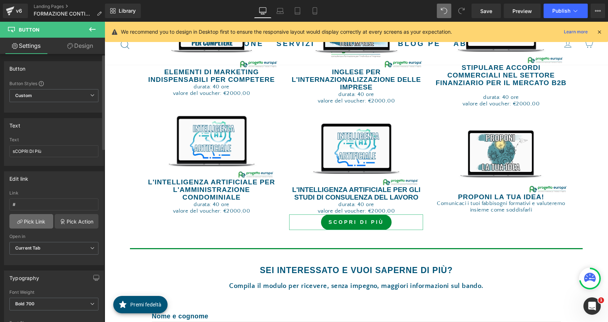
click at [30, 222] on link "Pick Link" at bounding box center [31, 221] width 44 height 14
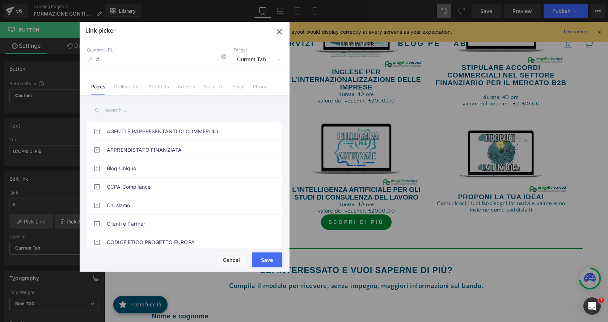
click at [115, 110] on input "text" at bounding box center [185, 110] width 196 height 16
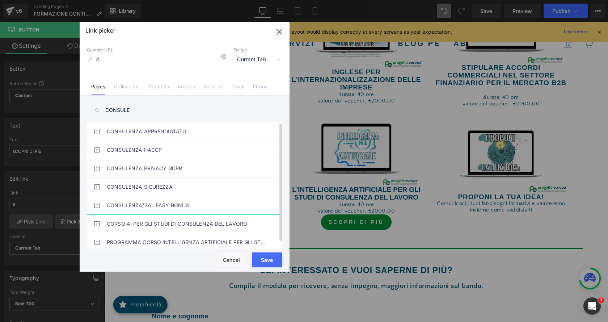
type input "CONSULE"
click at [180, 227] on link "CORSO AI PER GLI STUDI DI CONSULENZA DEL LAVORO" at bounding box center [186, 224] width 159 height 18
type input "/pages/corso-ai-per-gli-studi-di-consulenza-del-lavoro"
click at [272, 260] on button "Save" at bounding box center [267, 259] width 30 height 14
type input "/pages/corso-ai-per-gli-studi-di-consulenza-del-lavoro"
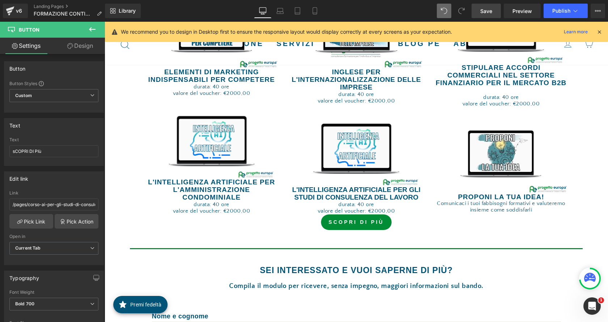
click at [487, 11] on span "Save" at bounding box center [487, 11] width 12 height 8
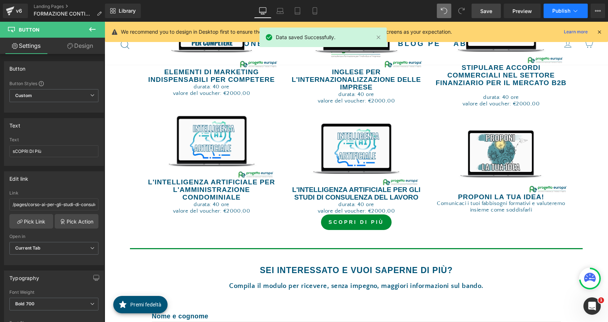
click at [574, 11] on icon at bounding box center [575, 10] width 7 height 7
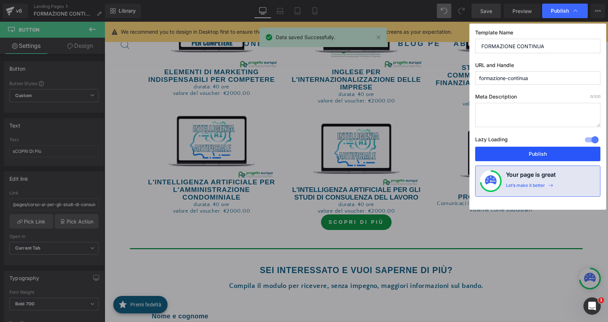
drag, startPoint x: 555, startPoint y: 150, endPoint x: 456, endPoint y: 122, distance: 102.6
click at [555, 150] on button "Publish" at bounding box center [538, 154] width 125 height 14
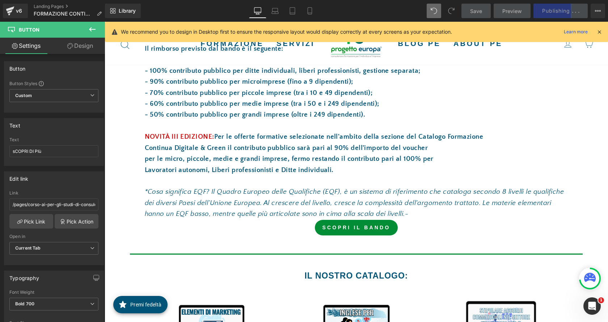
scroll to position [942, 0]
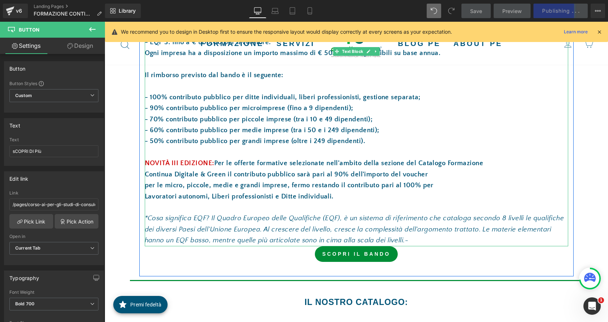
click at [254, 169] on p "Continua Digitale & Green il contributo pubblico sarà pari al 90% dell'importo …" at bounding box center [357, 174] width 424 height 11
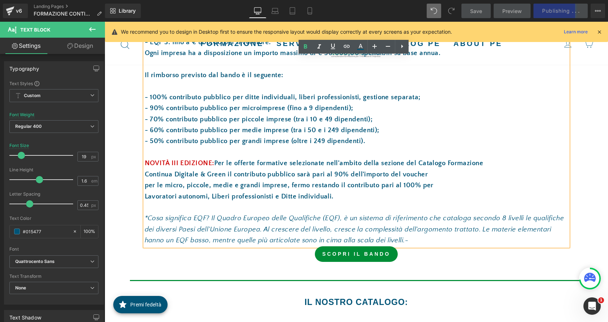
click at [145, 180] on p "per le micro, piccole, medie e grandi imprese, fermo restando il contributo par…" at bounding box center [357, 185] width 424 height 11
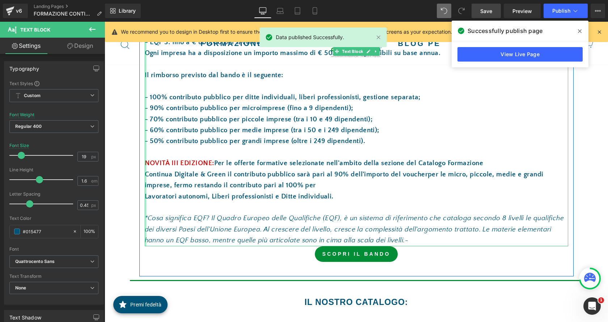
click at [145, 164] on div at bounding box center [146, 97] width 2 height 297
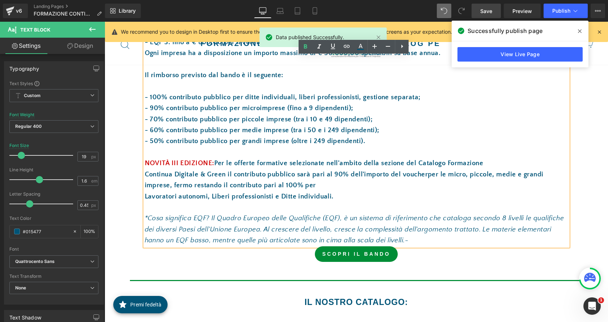
click at [150, 171] on span "per le micro, piccole, medie e grandi imprese, fermo restando il contributo par…" at bounding box center [344, 180] width 399 height 18
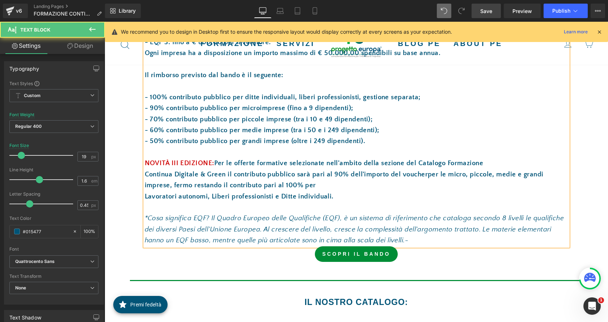
click at [145, 191] on p "Lavoratori autonomi, Liberi professionisti e Ditte individuali." at bounding box center [357, 196] width 424 height 11
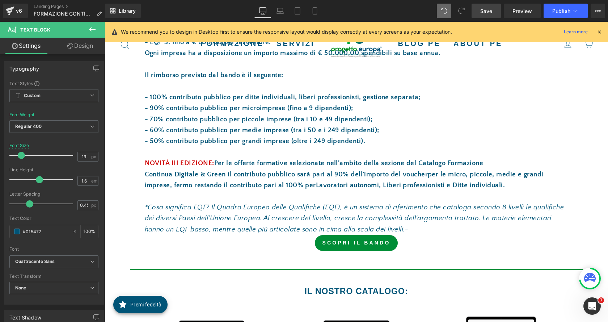
click at [486, 11] on span "Save" at bounding box center [487, 11] width 12 height 8
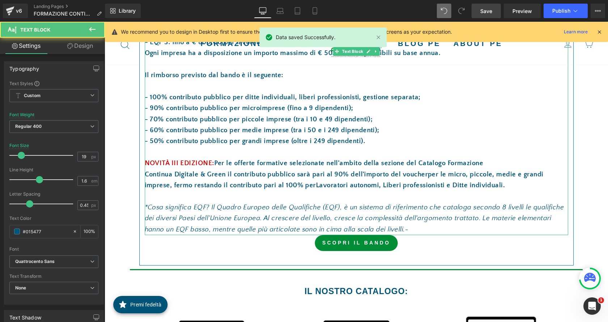
click at [145, 169] on p "Continua Digitale & Green il contributo pubblico sarà pari al 90% dell'importo …" at bounding box center [357, 180] width 424 height 22
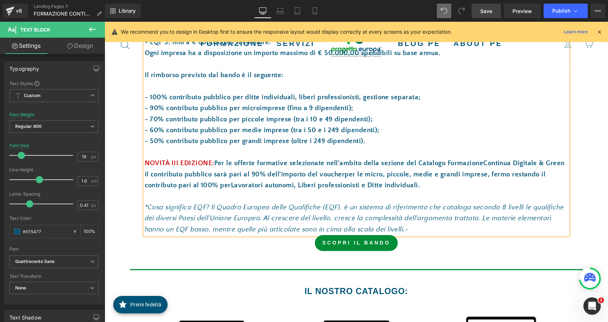
click at [489, 12] on span "Save" at bounding box center [487, 11] width 12 height 8
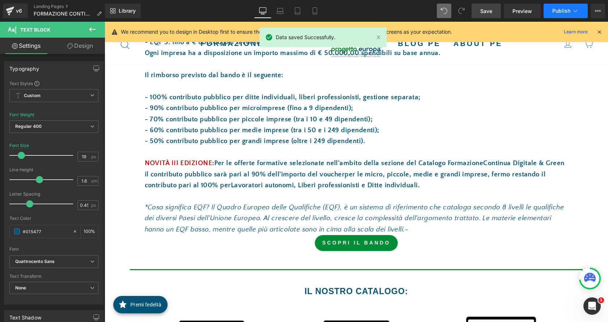
click at [561, 13] on span "Publish" at bounding box center [562, 11] width 18 height 6
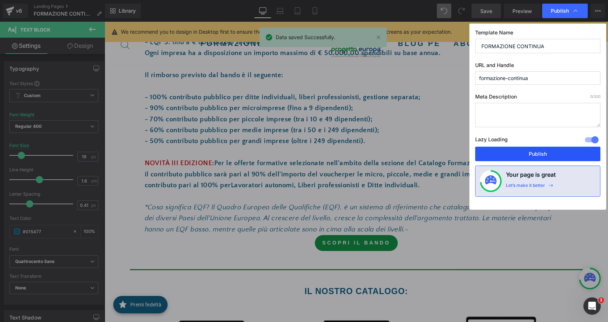
click at [556, 154] on button "Publish" at bounding box center [538, 154] width 125 height 14
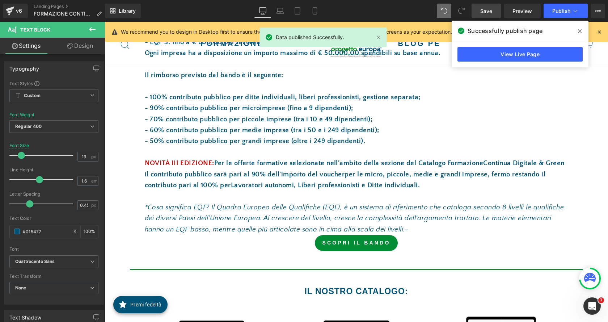
click at [602, 34] on icon at bounding box center [599, 32] width 7 height 7
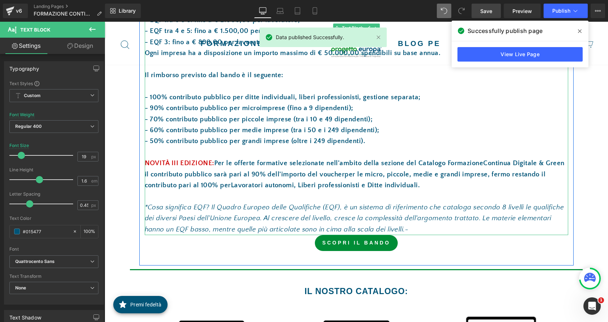
scroll to position [905, 0]
